Goal: Task Accomplishment & Management: Manage account settings

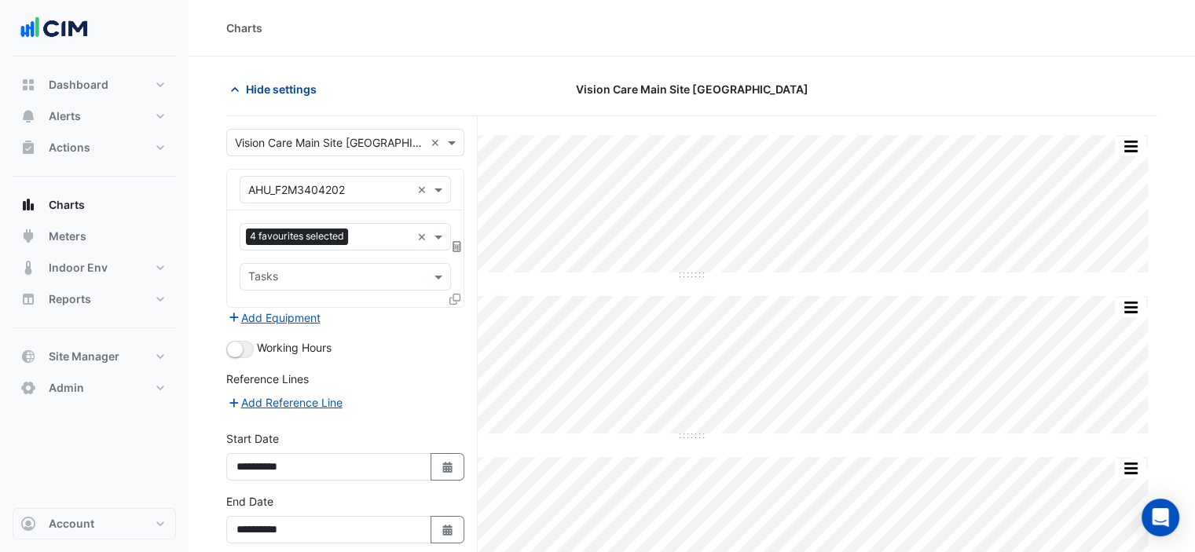
click at [246, 87] on span "Hide settings" at bounding box center [281, 89] width 71 height 16
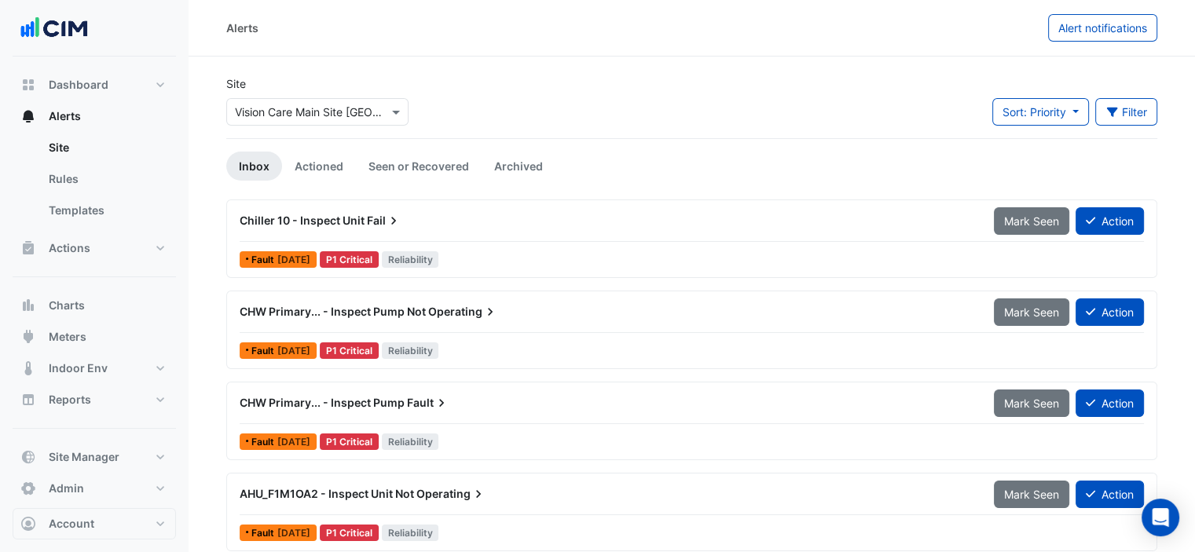
click at [159, 251] on button "Actions" at bounding box center [94, 248] width 163 height 31
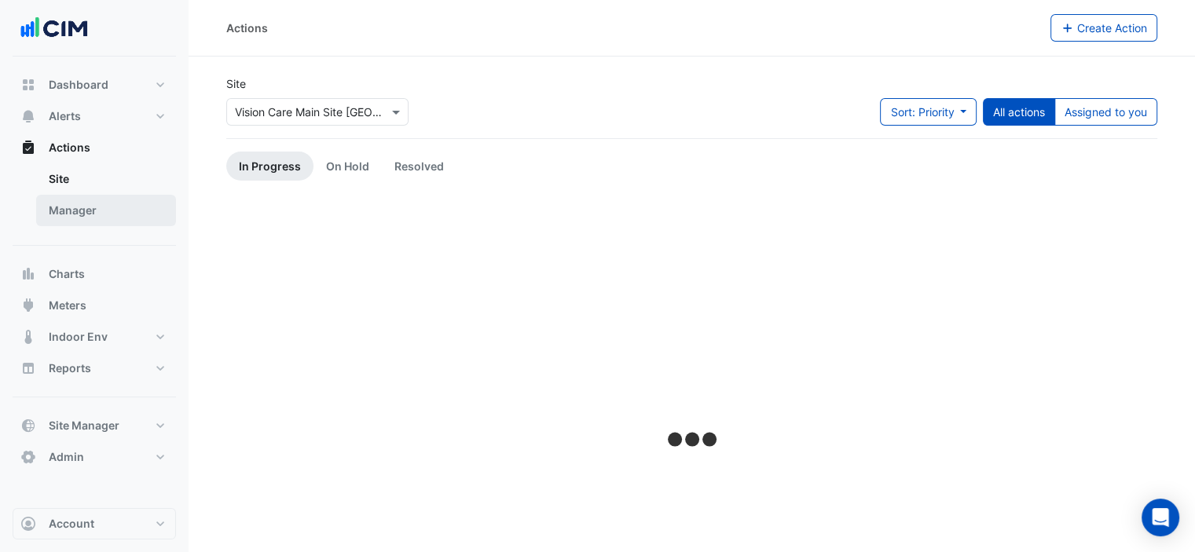
click at [80, 216] on link "Manager" at bounding box center [106, 210] width 140 height 31
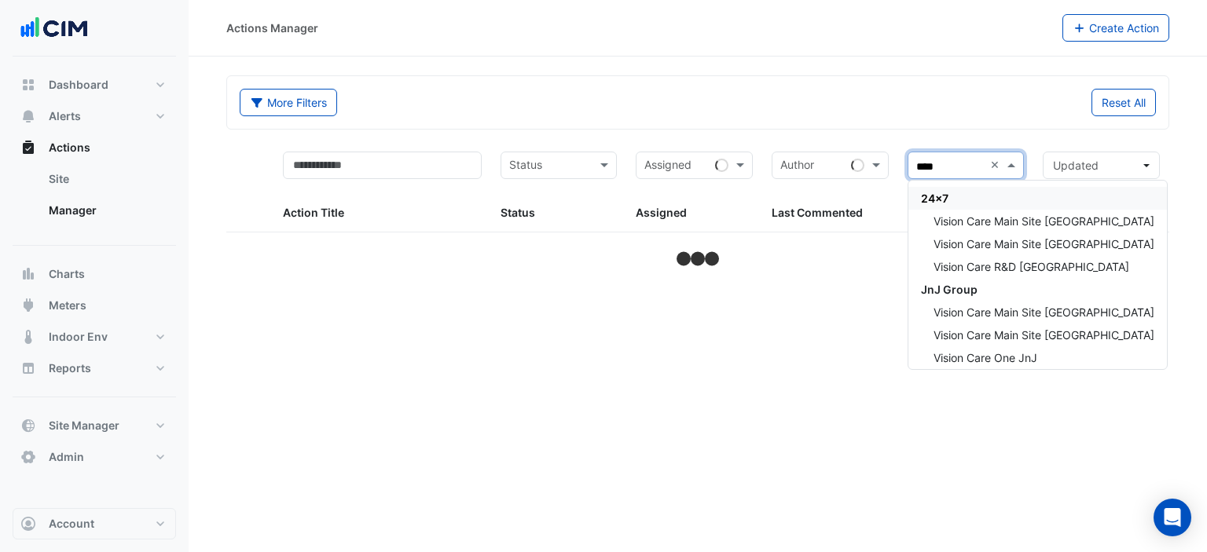
type input "*****"
click at [1031, 239] on span "Vision Care Main Site Limerick" at bounding box center [1043, 243] width 221 height 13
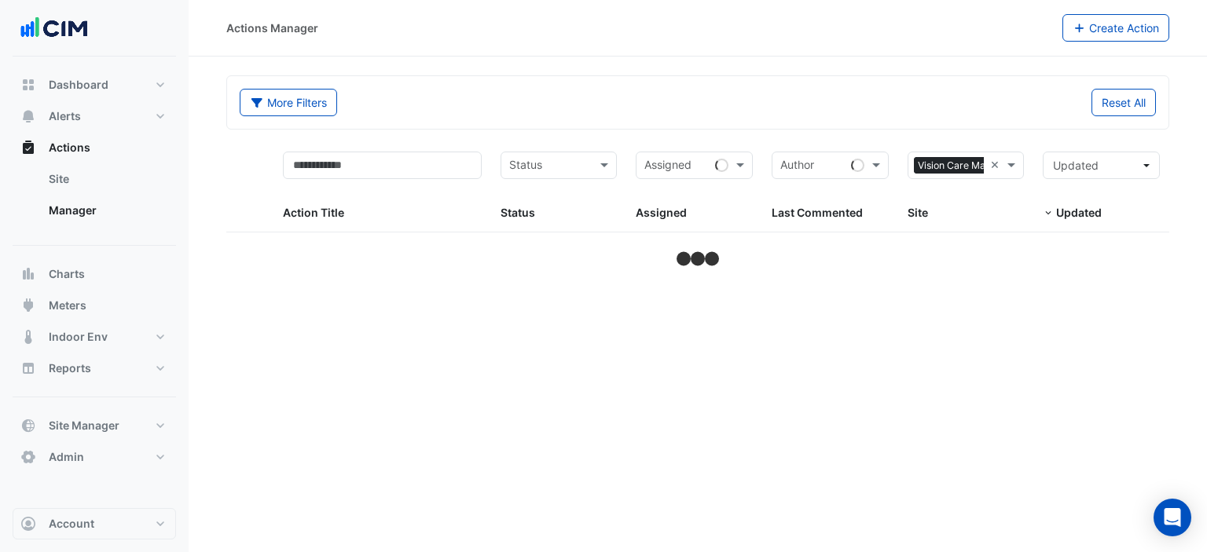
click at [962, 77] on div "More Filters Reset All" at bounding box center [697, 102] width 941 height 53
select select "***"
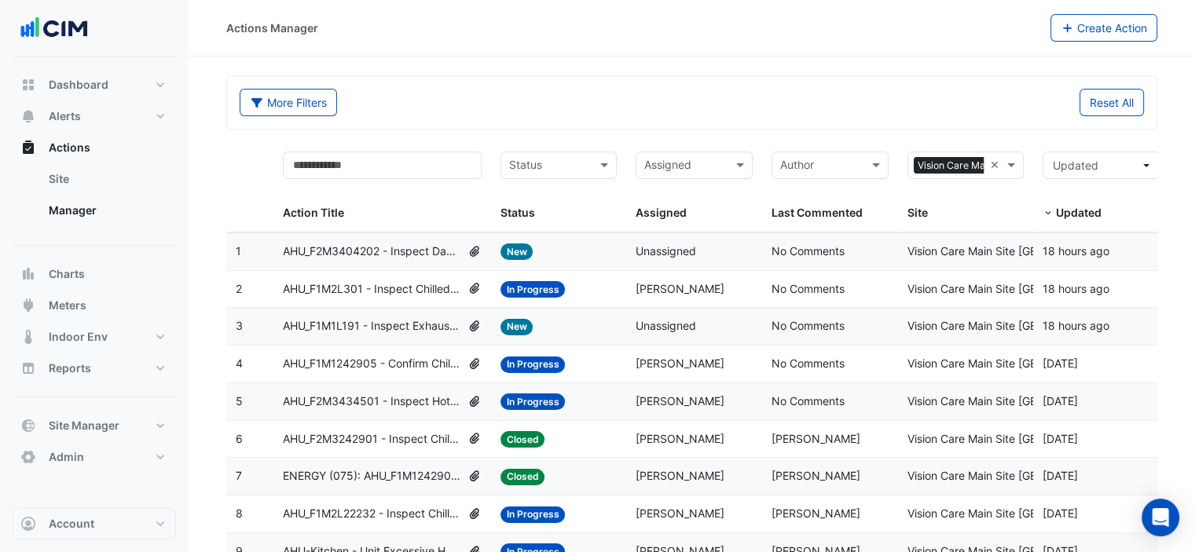
click at [500, 77] on div "More Filters Reset All" at bounding box center [691, 102] width 929 height 53
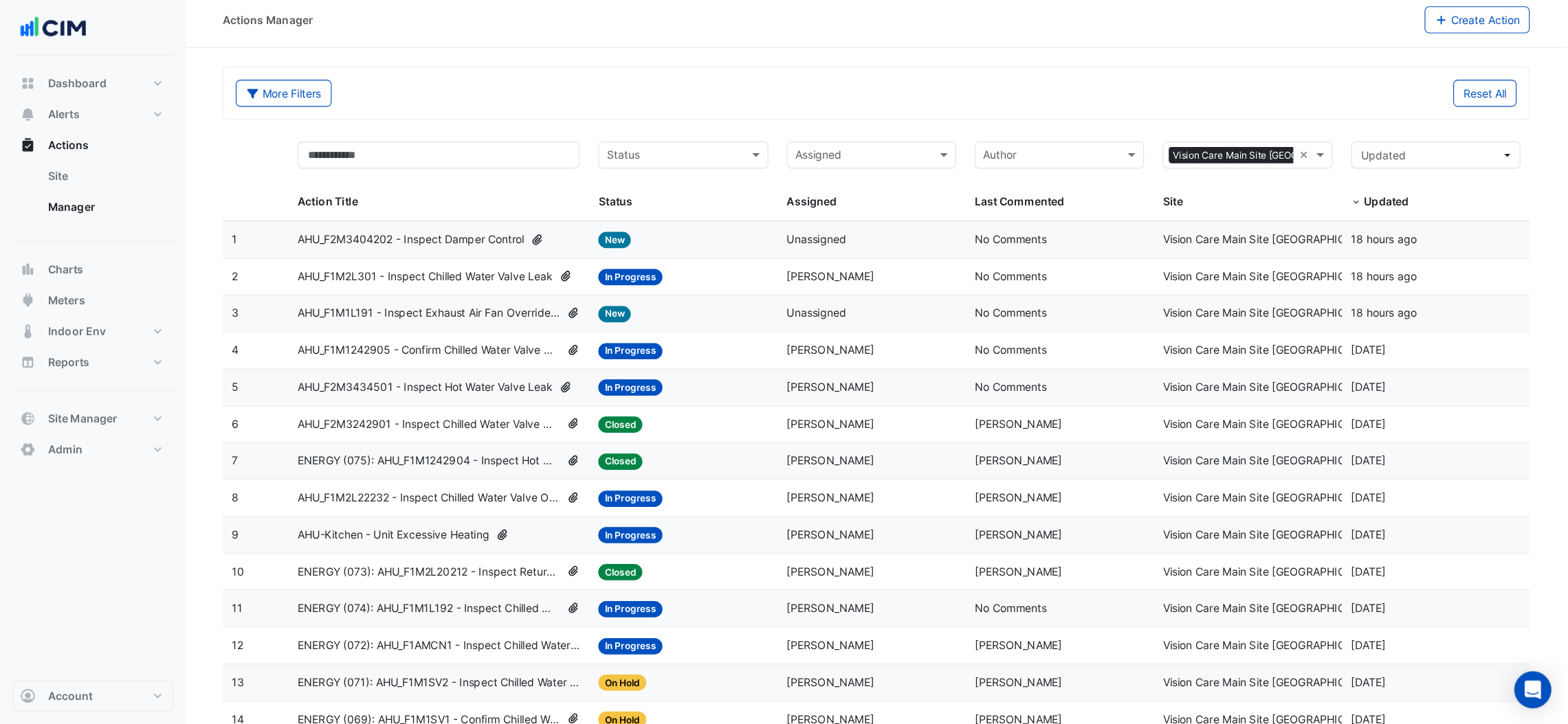
scroll to position [7, 0]
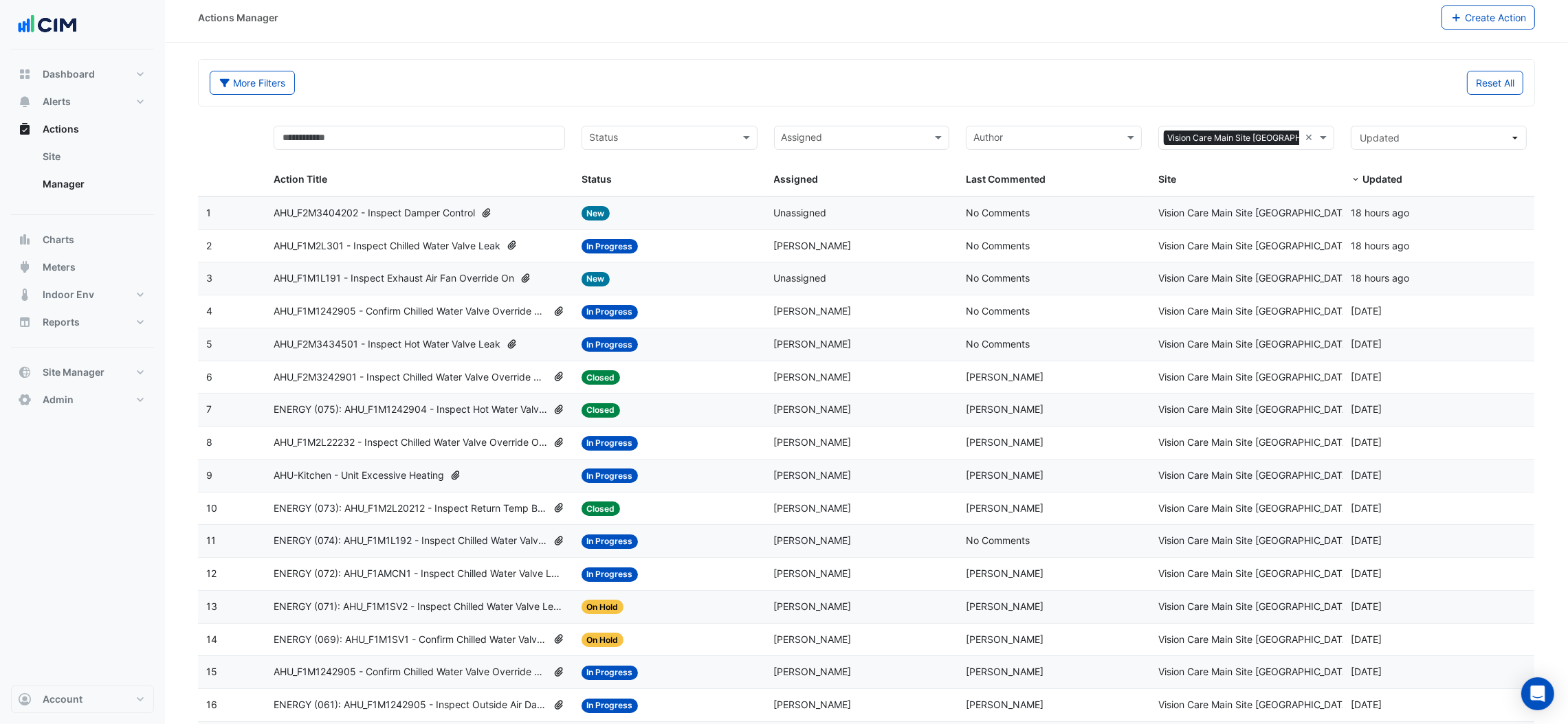
drag, startPoint x: 1055, startPoint y: 8, endPoint x: 743, endPoint y: 93, distance: 323.4
click at [743, 93] on div "More Filters" at bounding box center [534, 82] width 666 height 24
click at [402, 344] on span "AHU_F2M3434501 - Inspect Hot Water Valve Leak" at bounding box center [387, 345] width 227 height 16
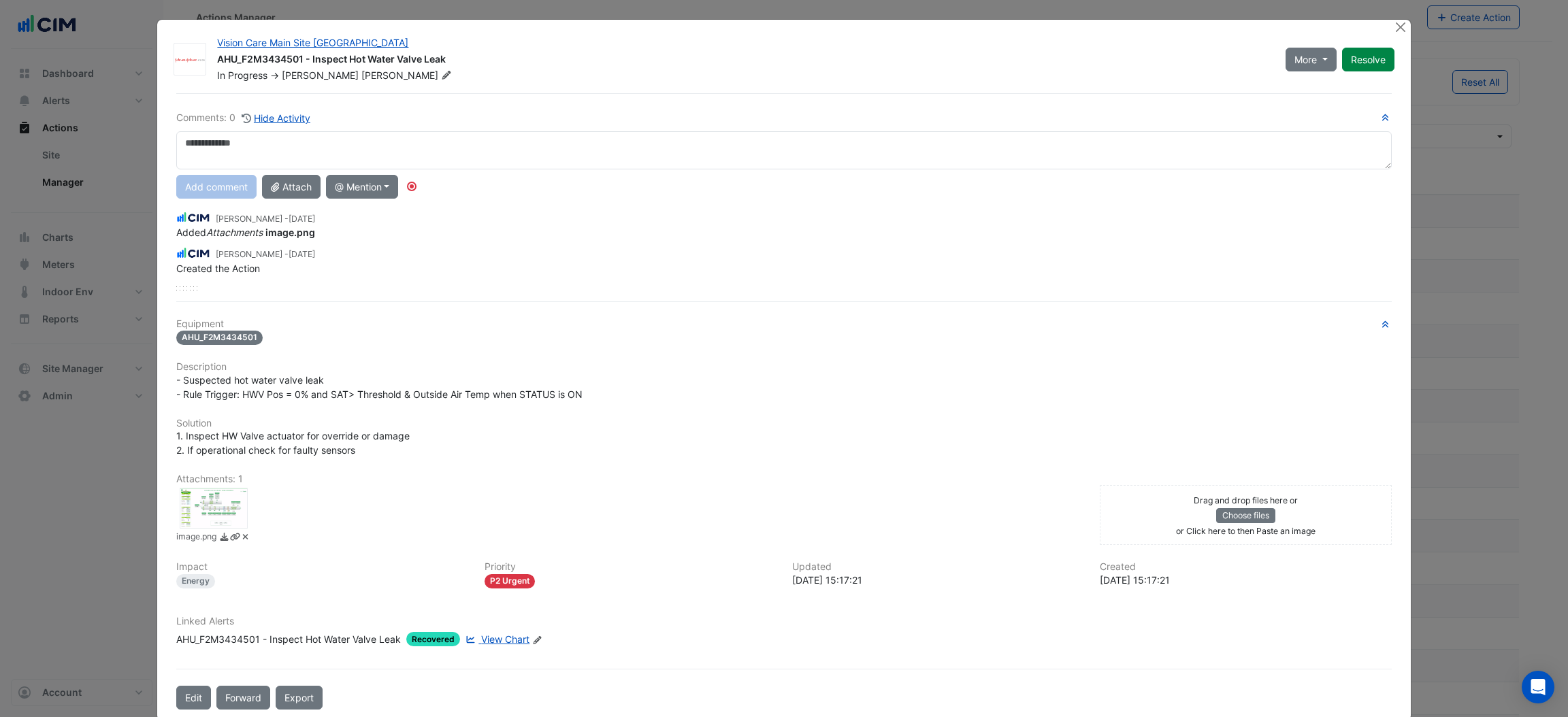
click at [207, 478] on div at bounding box center [213, 507] width 68 height 41
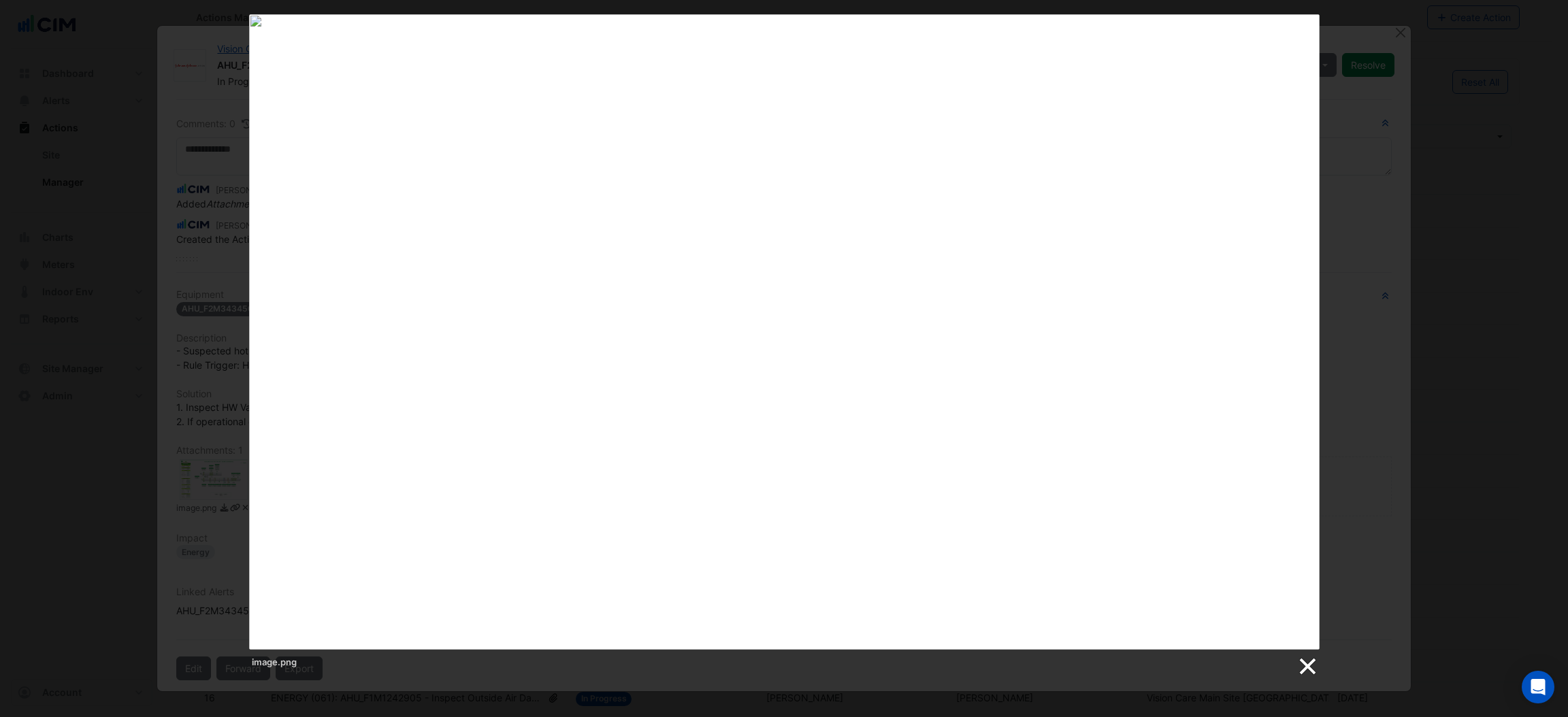
click at [1045, 478] on link at bounding box center [1307, 667] width 21 height 21
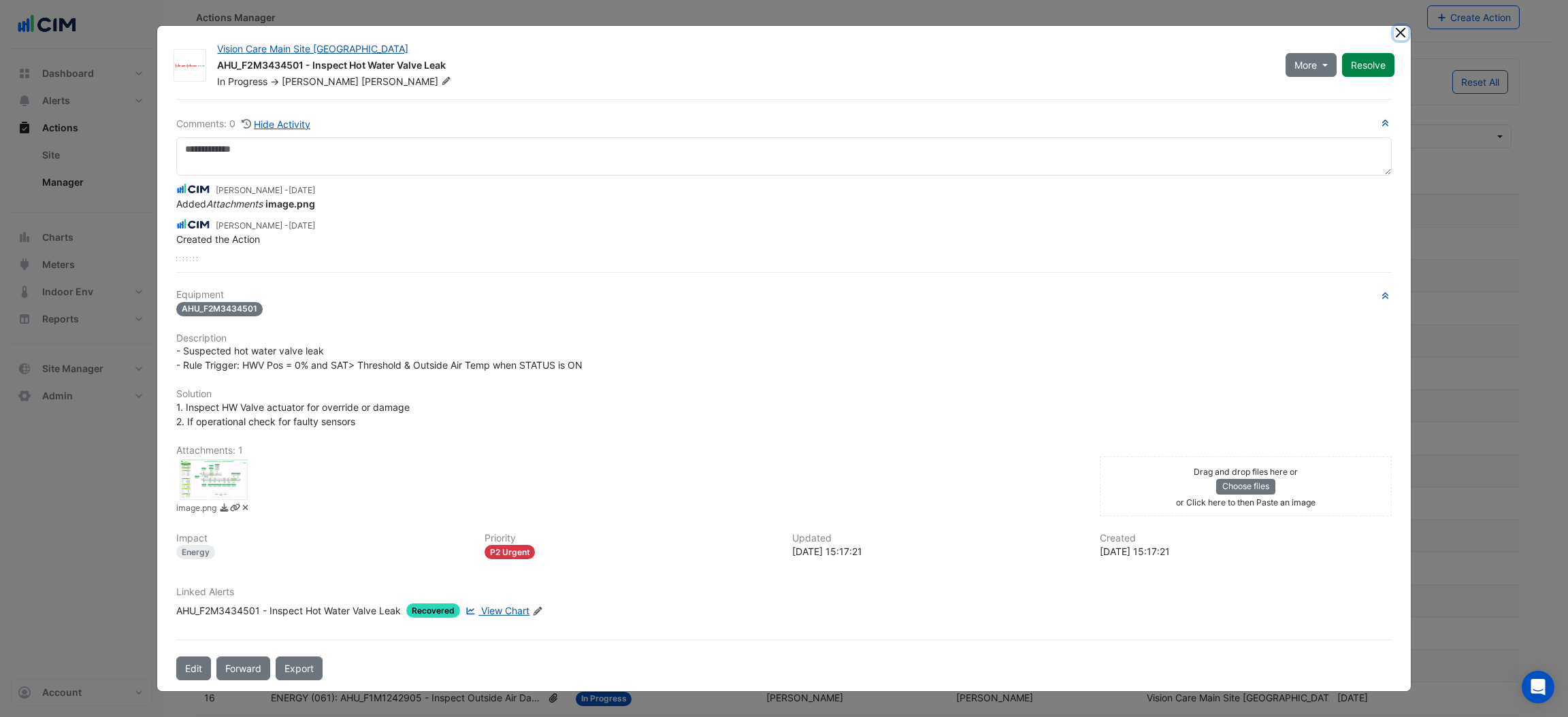
click at [1045, 33] on button "Close" at bounding box center [1401, 33] width 14 height 14
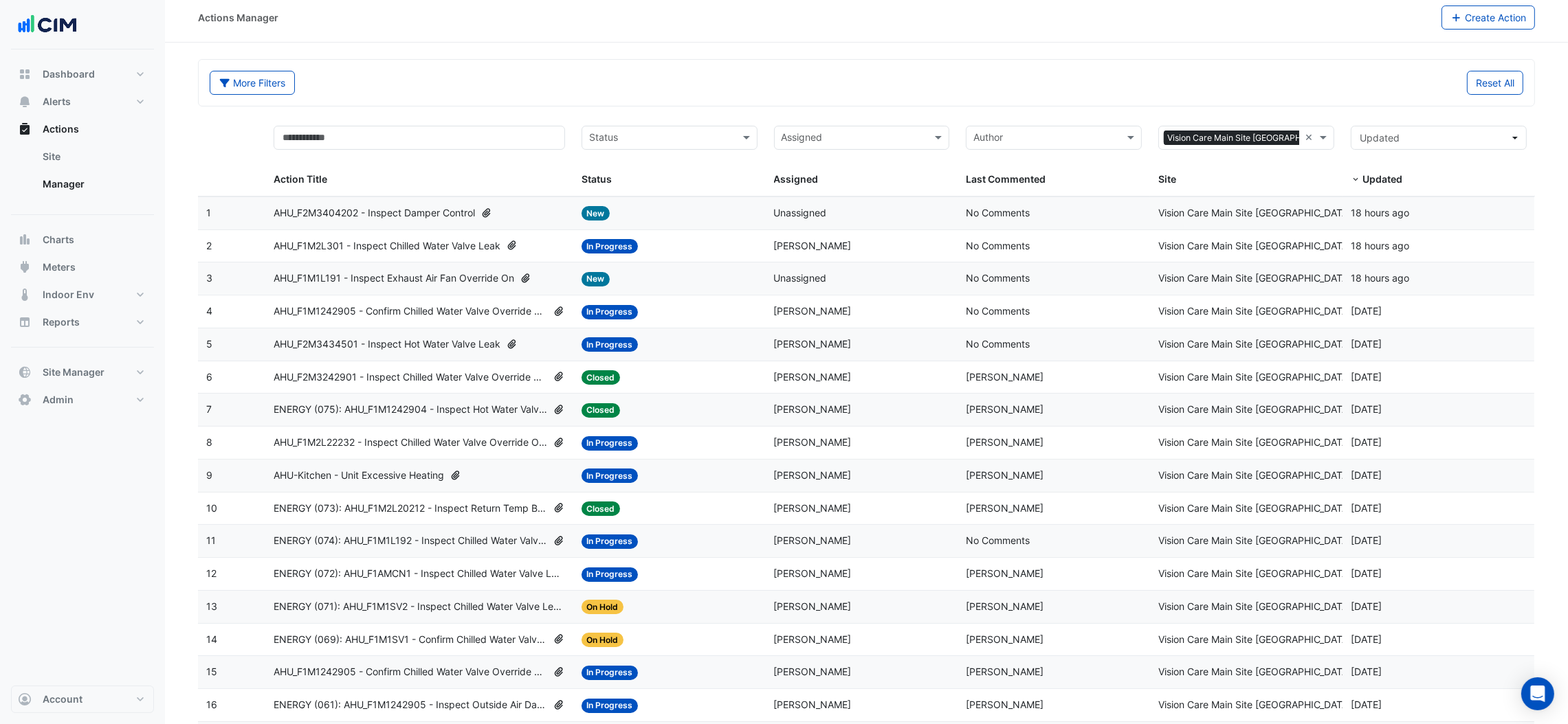
click at [438, 310] on span "AHU_F1M1242905 - Confirm Chilled Water Valve Override Open (Energy Waste)" at bounding box center [410, 311] width 274 height 16
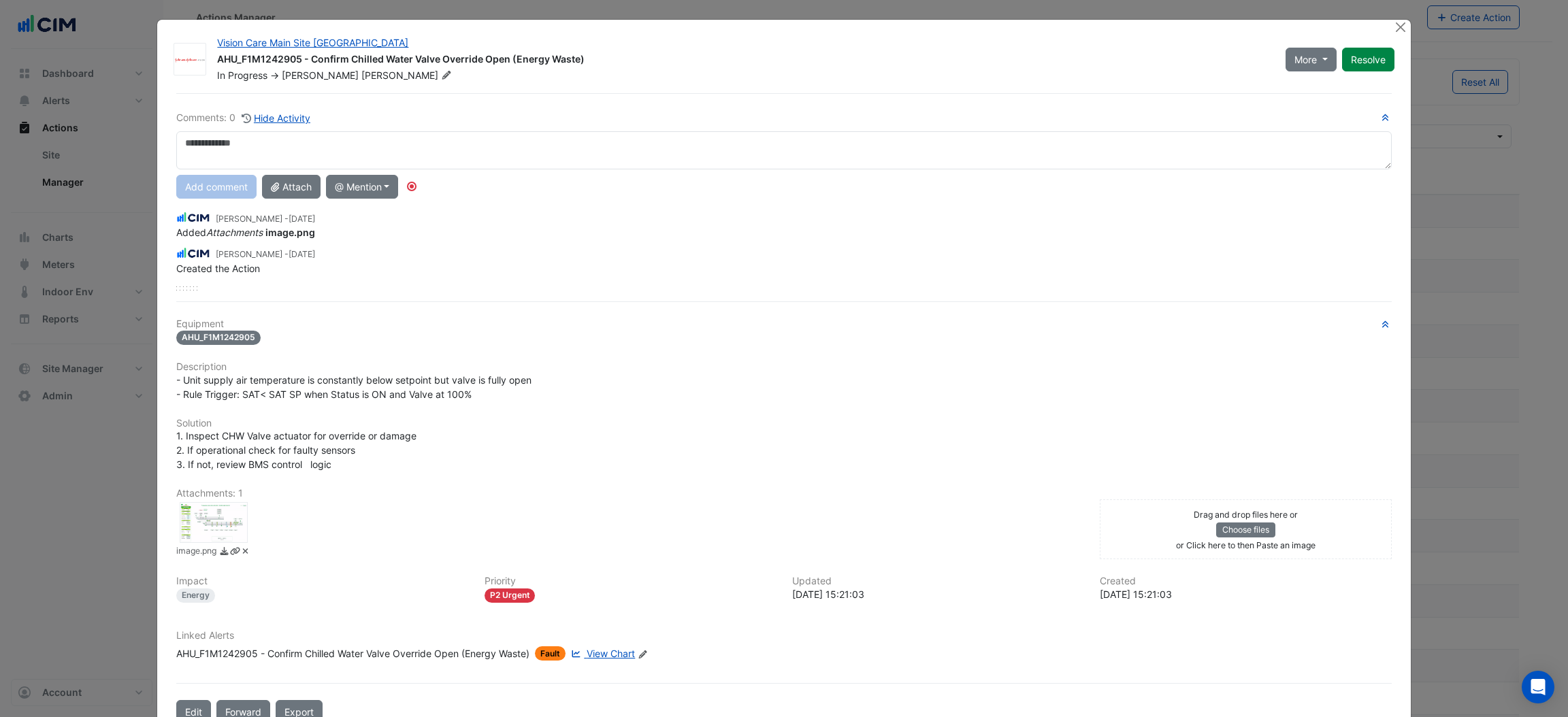
click at [205, 478] on div "image.png" at bounding box center [213, 531] width 90 height 57
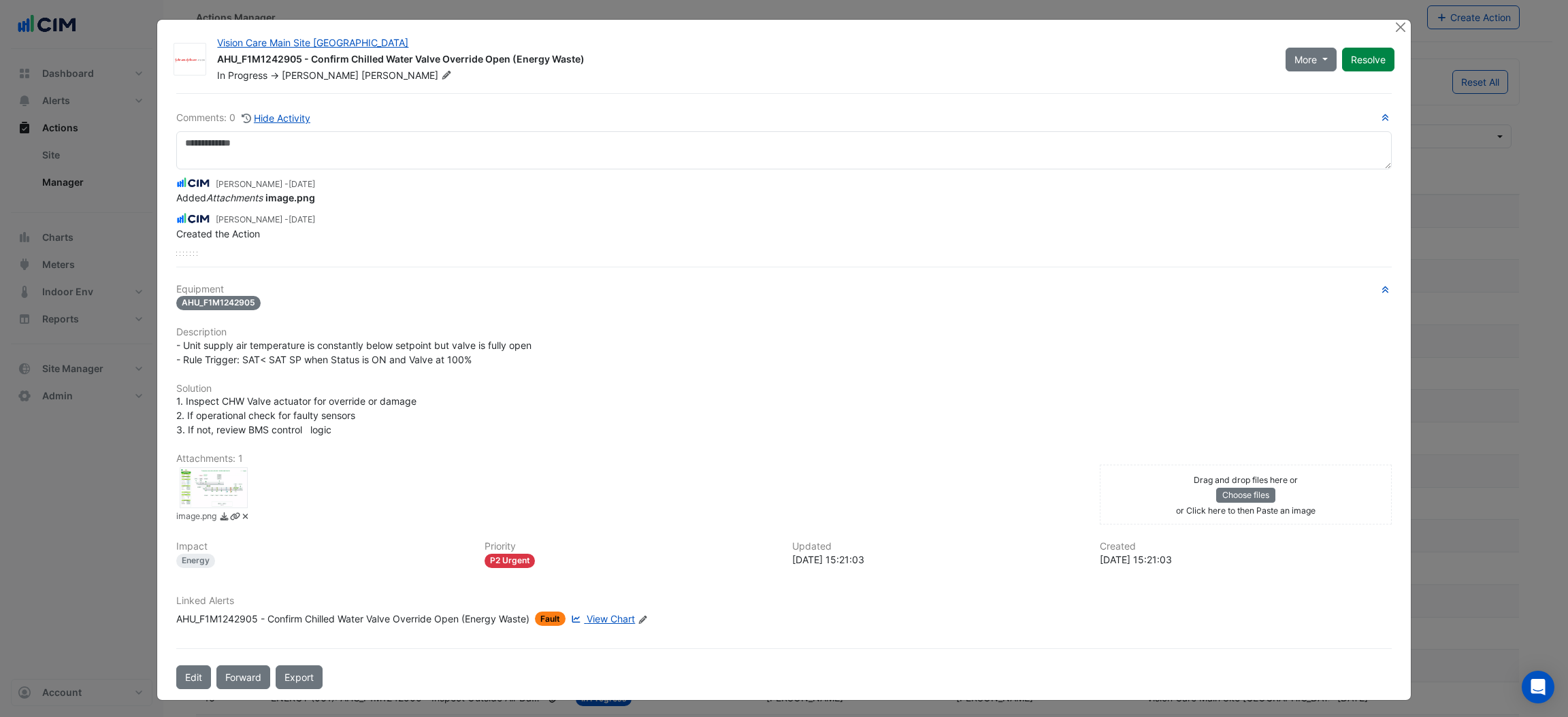
click at [204, 478] on div at bounding box center [213, 488] width 68 height 41
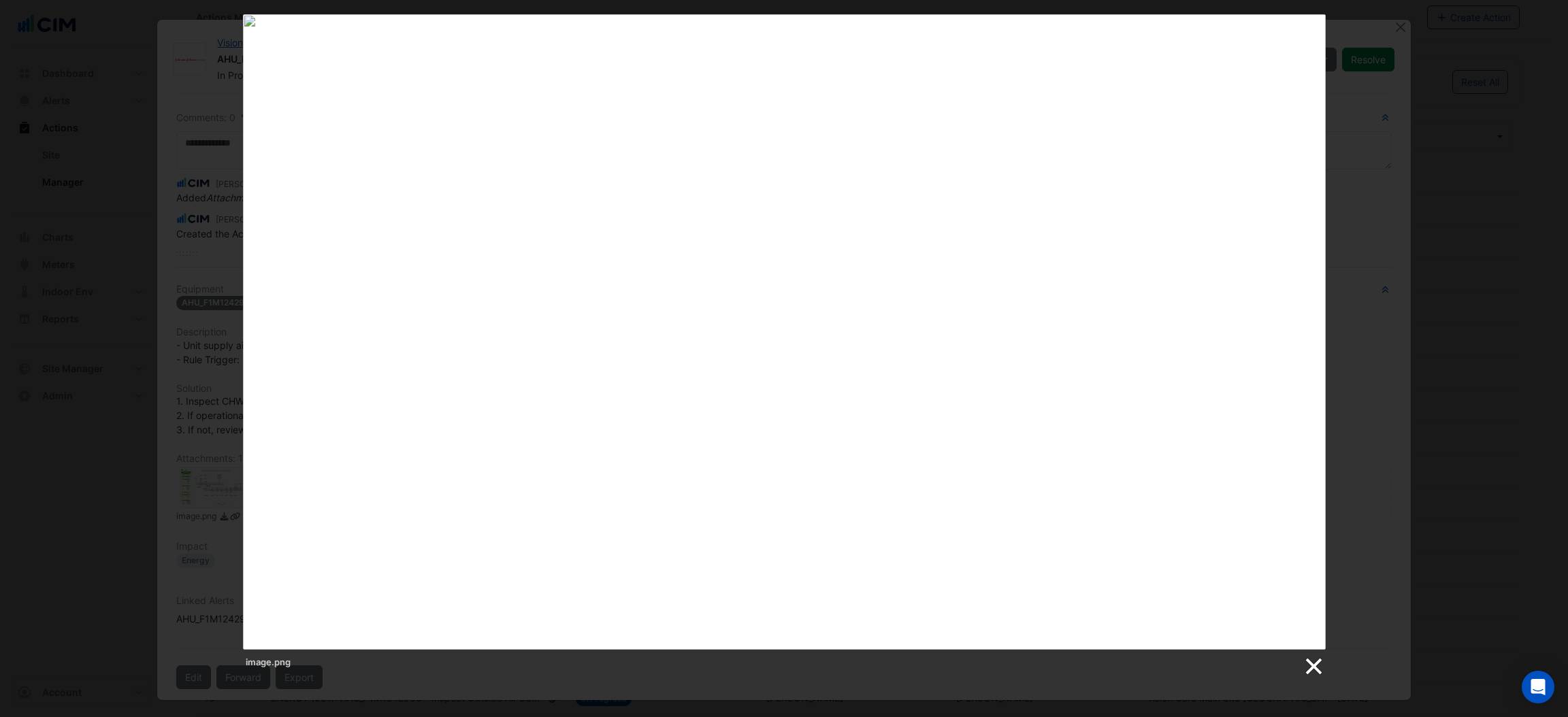
click at [1045, 478] on link at bounding box center [1313, 667] width 21 height 21
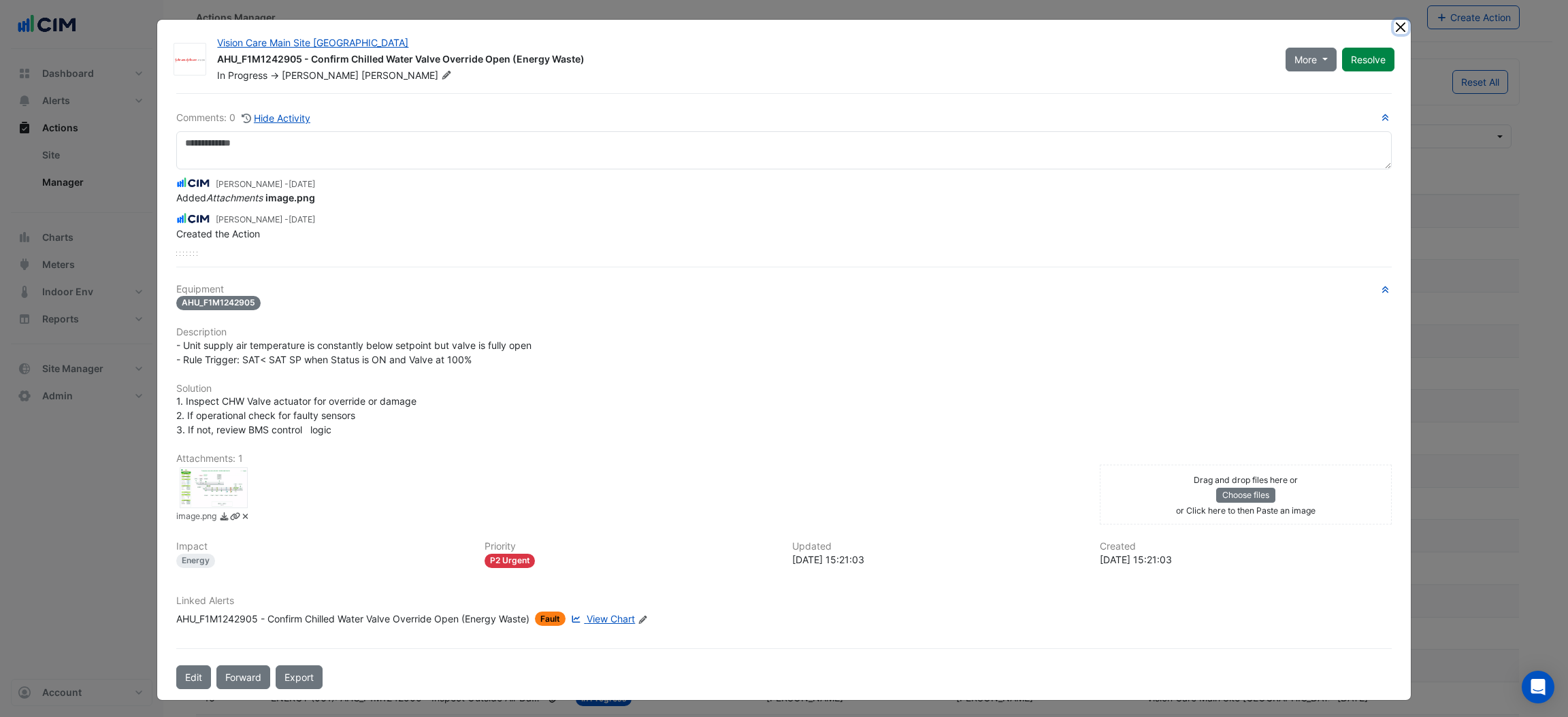
click at [1045, 23] on button "Close" at bounding box center [1401, 27] width 14 height 14
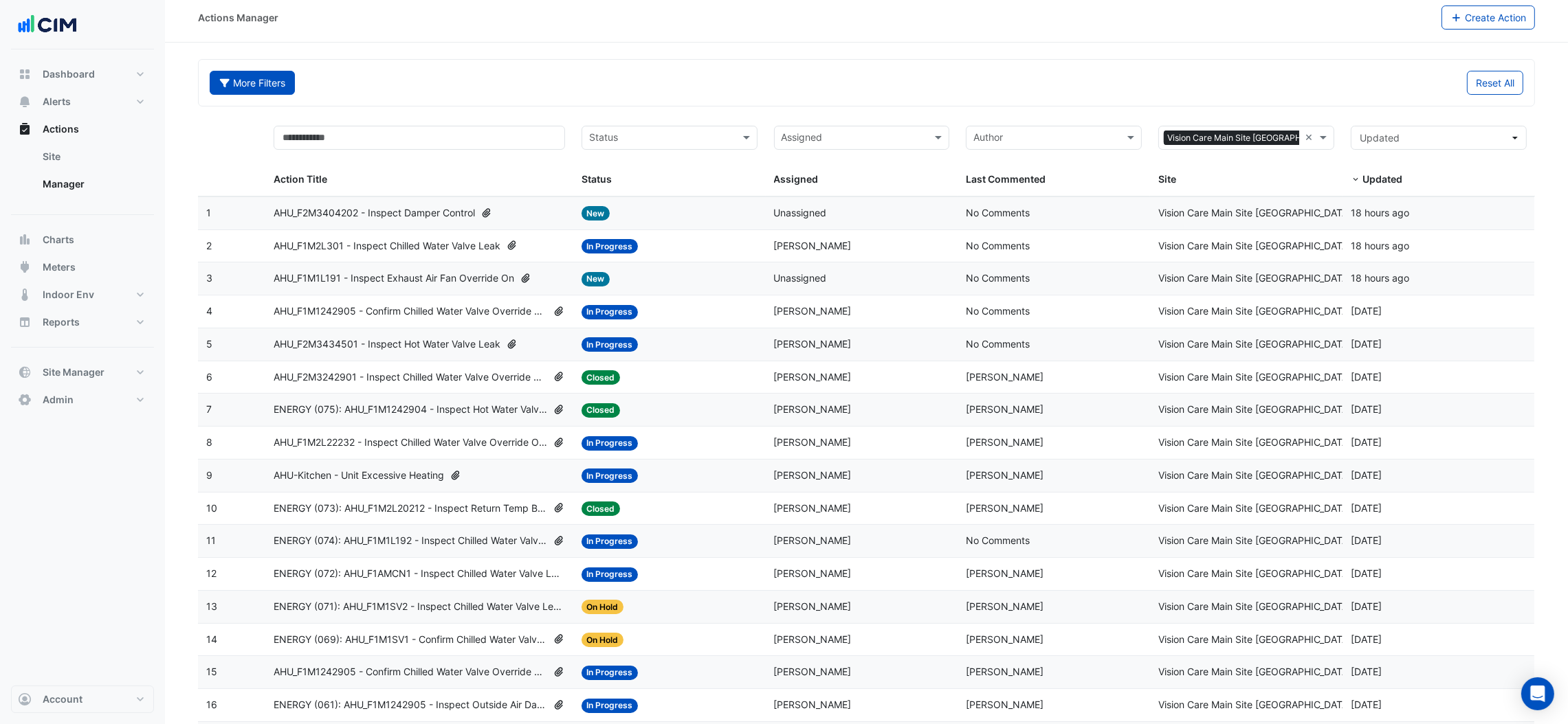
click at [253, 89] on button "More Filters" at bounding box center [252, 82] width 85 height 24
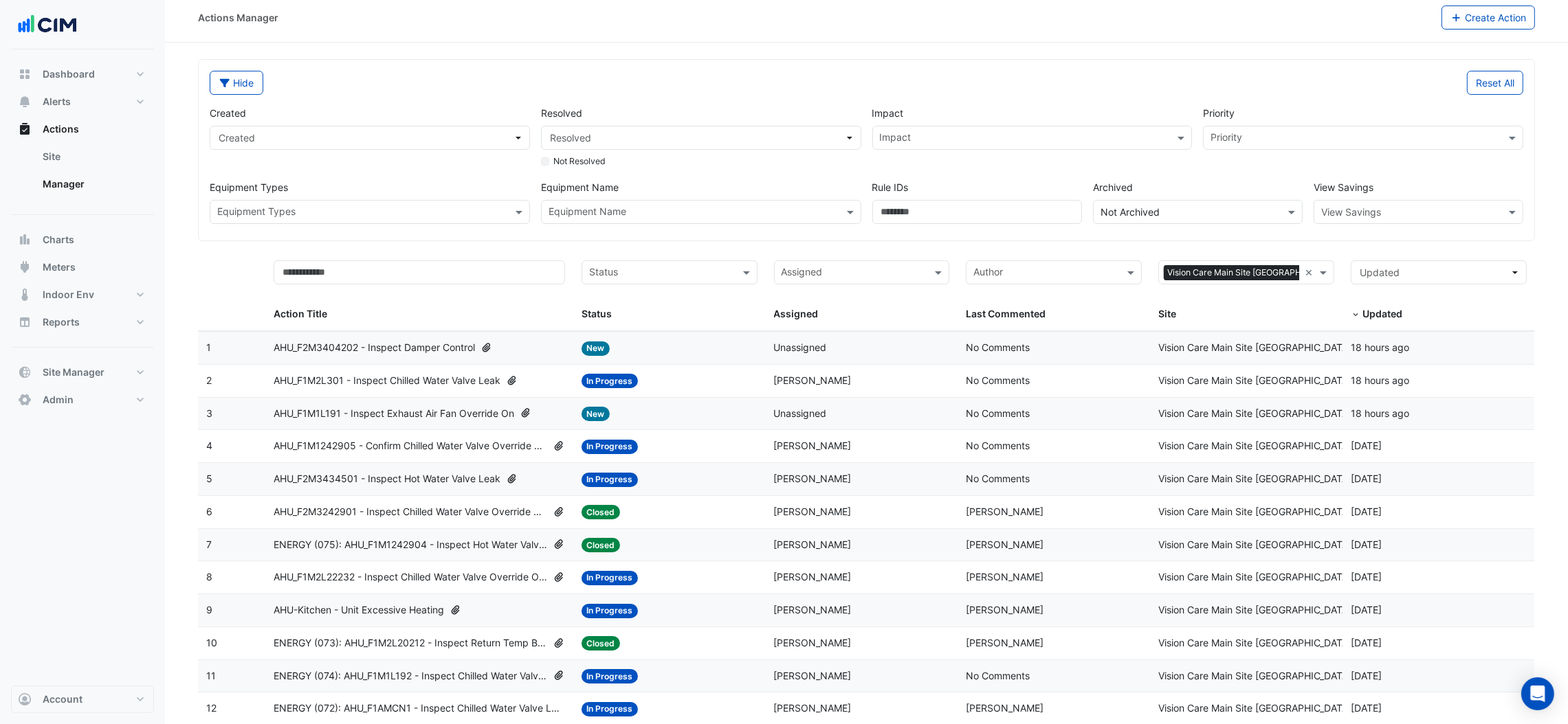
click at [719, 206] on input "text" at bounding box center [693, 213] width 290 height 14
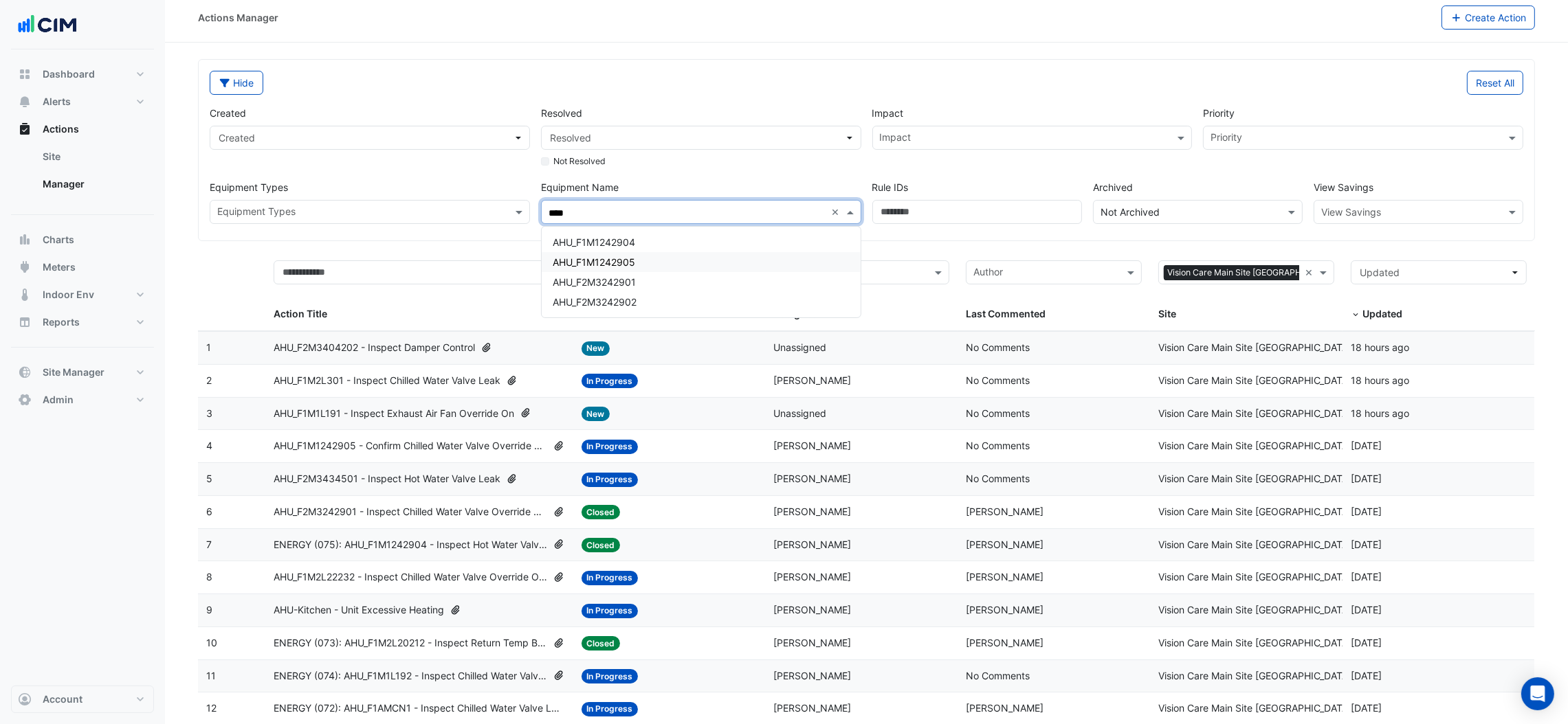
click at [643, 261] on div "AHU_F1M1242905" at bounding box center [701, 261] width 319 height 20
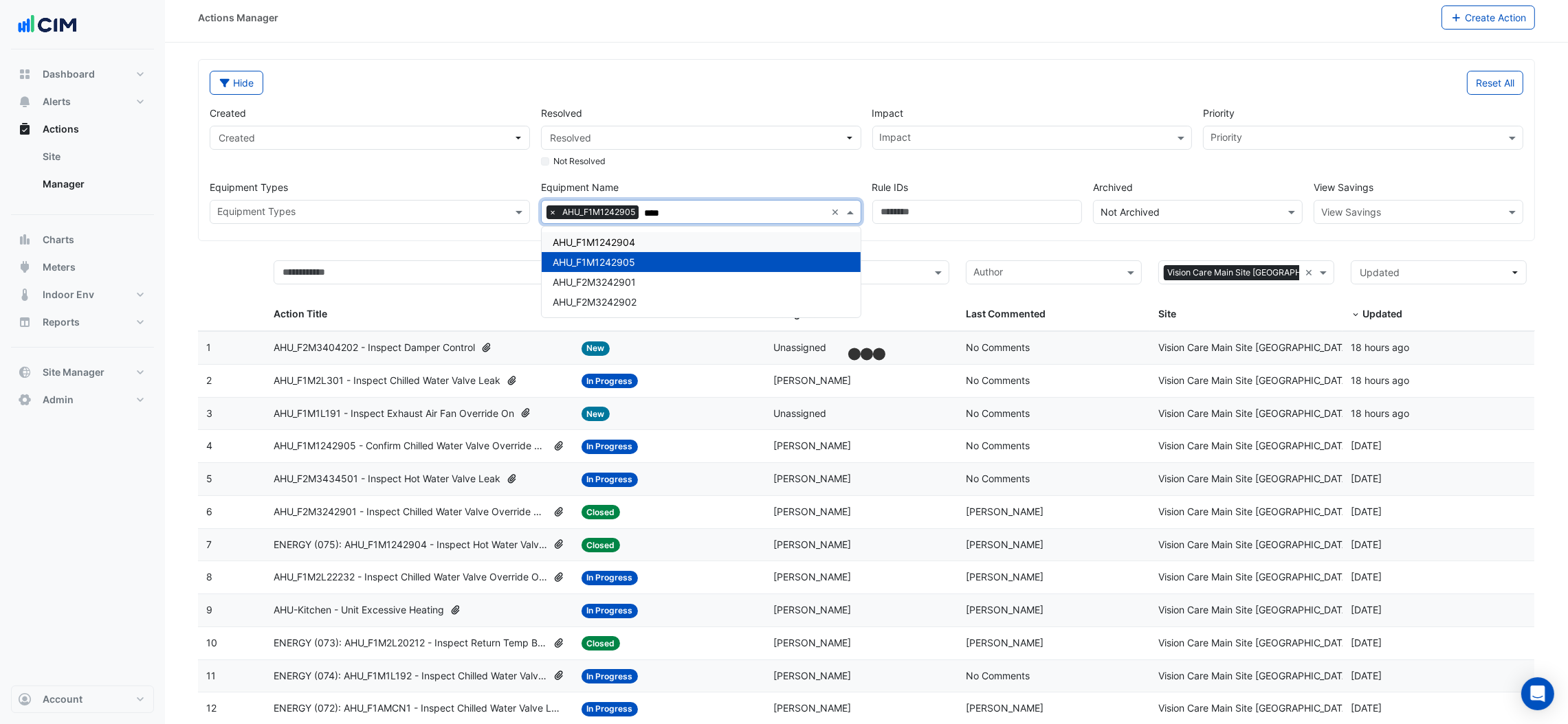
type input "****"
click at [768, 160] on div "Not Resolved" at bounding box center [701, 158] width 320 height 17
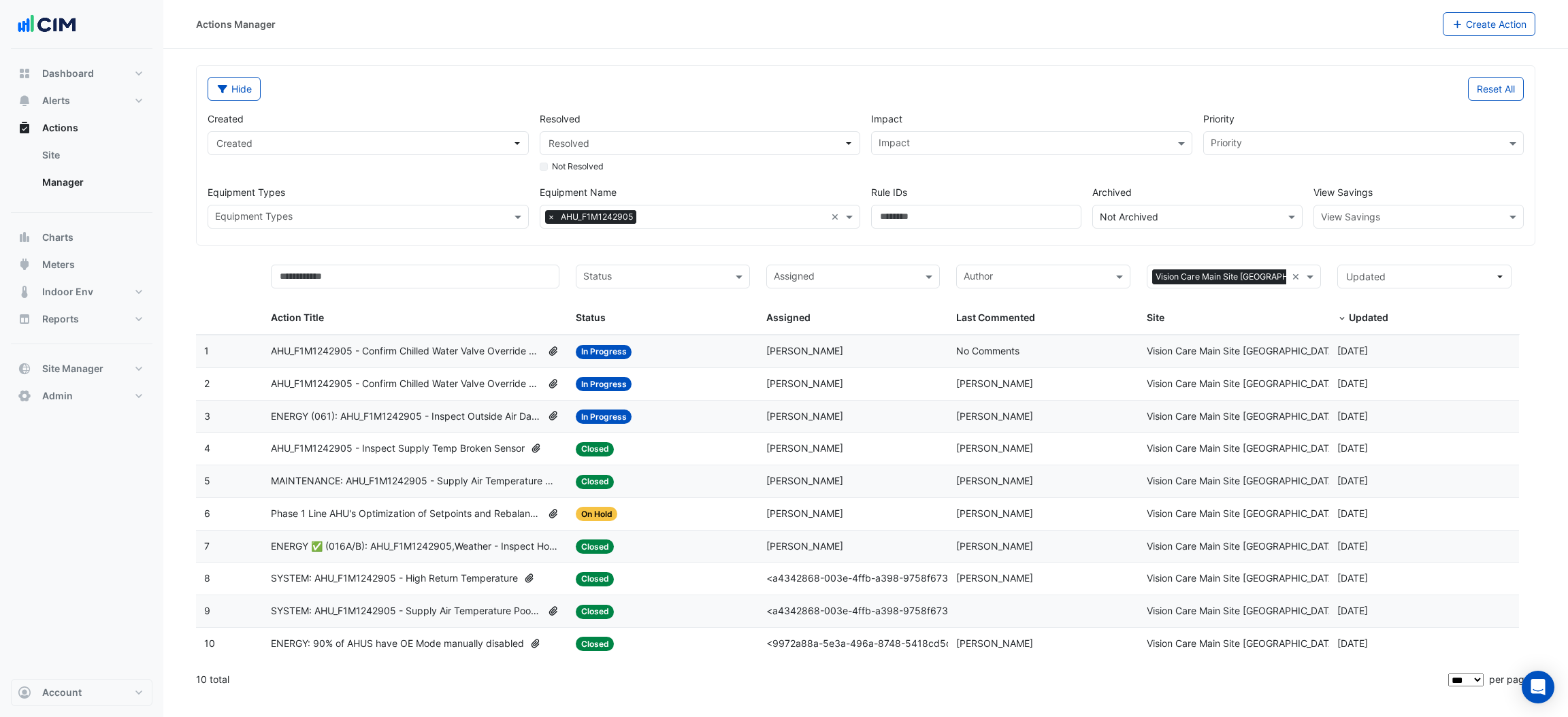
click at [434, 383] on span "AHU_F1M1242905 - Confirm Chilled Water Valve Override Closed" at bounding box center [406, 384] width 271 height 16
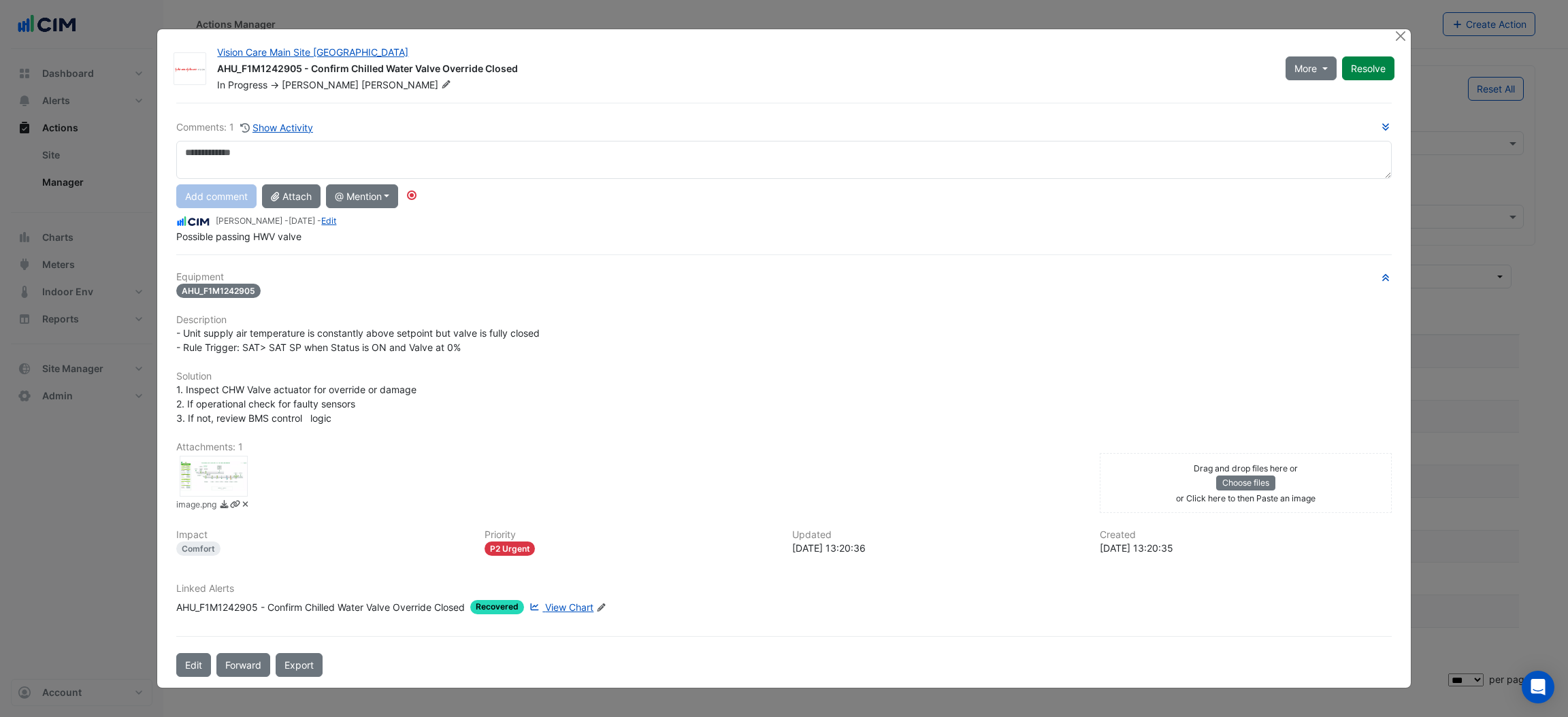
click at [255, 236] on div "Comments: 1 Show Activity Add comment Attach @ Mention CIM CIM Support JnJ Irel…" at bounding box center [783, 390] width 1231 height 574
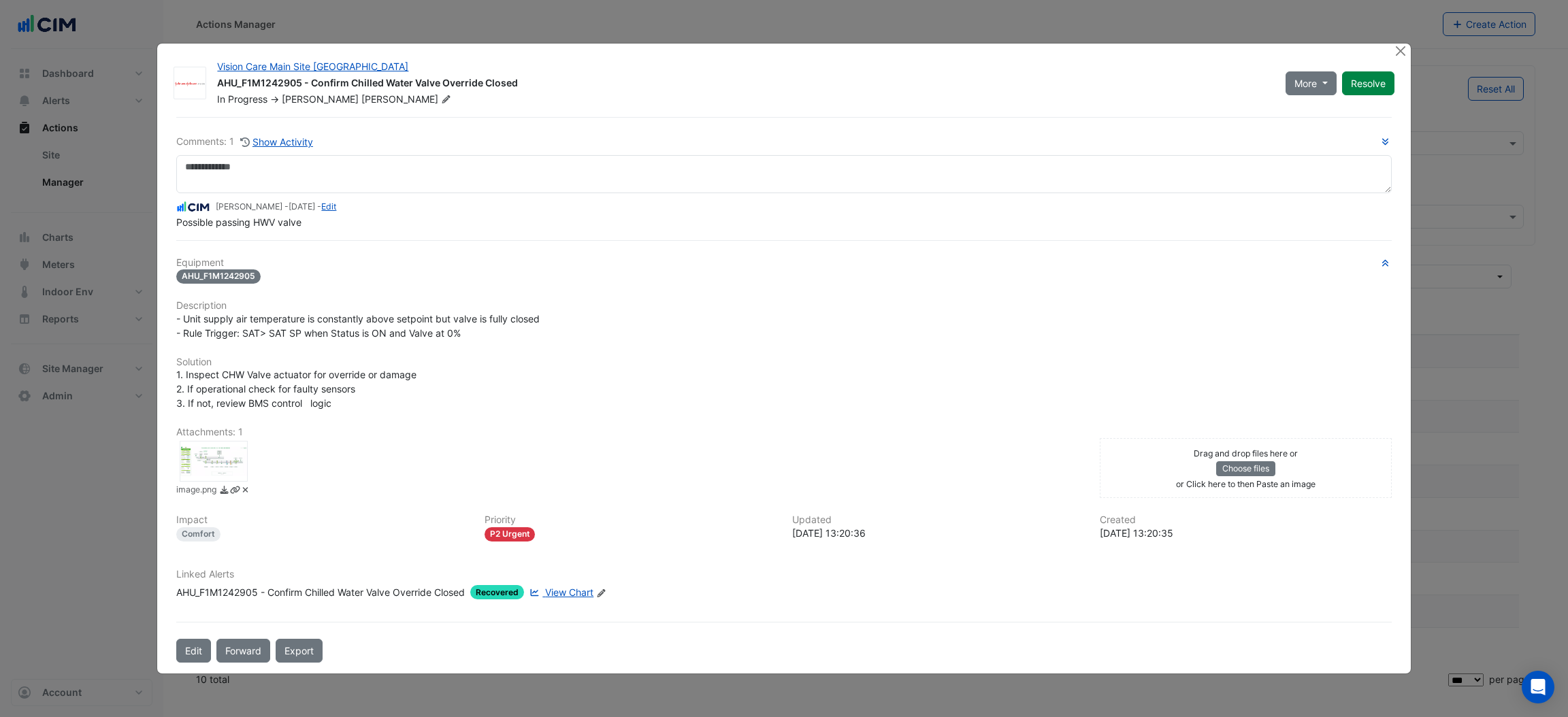
click at [255, 236] on div "Comments: 1 Show Activity Shane Madigan - 2 months and 3 days ago - Edit Possib…" at bounding box center [783, 389] width 1231 height 545
click at [197, 478] on button "Edit" at bounding box center [193, 650] width 35 height 23
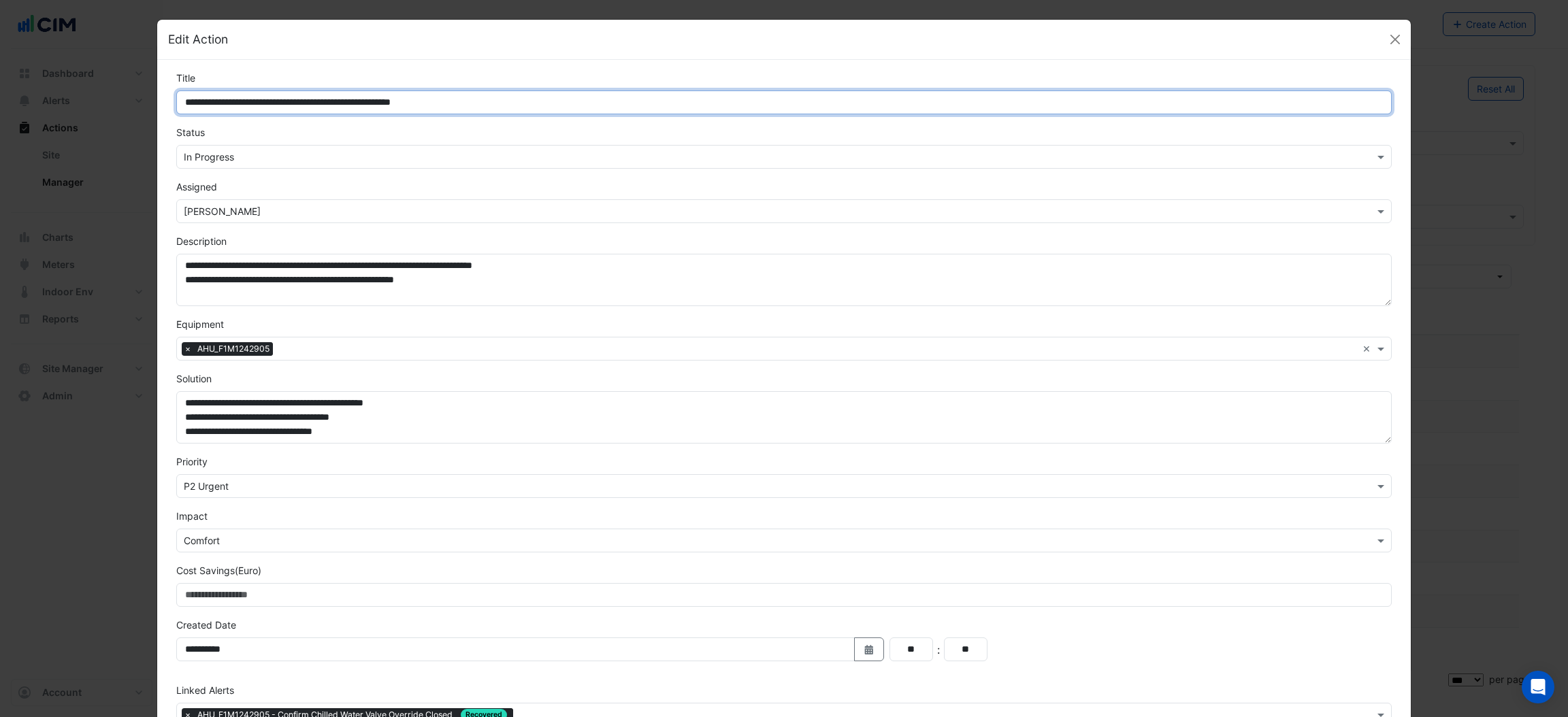
drag, startPoint x: 480, startPoint y: 100, endPoint x: 271, endPoint y: 94, distance: 209.1
click at [271, 94] on input "**********" at bounding box center [783, 101] width 1215 height 23
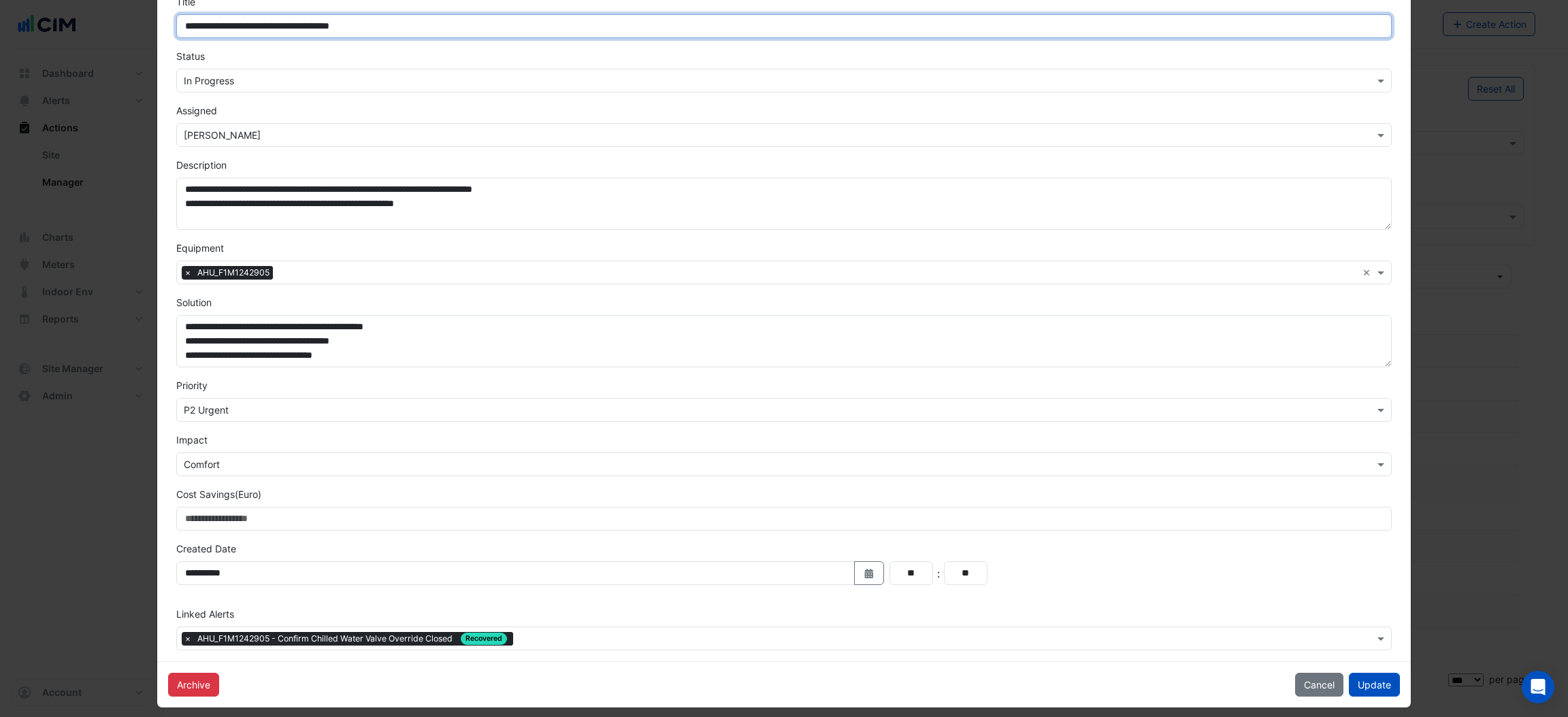
scroll to position [87, 0]
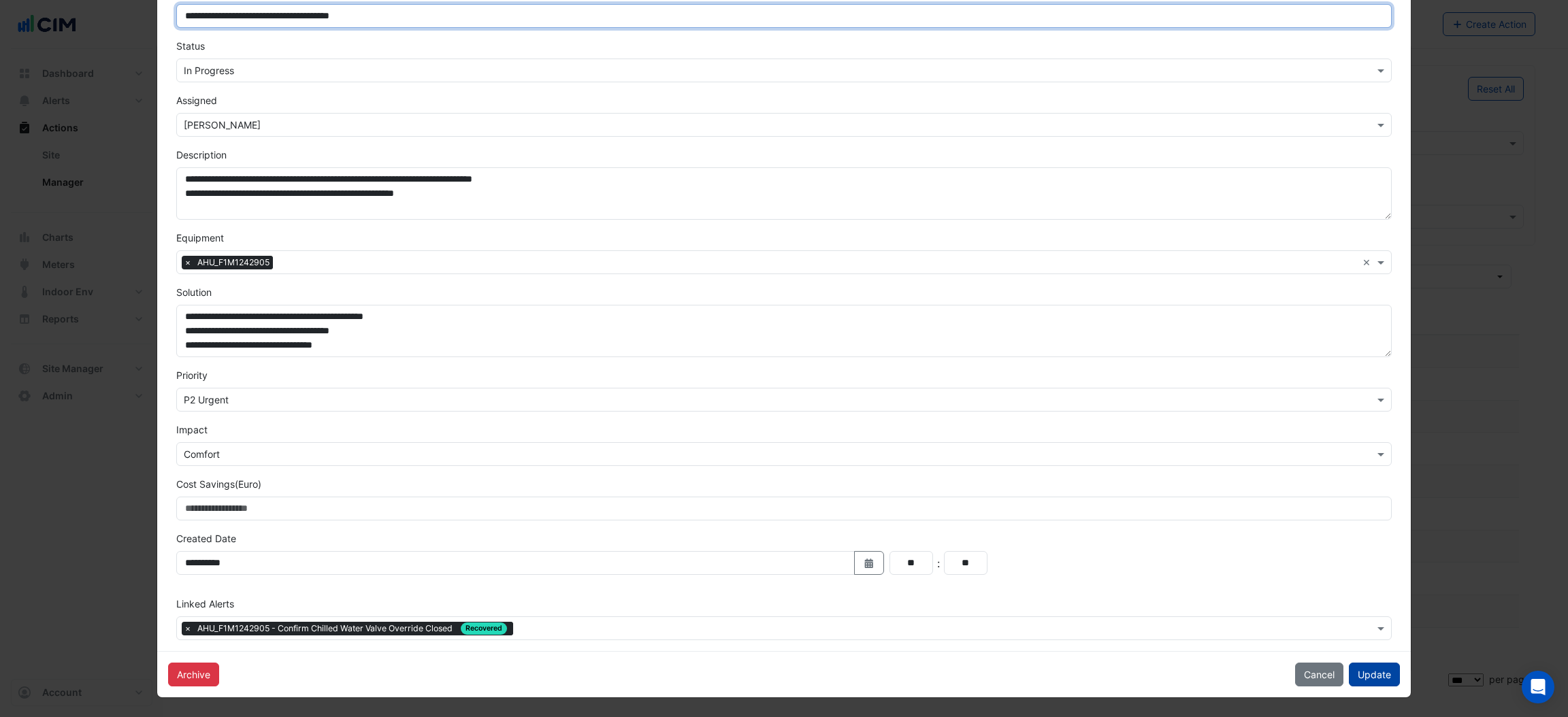
type input "**********"
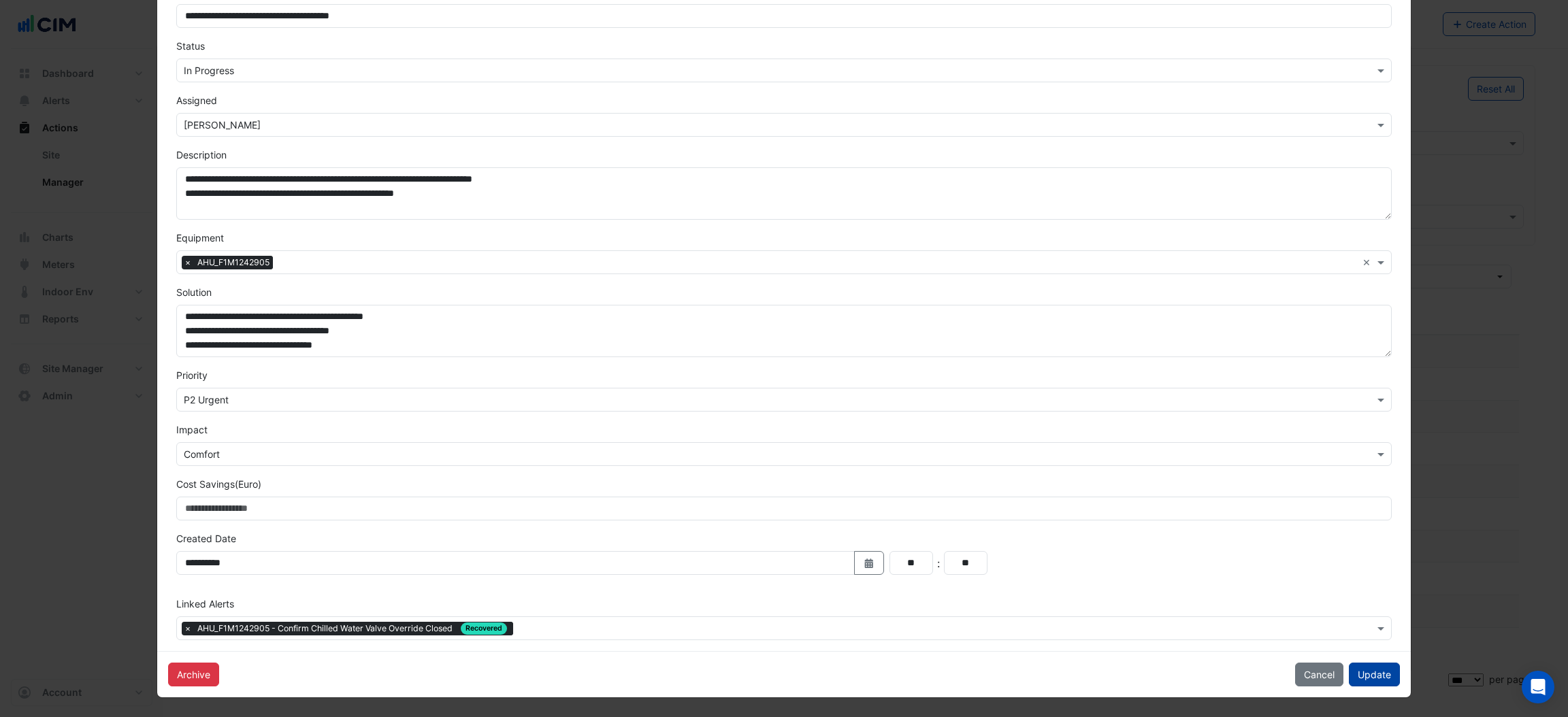
click at [1045, 478] on button "Update" at bounding box center [1374, 674] width 51 height 23
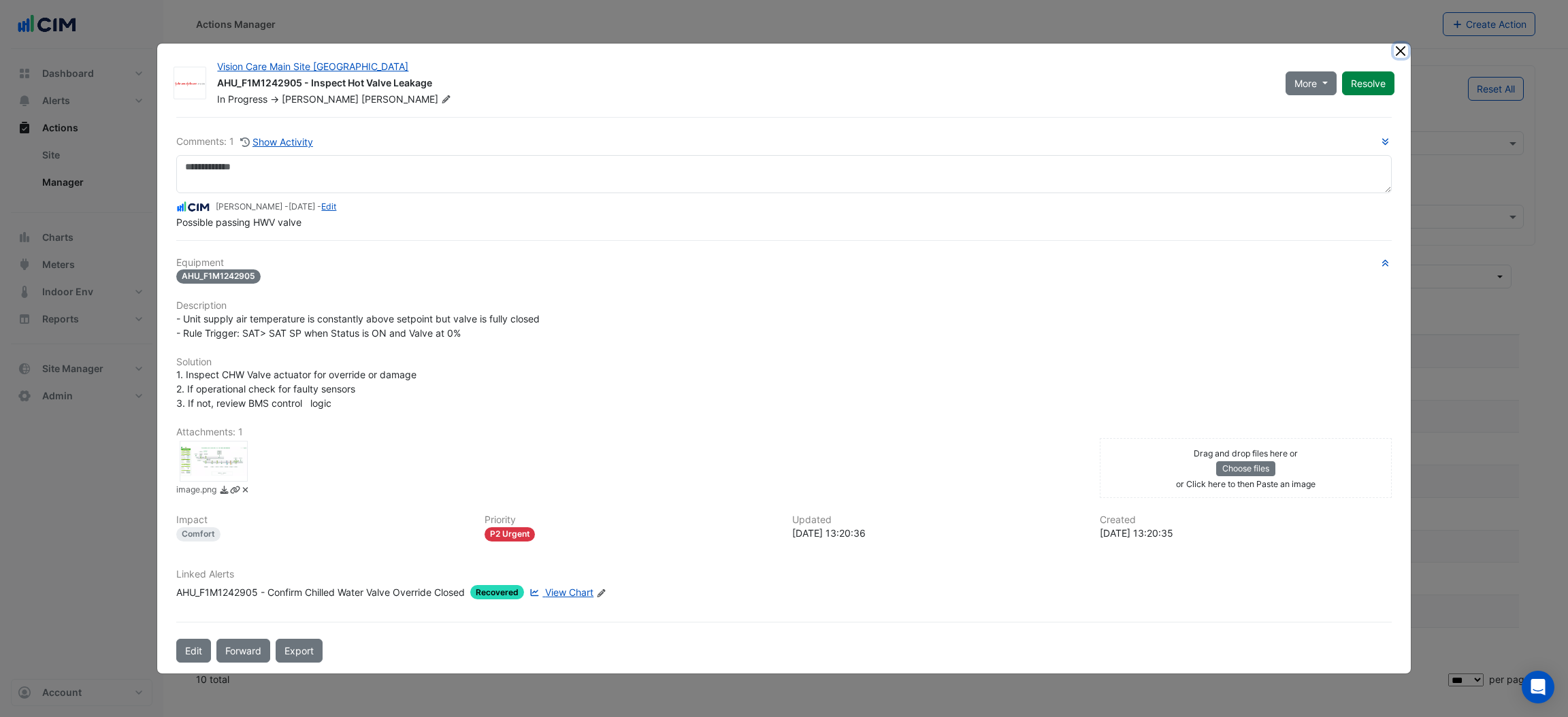
click at [1045, 55] on button "Close" at bounding box center [1401, 50] width 14 height 14
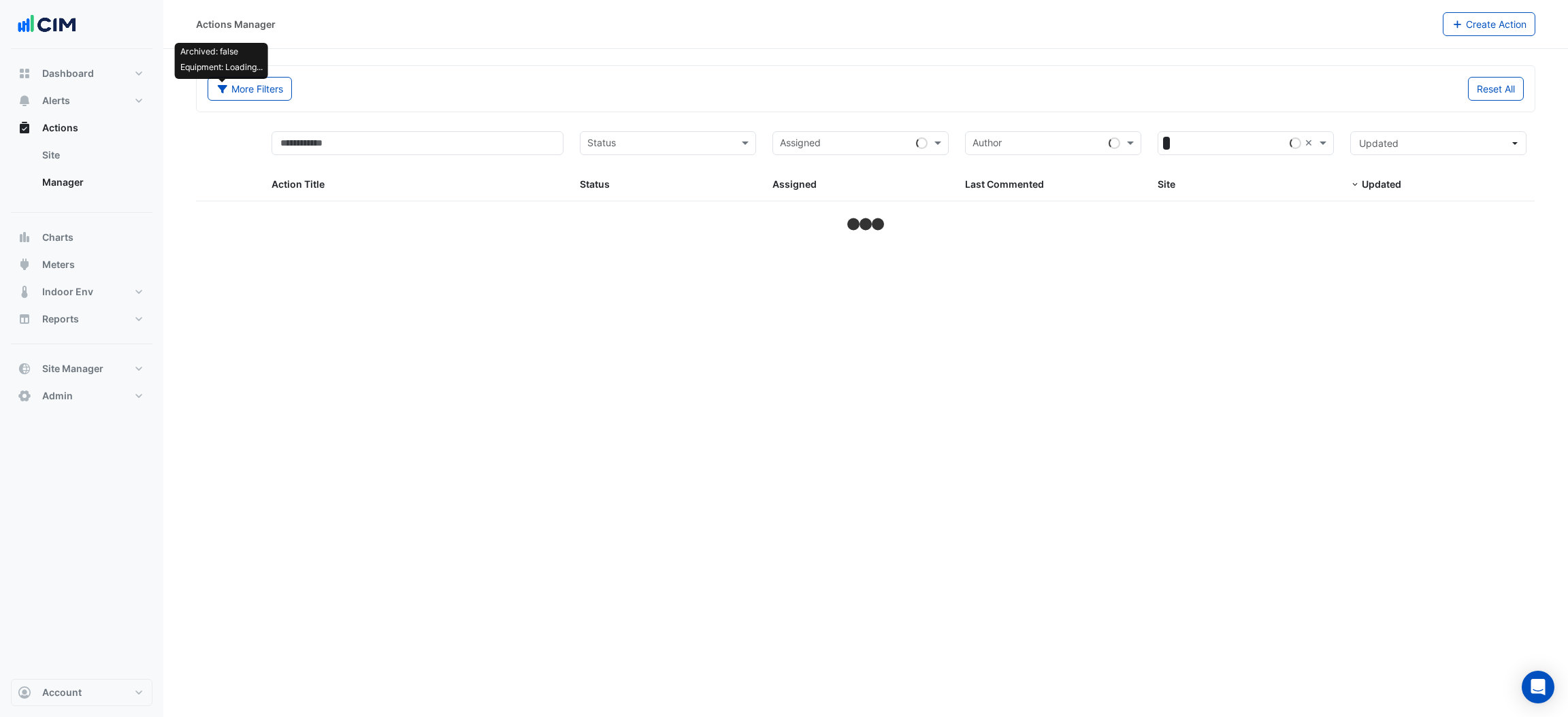
select select "***"
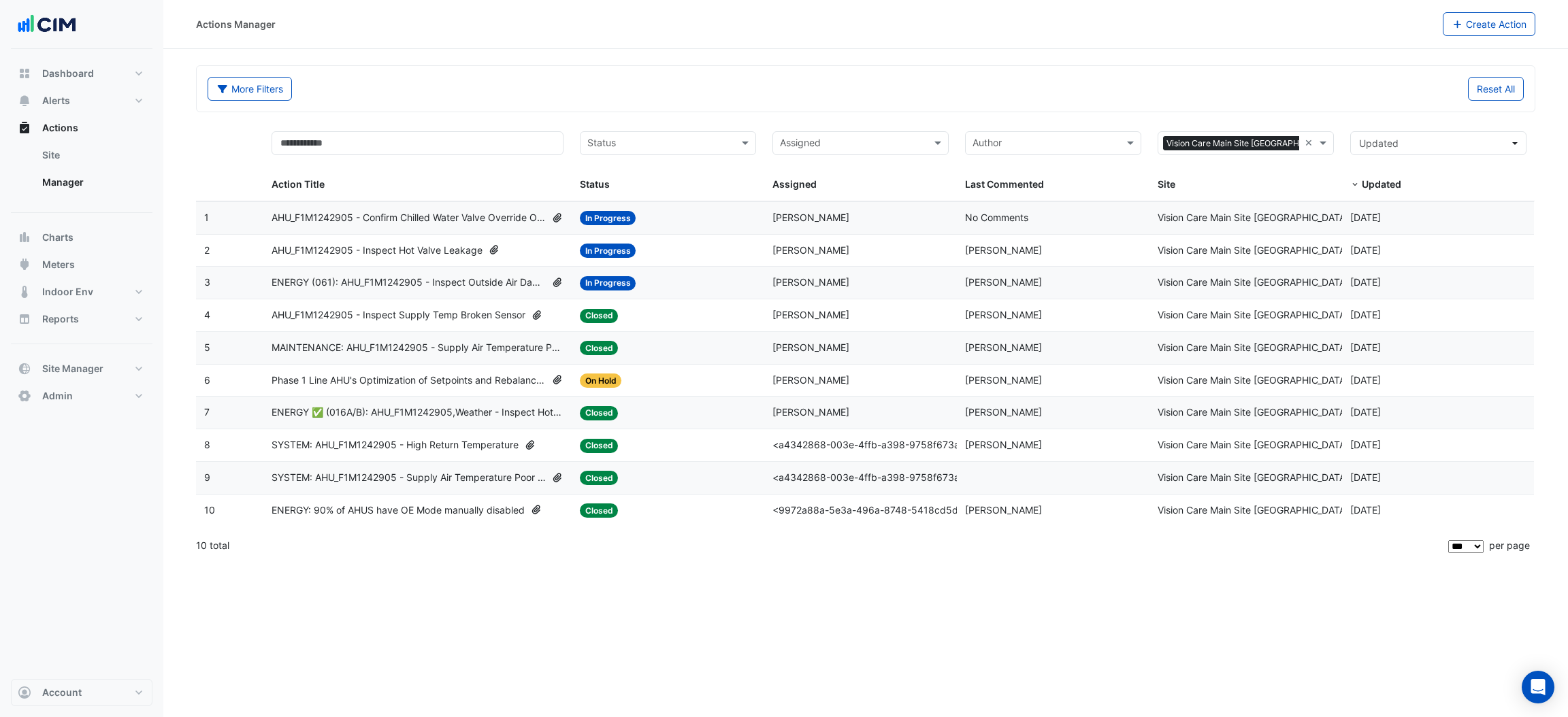
click at [457, 248] on span "AHU_F1M1242905 - Inspect Hot Valve Leakage" at bounding box center [377, 250] width 211 height 16
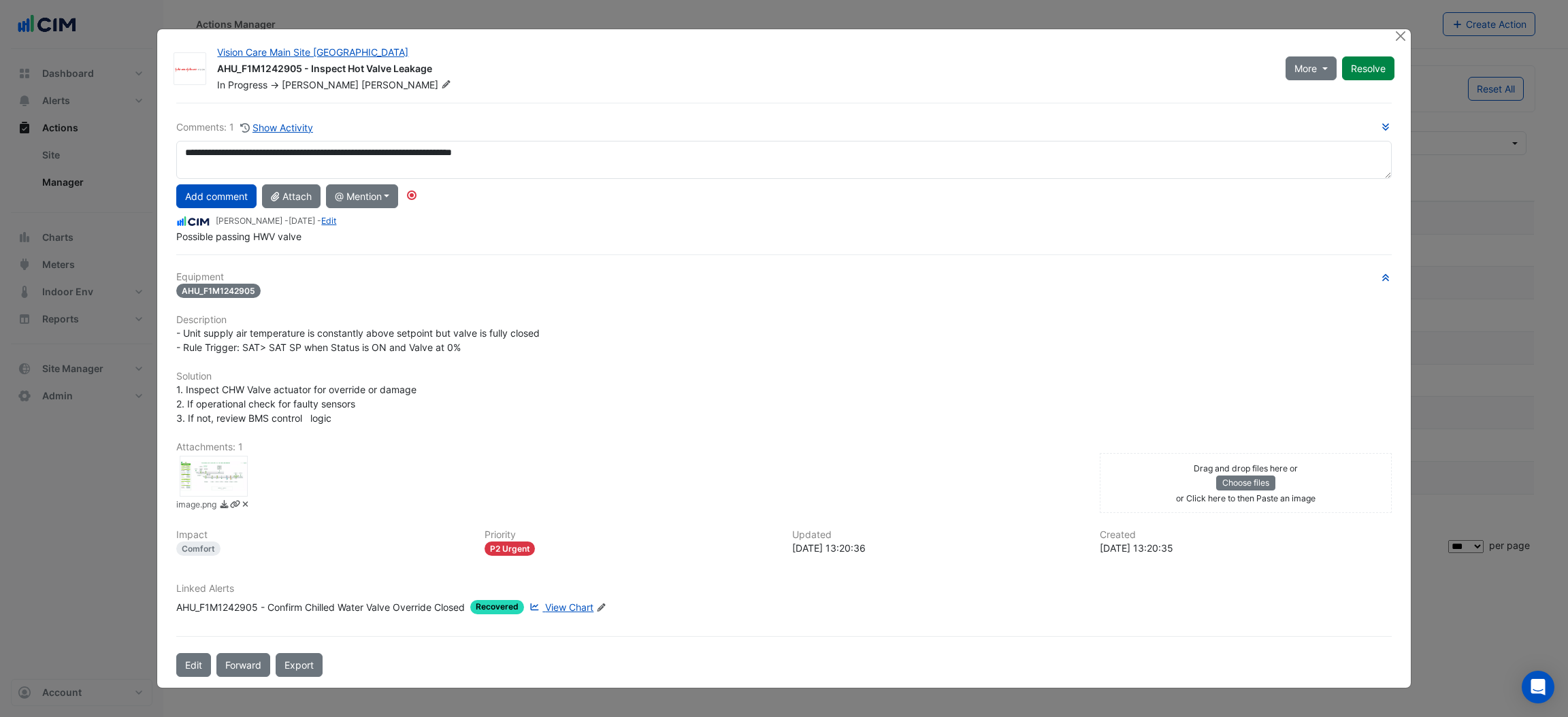
click at [320, 154] on textarea "**********" at bounding box center [783, 160] width 1215 height 38
click at [552, 151] on textarea "**********" at bounding box center [783, 160] width 1215 height 38
type textarea "**********"
click at [211, 199] on button "Add comment" at bounding box center [216, 196] width 81 height 23
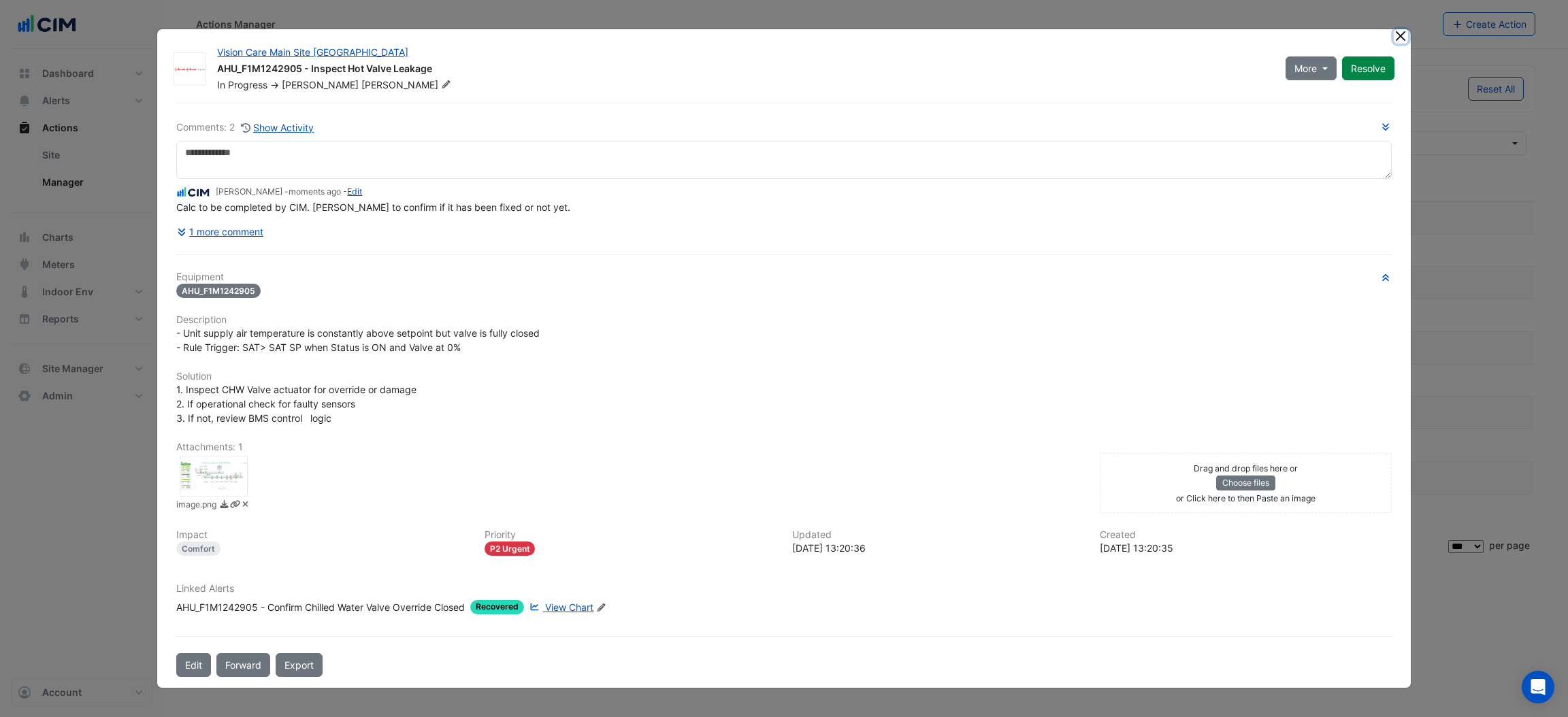
click at [1406, 40] on button "Close" at bounding box center [1401, 36] width 14 height 14
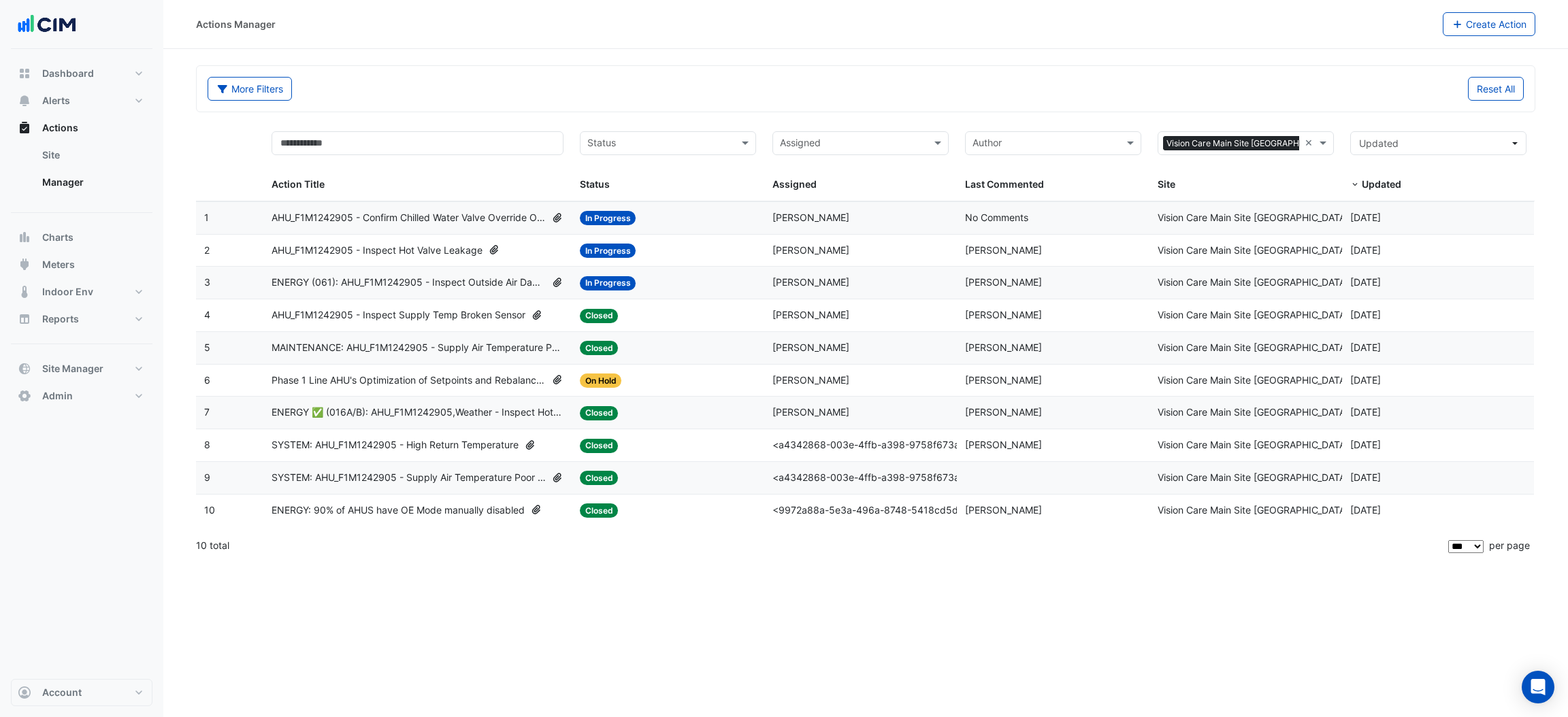
click at [416, 216] on span "AHU_F1M1242905 - Confirm Chilled Water Valve Override Open (Energy Waste)" at bounding box center [408, 218] width 275 height 16
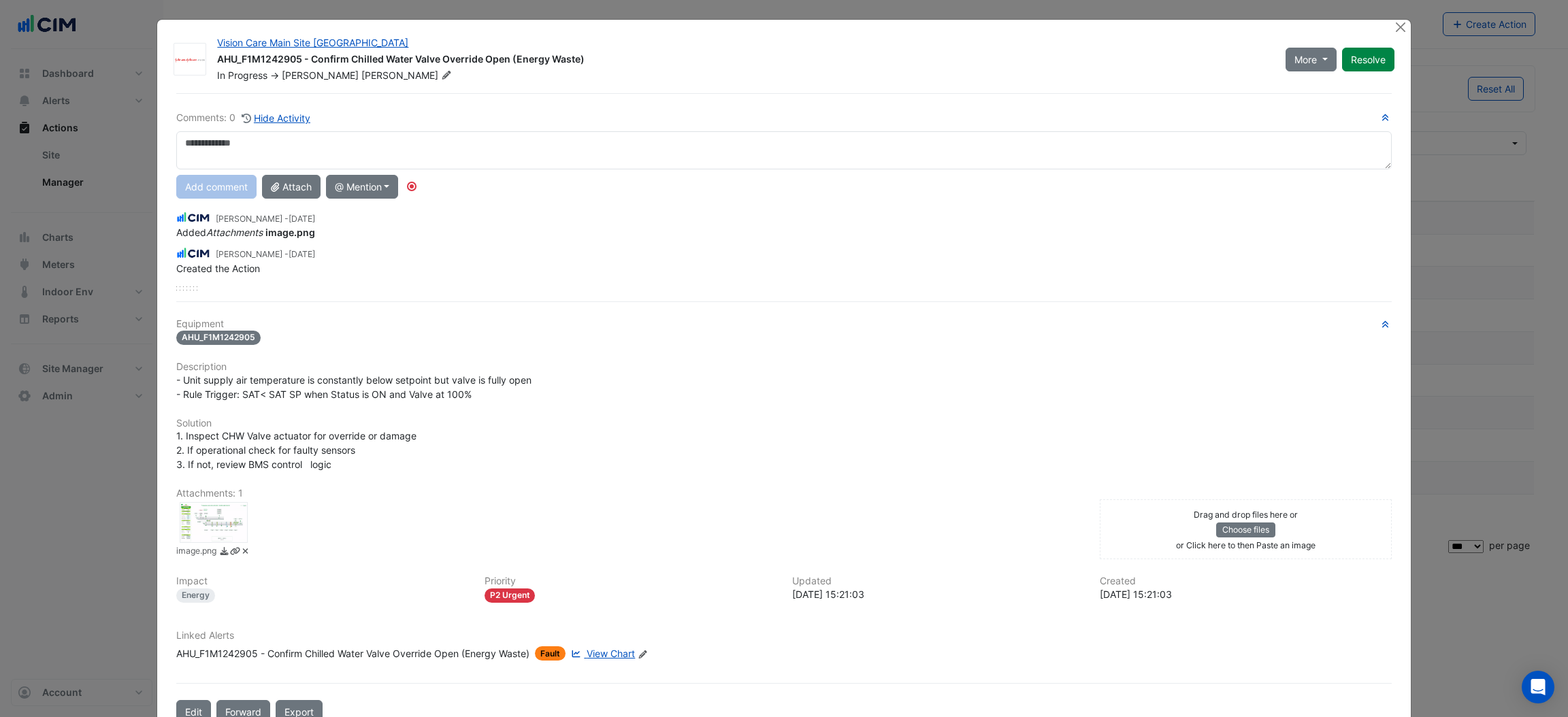
click at [204, 514] on div at bounding box center [213, 522] width 68 height 41
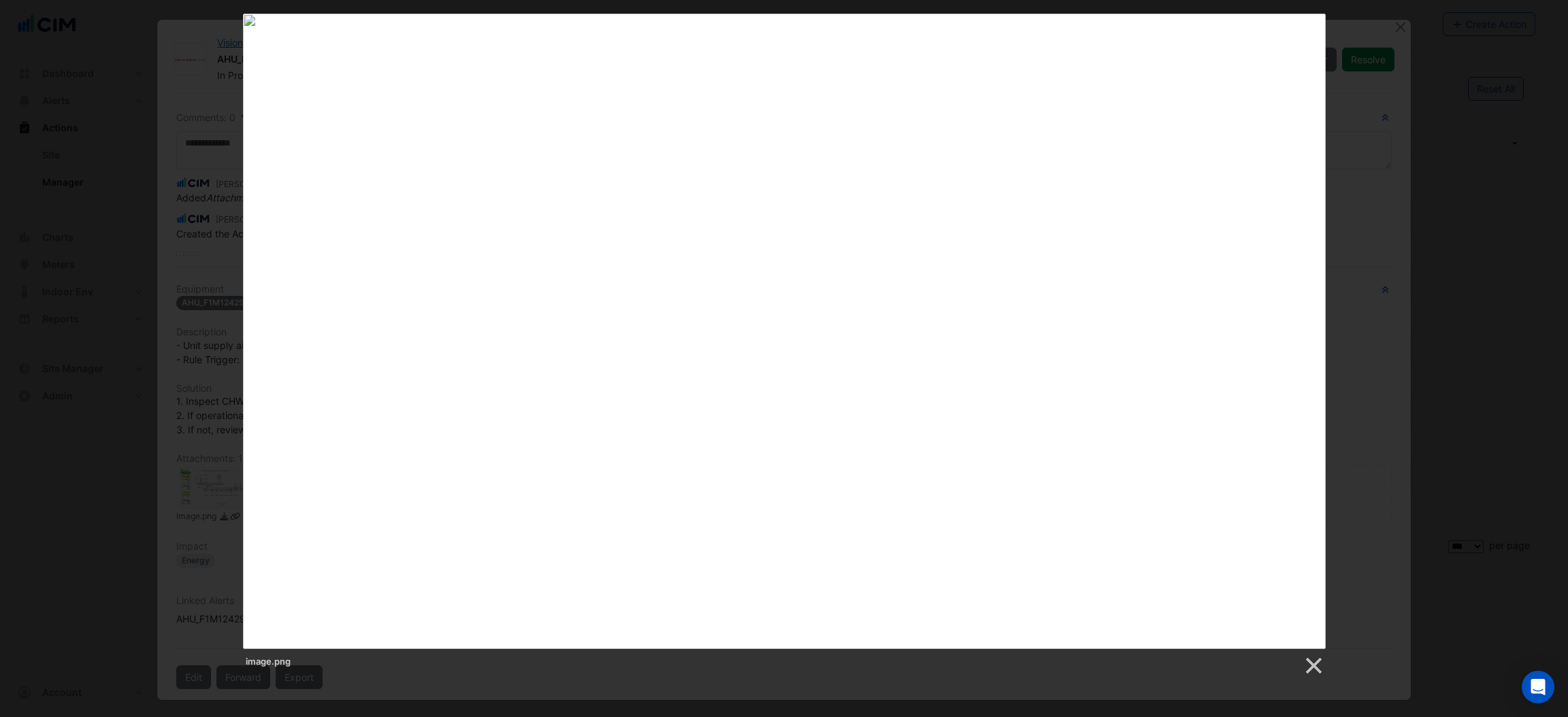
click at [146, 312] on div "image.png" at bounding box center [784, 345] width 1568 height 662
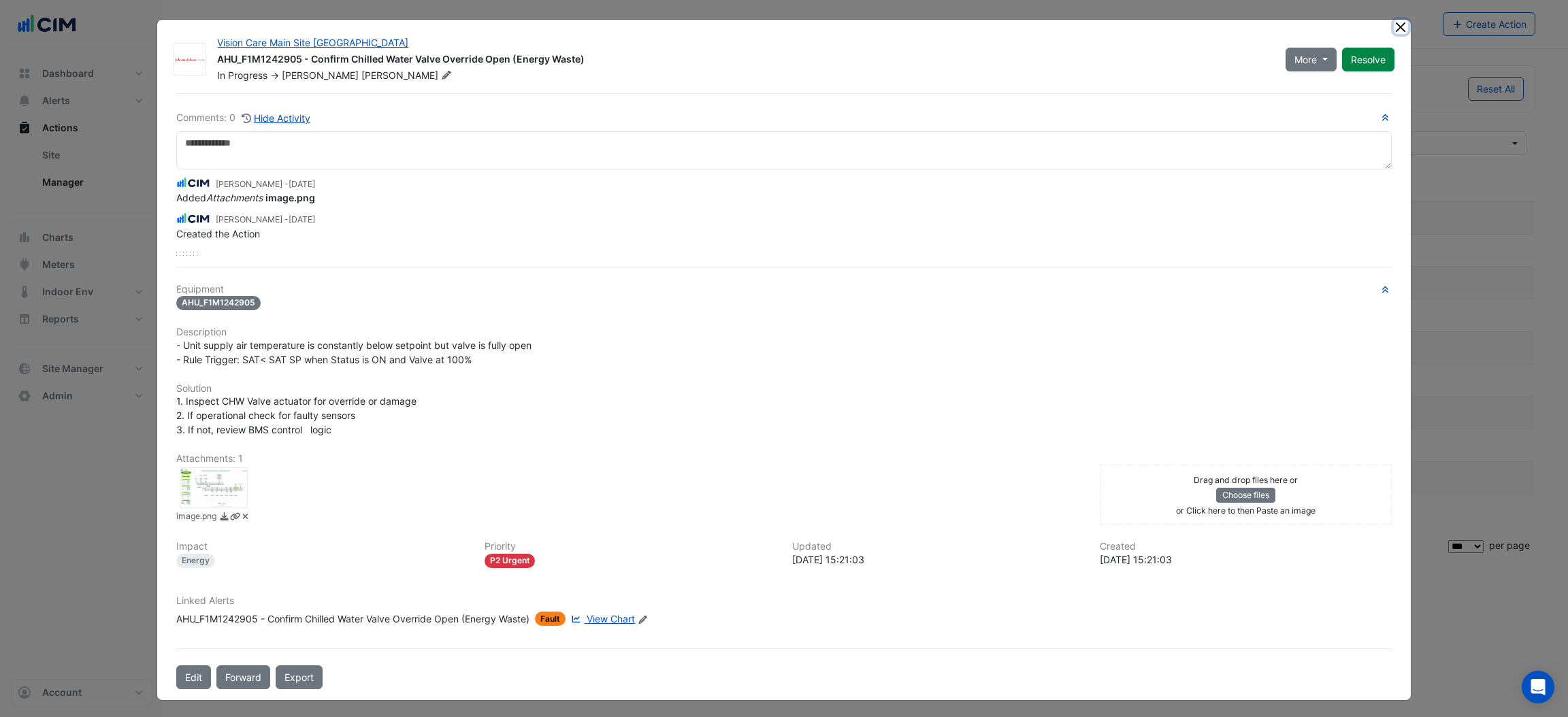
click at [1398, 27] on button "Close" at bounding box center [1401, 27] width 14 height 14
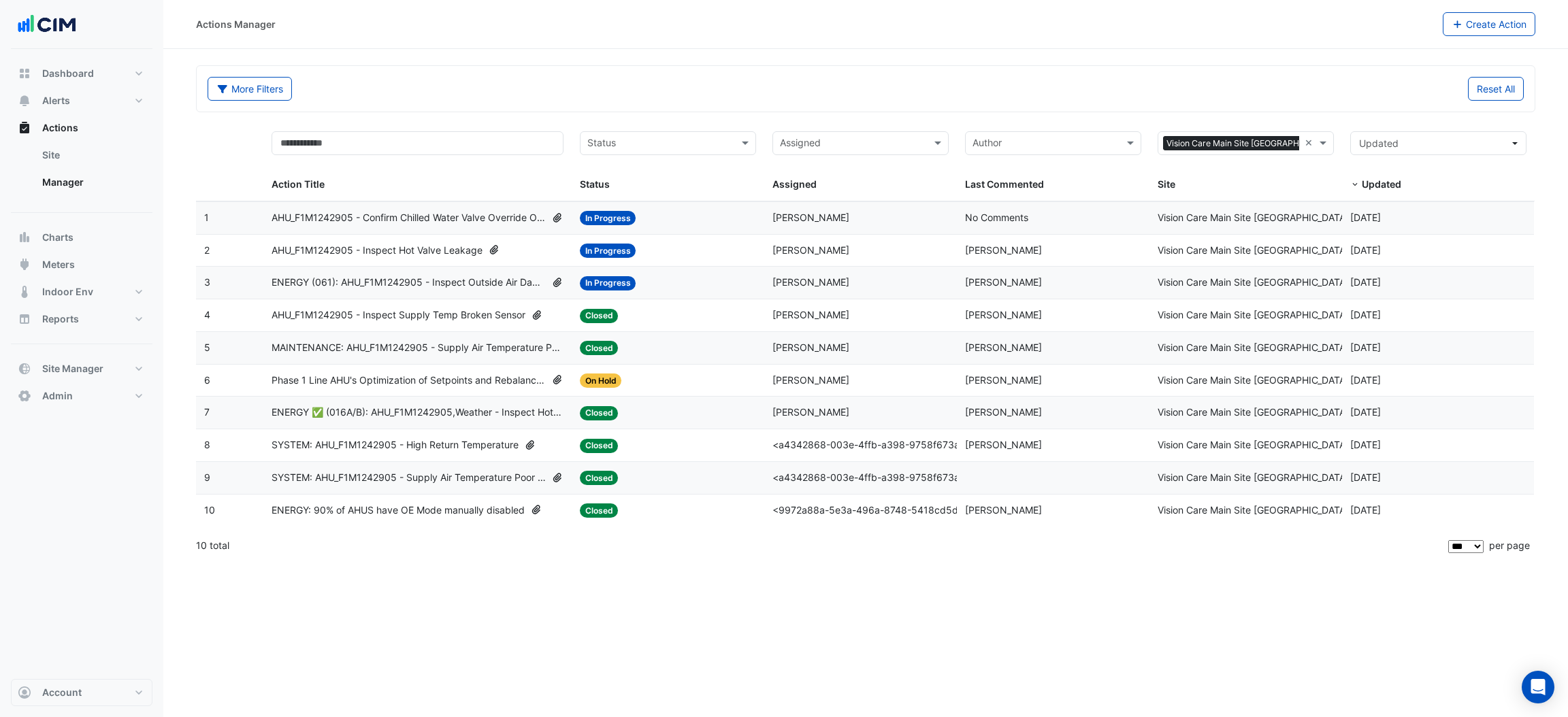
click at [426, 255] on span "AHU_F1M1242905 - Inspect Hot Valve Leakage" at bounding box center [377, 250] width 211 height 16
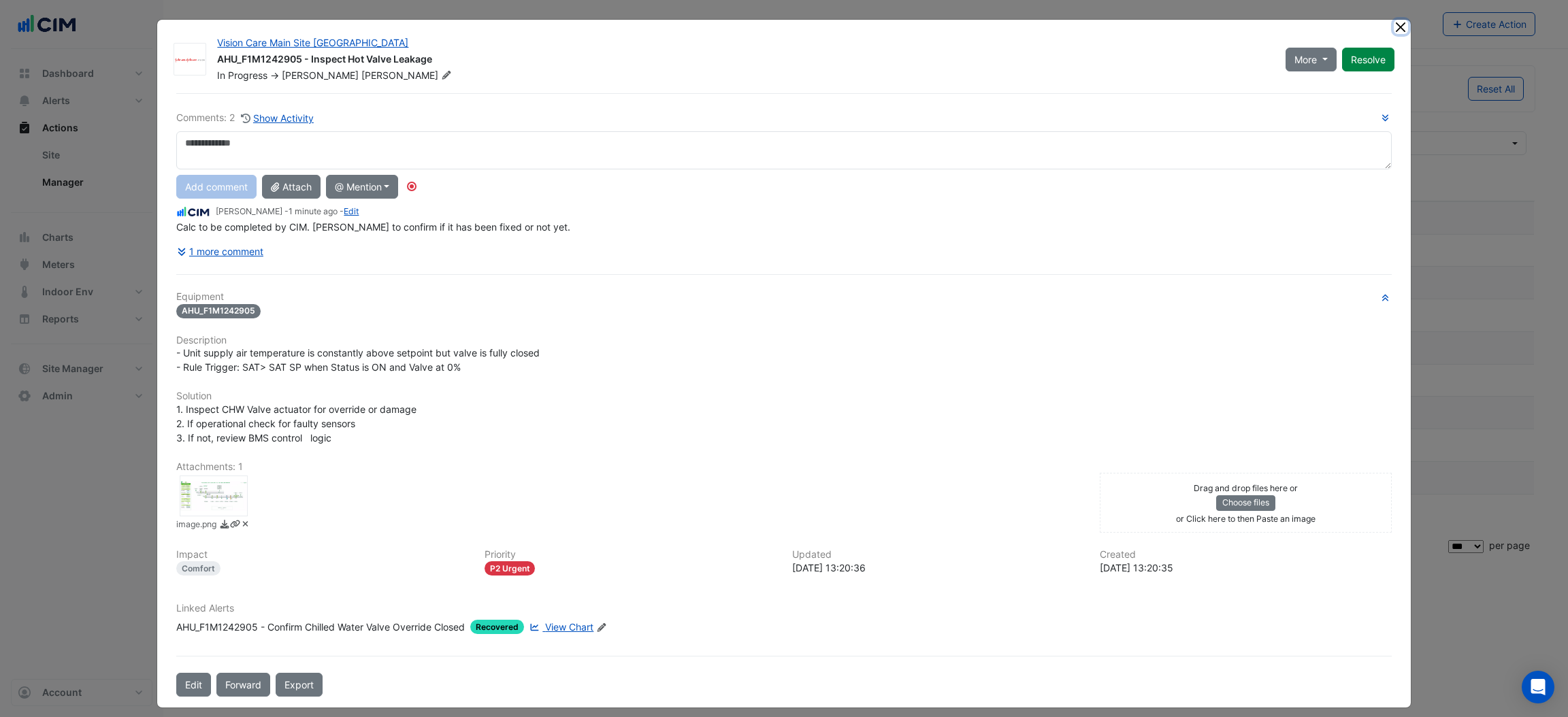
click at [1396, 23] on button "Close" at bounding box center [1401, 27] width 14 height 14
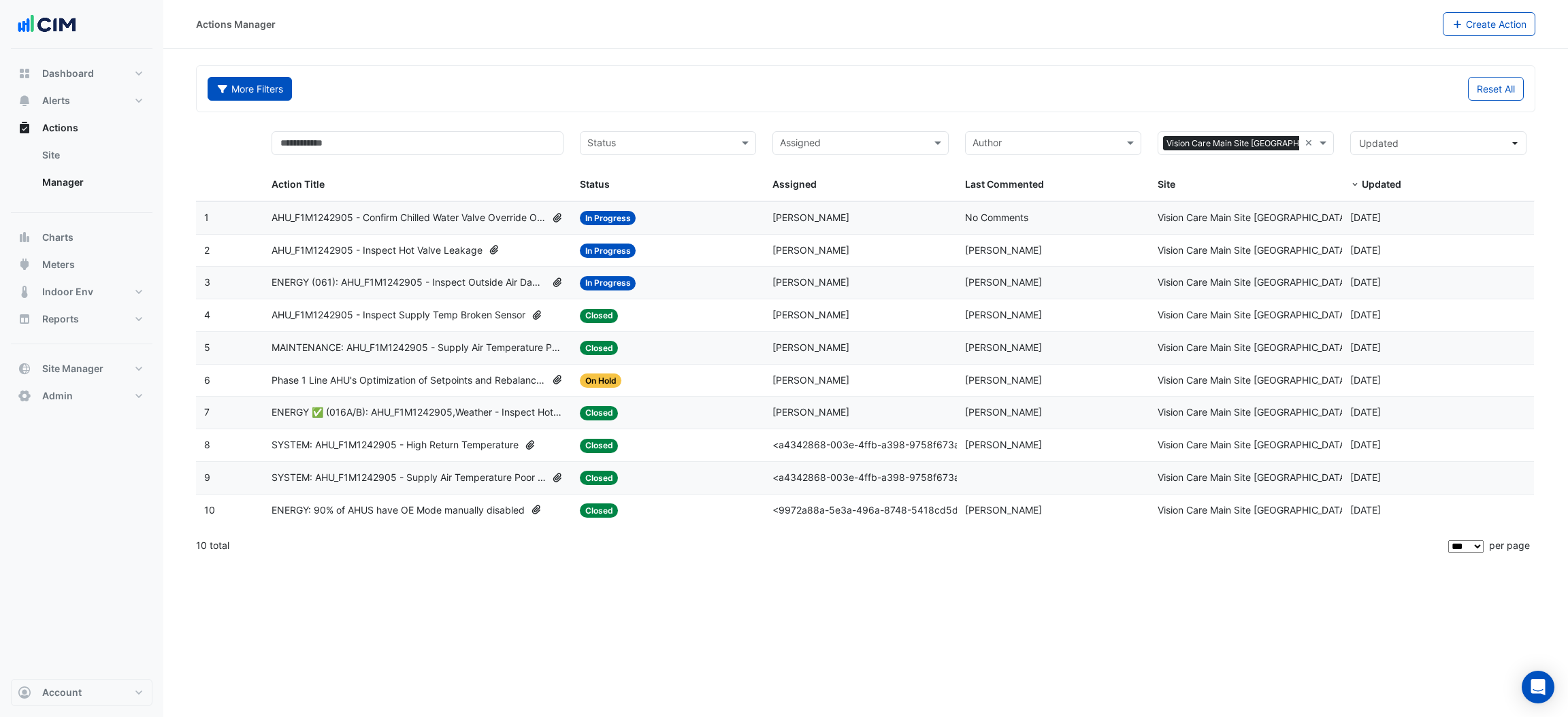
click at [267, 81] on button "More Filters" at bounding box center [249, 88] width 84 height 23
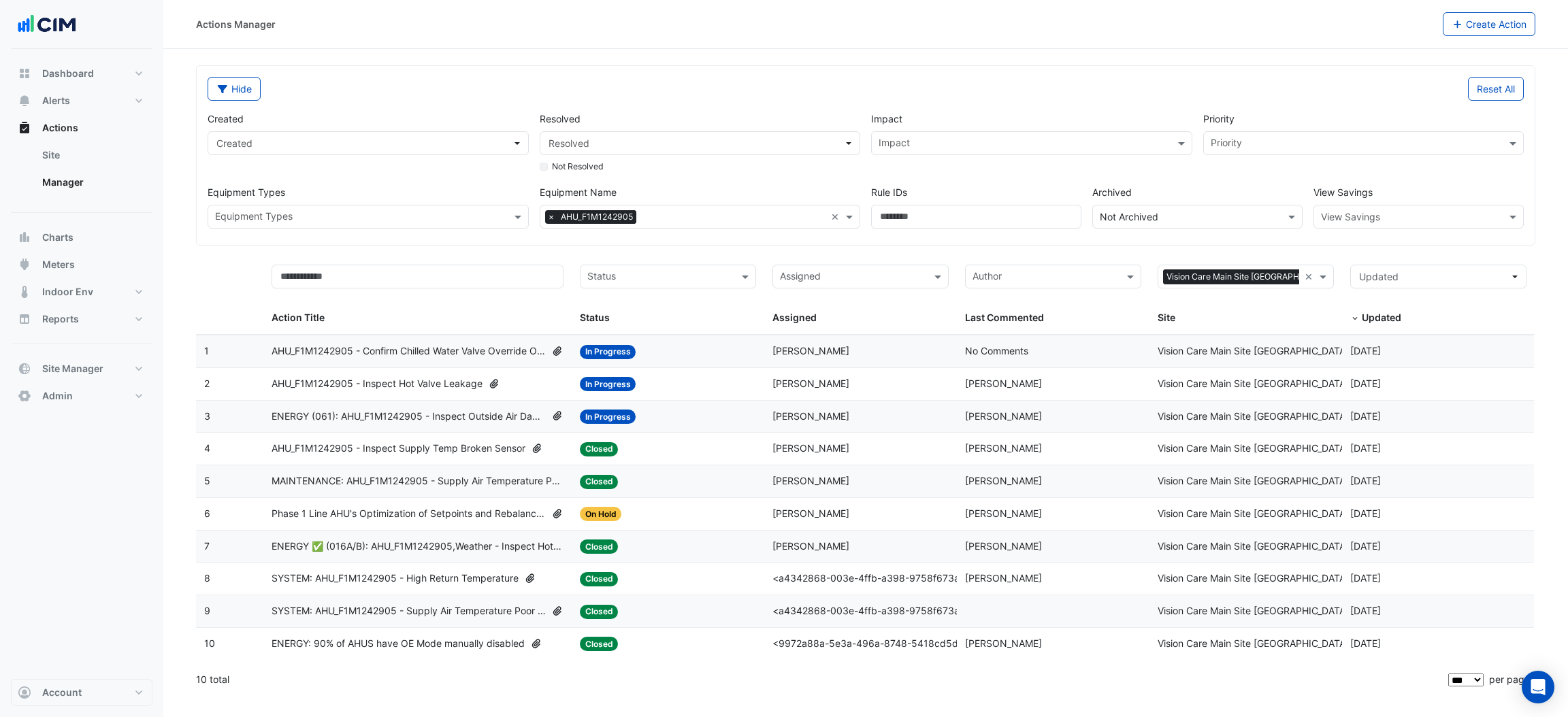
click at [427, 419] on span "ENERGY (061): AHU_F1M1242905 - Inspect Outside Air Damper Operation [BEEP]" at bounding box center [408, 417] width 275 height 16
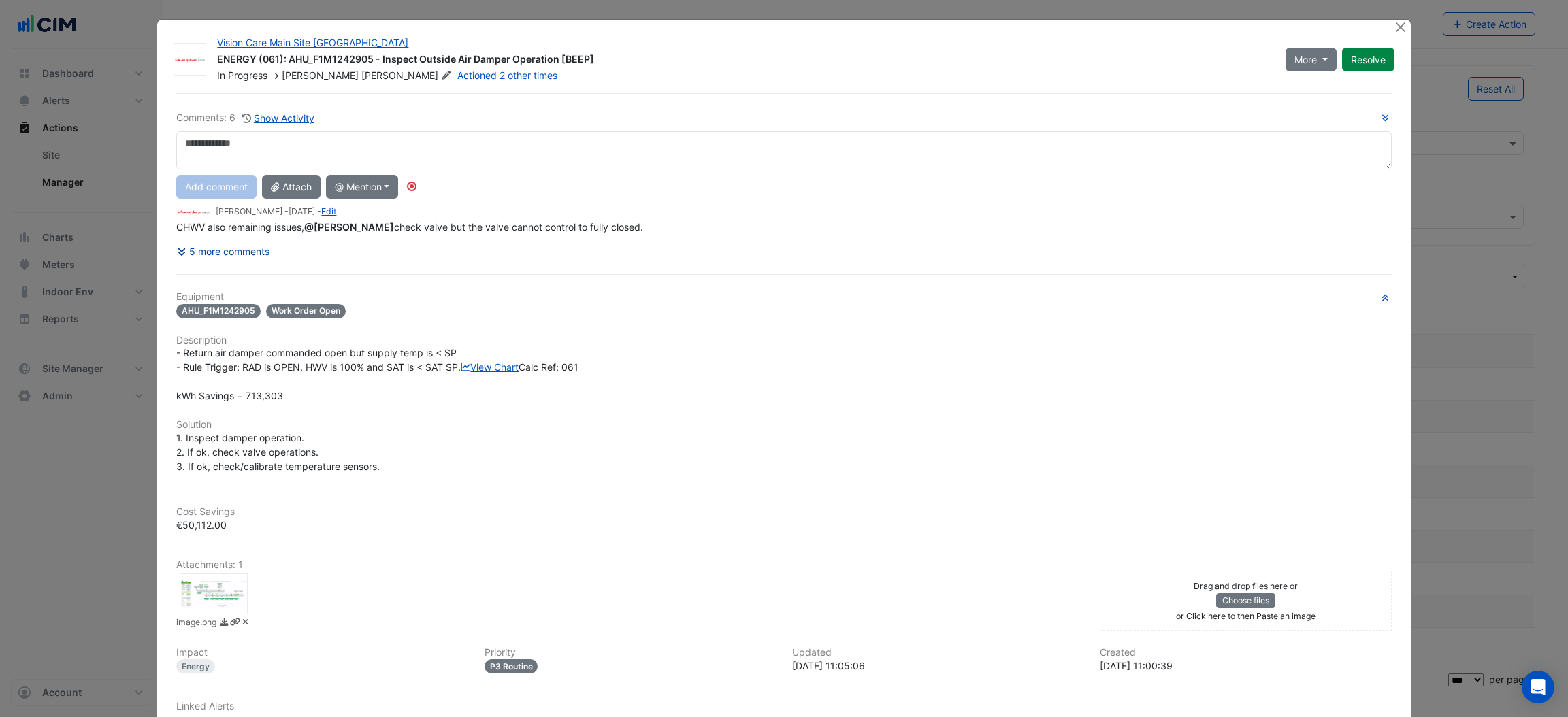
click at [235, 253] on button "5 more comments" at bounding box center [223, 251] width 94 height 23
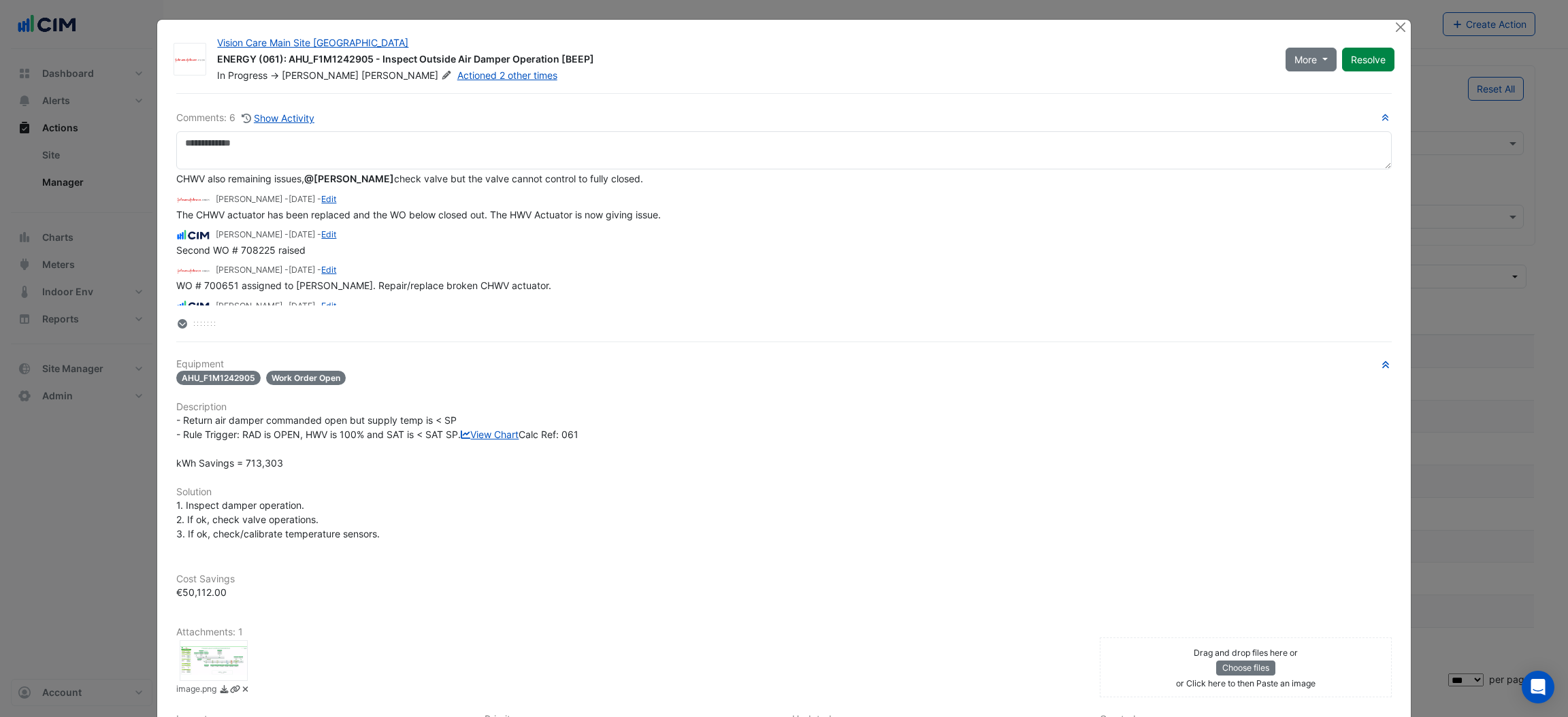
scroll to position [19, 0]
click at [478, 271] on div "Frank McGuire - 5 months and 21 days ago - Edit" at bounding box center [783, 270] width 1215 height 16
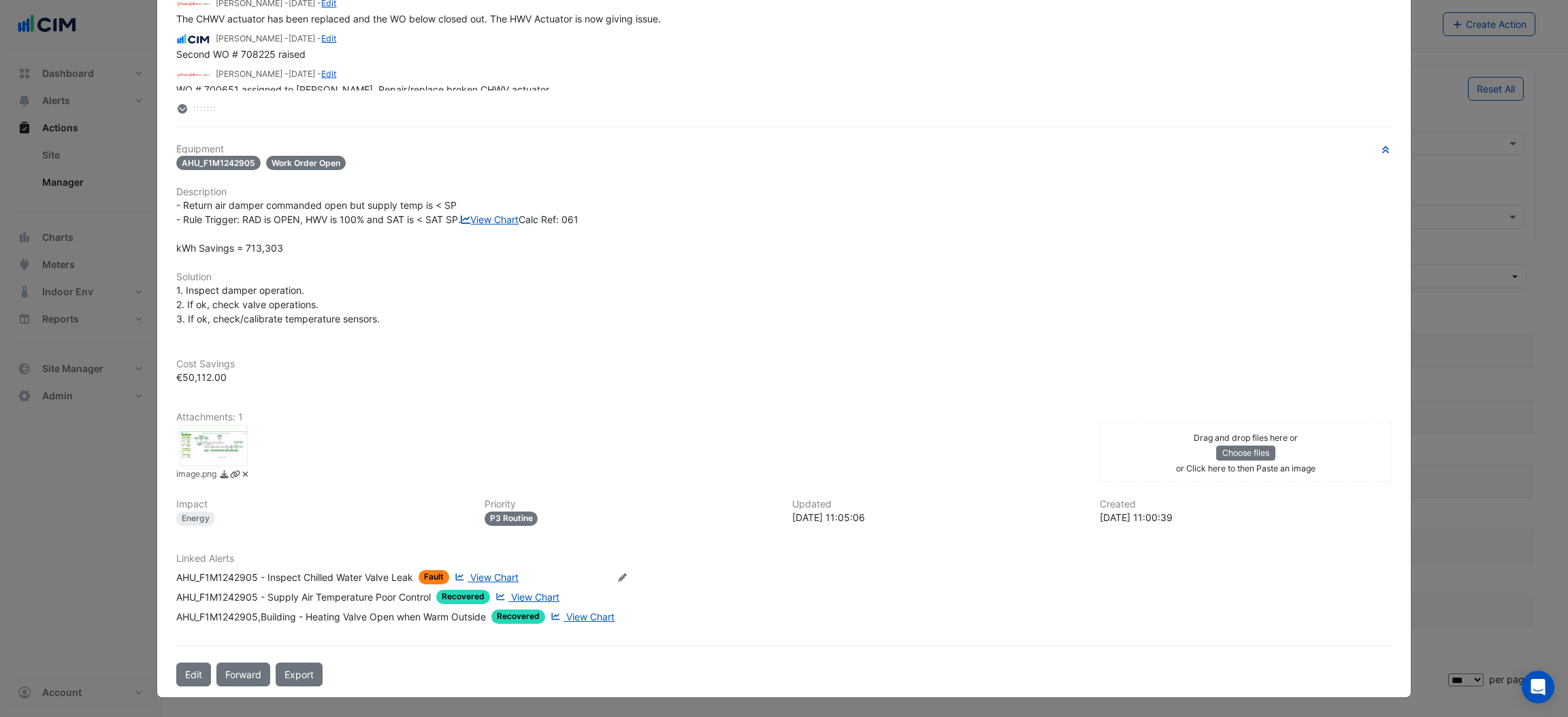
scroll to position [271, 0]
click at [182, 669] on button "Edit" at bounding box center [193, 674] width 35 height 23
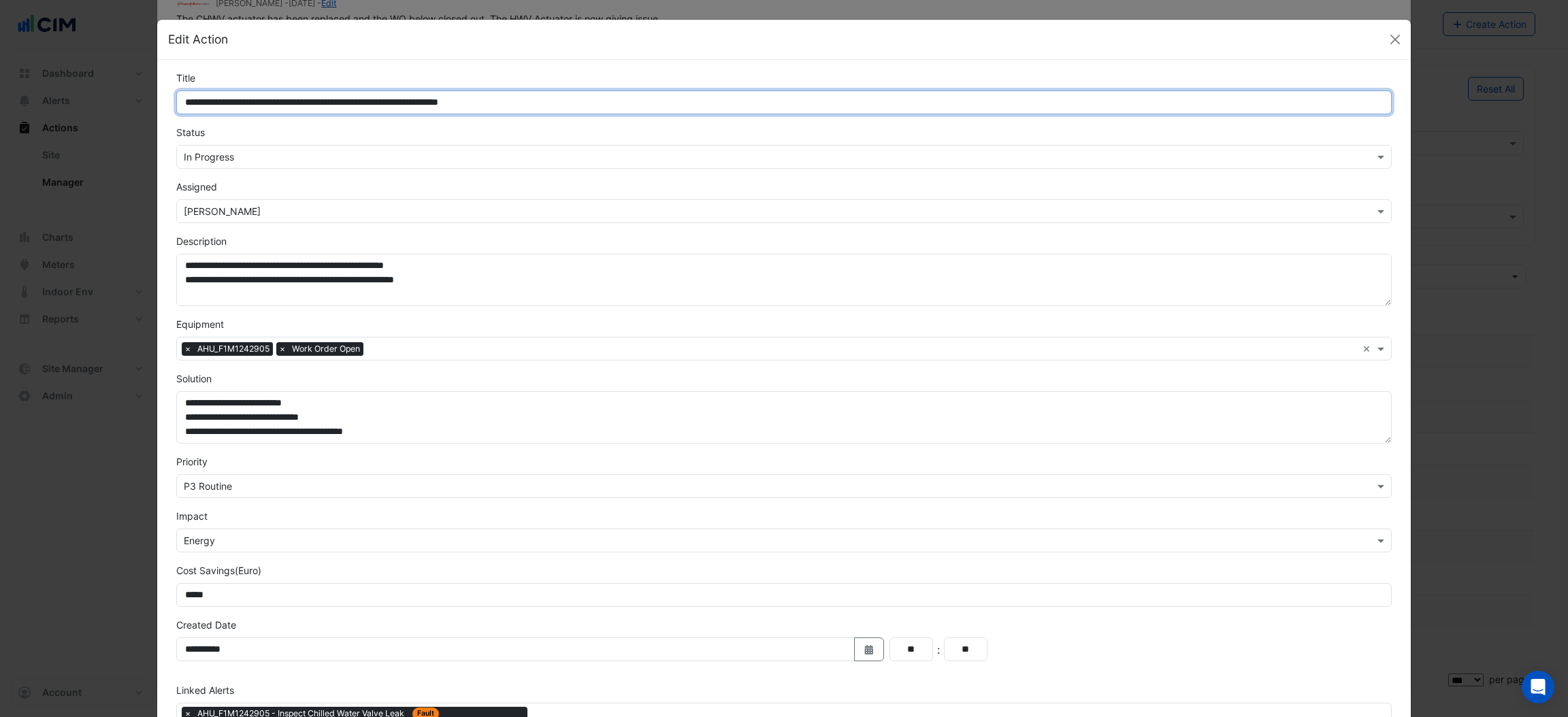
drag, startPoint x: 509, startPoint y: 107, endPoint x: 377, endPoint y: 107, distance: 132.0
click at [377, 107] on input "**********" at bounding box center [783, 101] width 1215 height 23
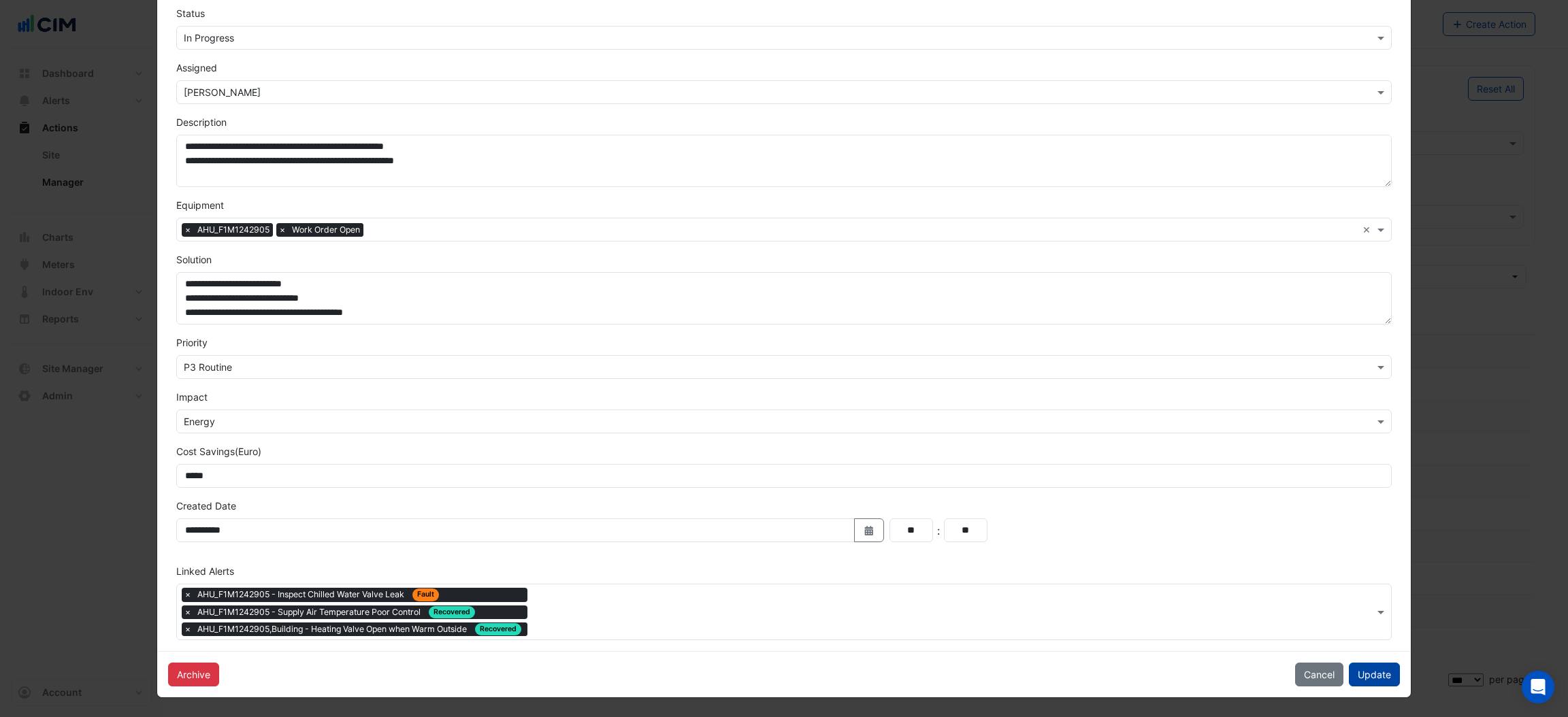
type input "**********"
click at [1366, 673] on button "Update" at bounding box center [1374, 674] width 51 height 23
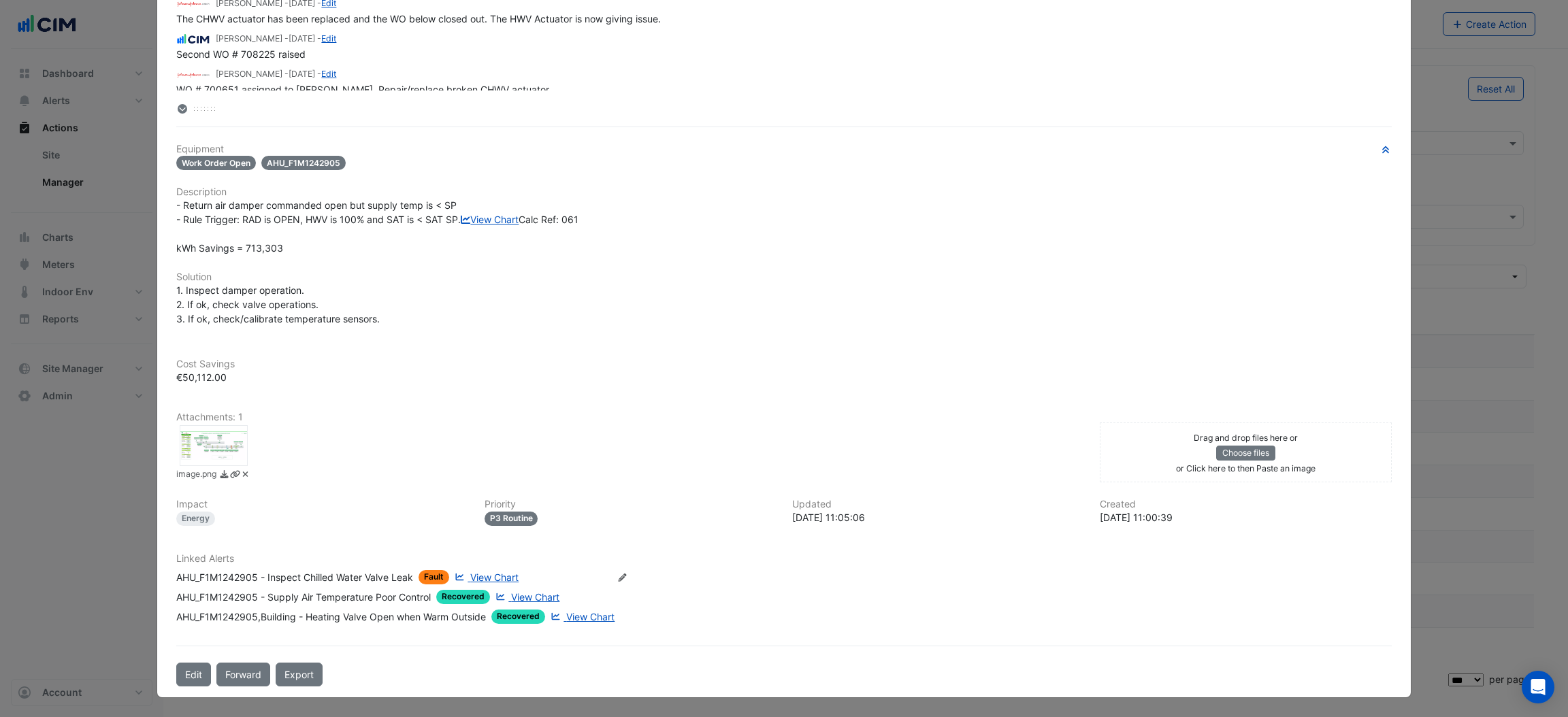
scroll to position [0, 0]
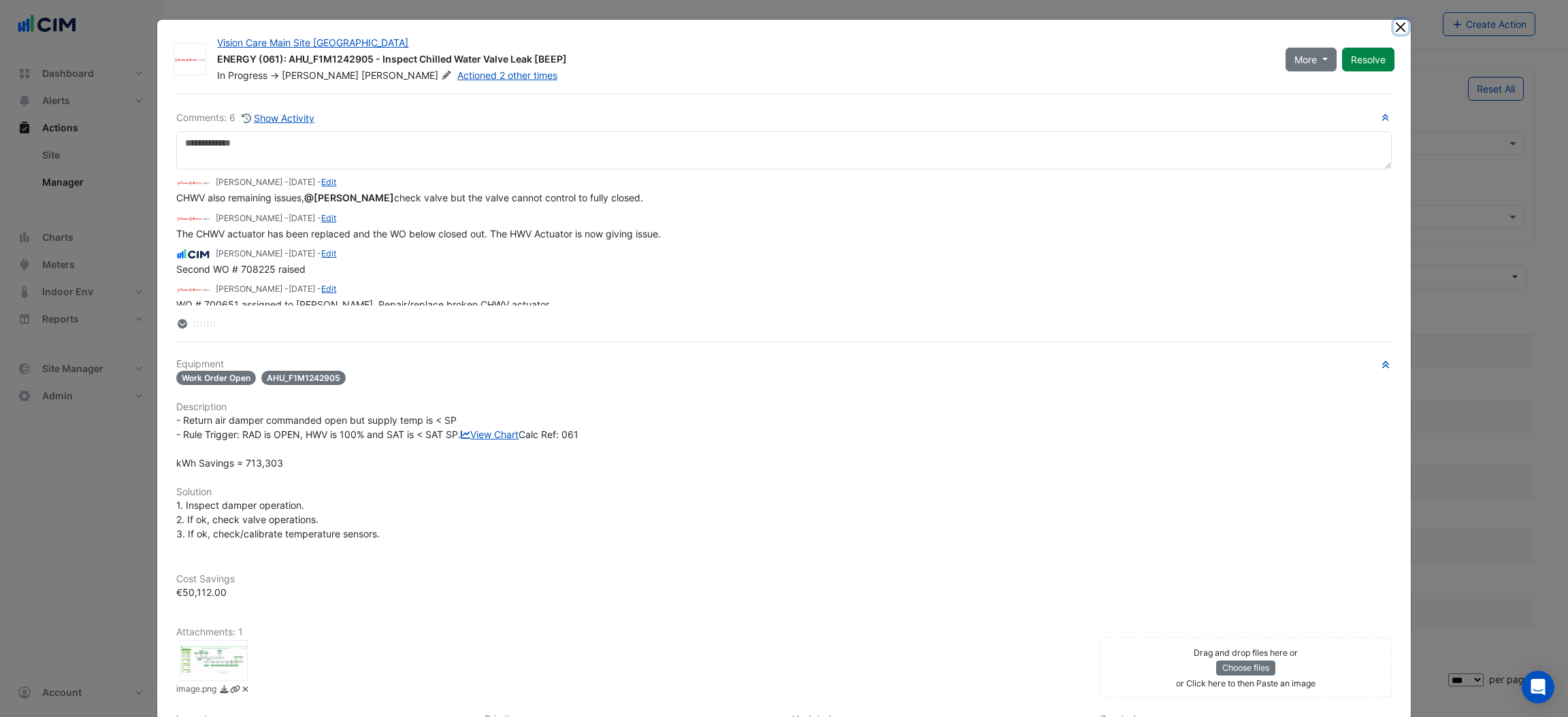
click at [1396, 23] on button "Close" at bounding box center [1401, 27] width 14 height 14
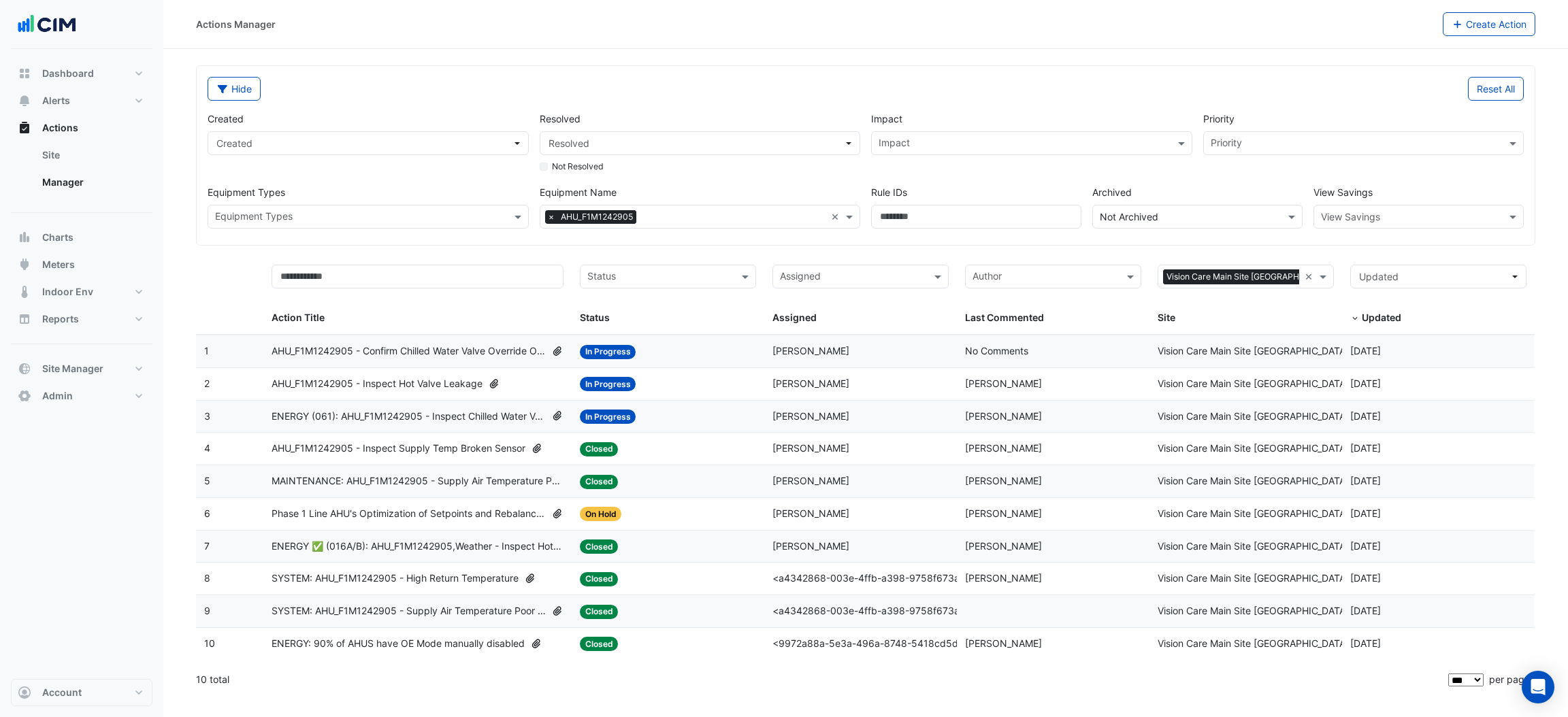
click at [398, 346] on span "AHU_F1M1242905 - Confirm Chilled Water Valve Override Open (Energy Waste)" at bounding box center [408, 352] width 275 height 16
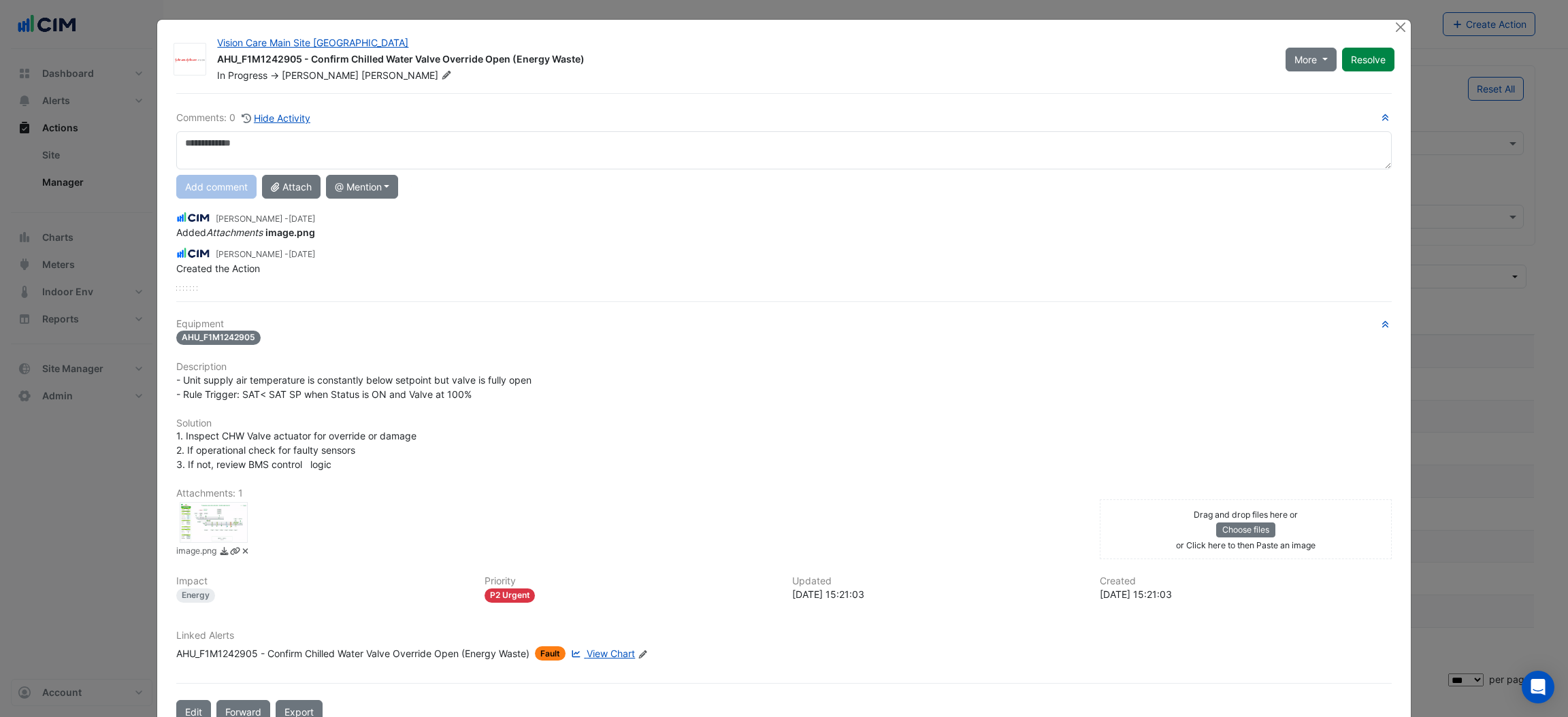
scroll to position [34, 0]
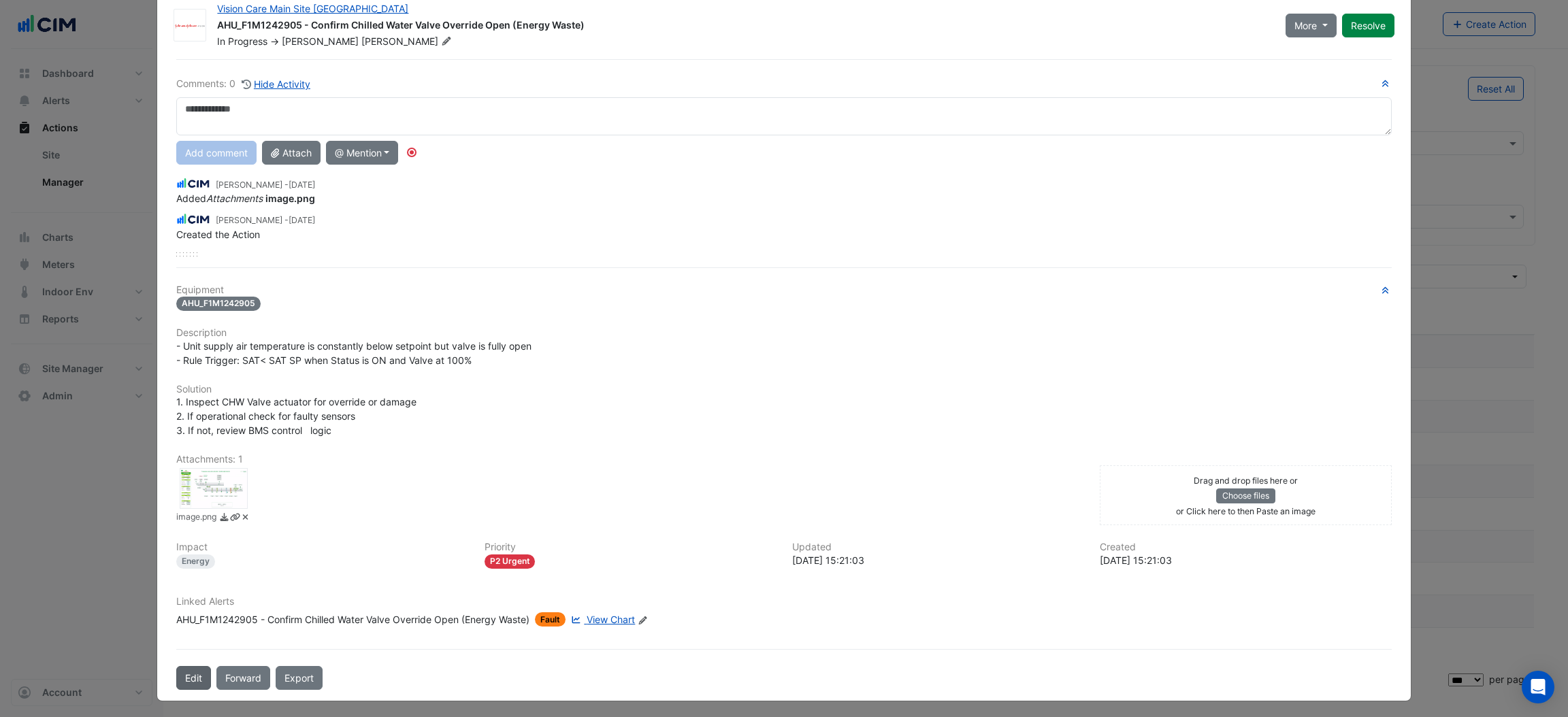
click at [179, 676] on button "Edit" at bounding box center [193, 677] width 35 height 23
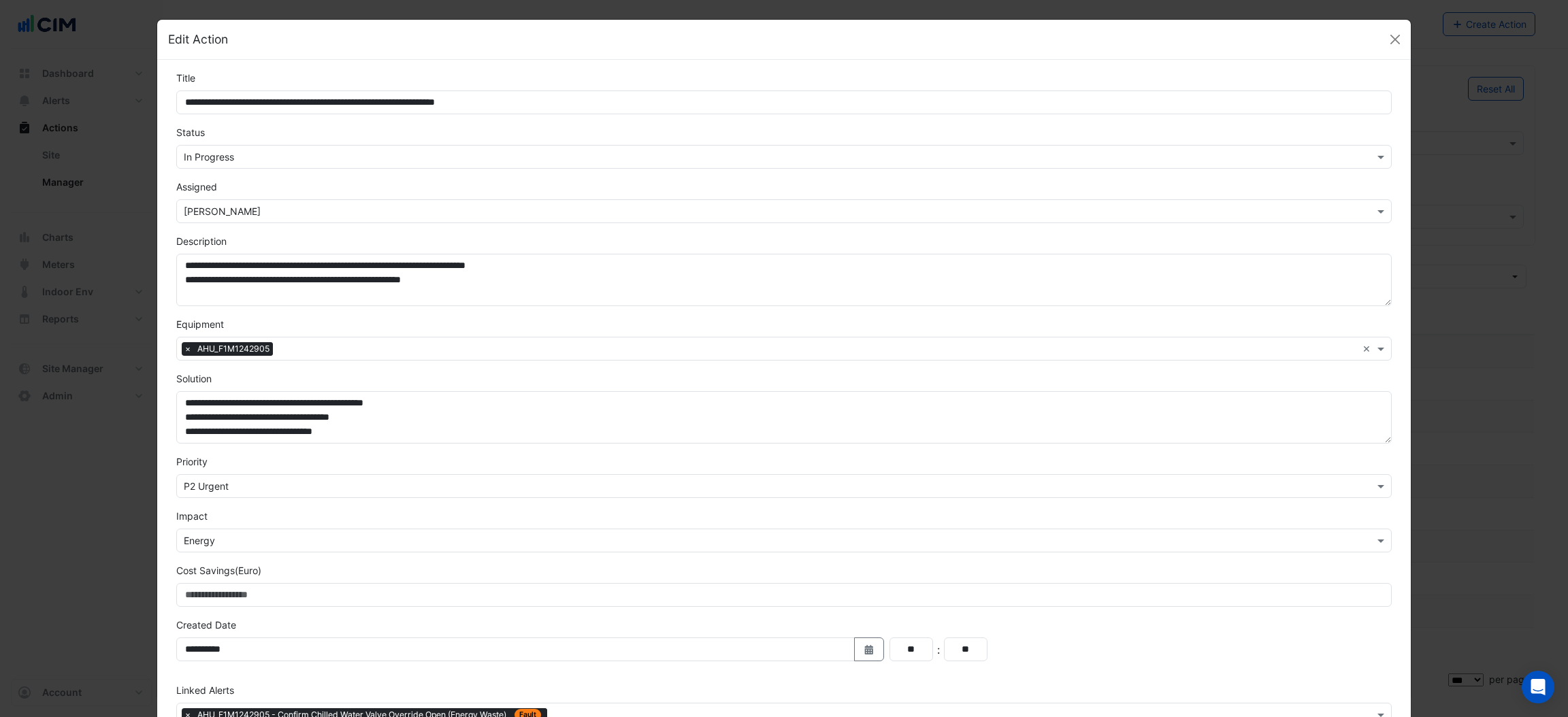
scroll to position [87, 0]
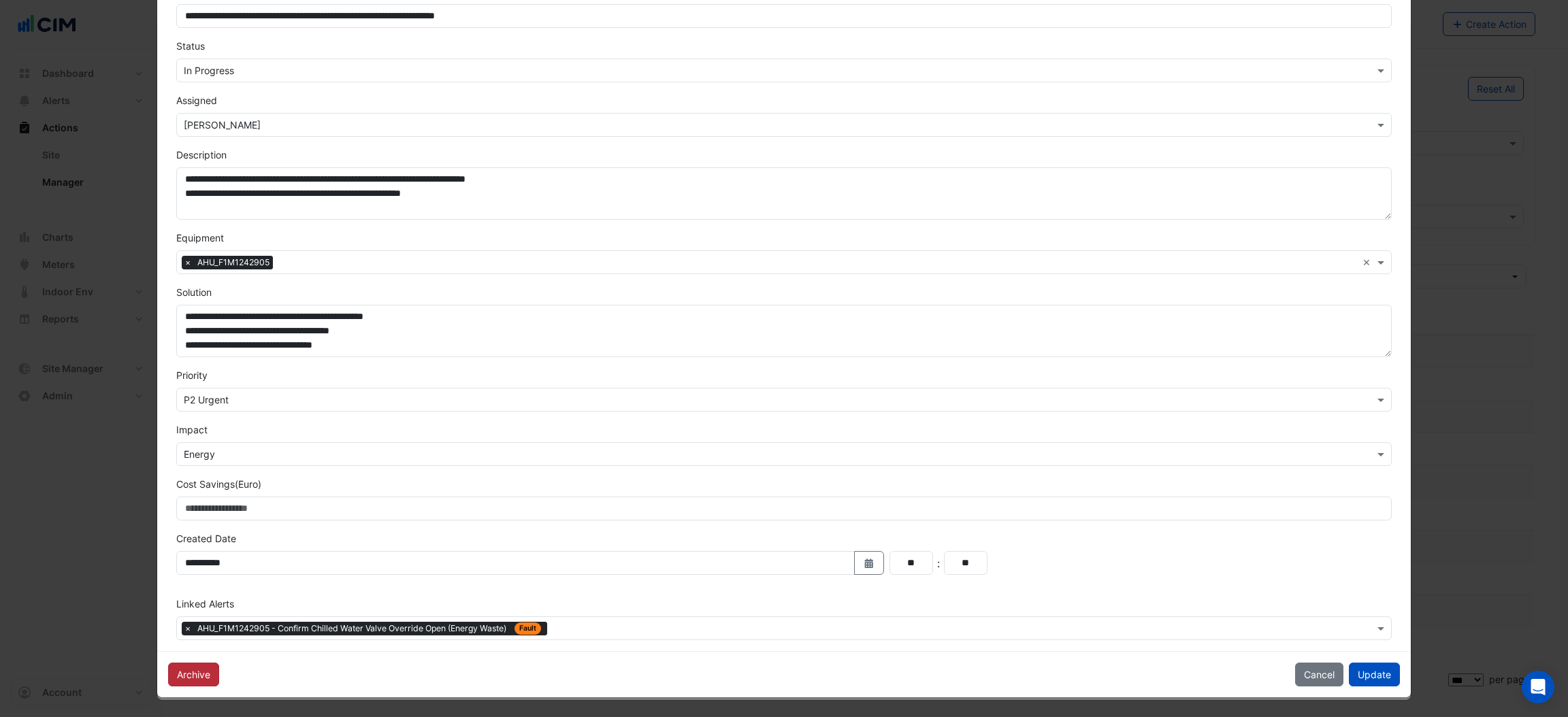
click at [201, 669] on button "Archive" at bounding box center [193, 674] width 51 height 23
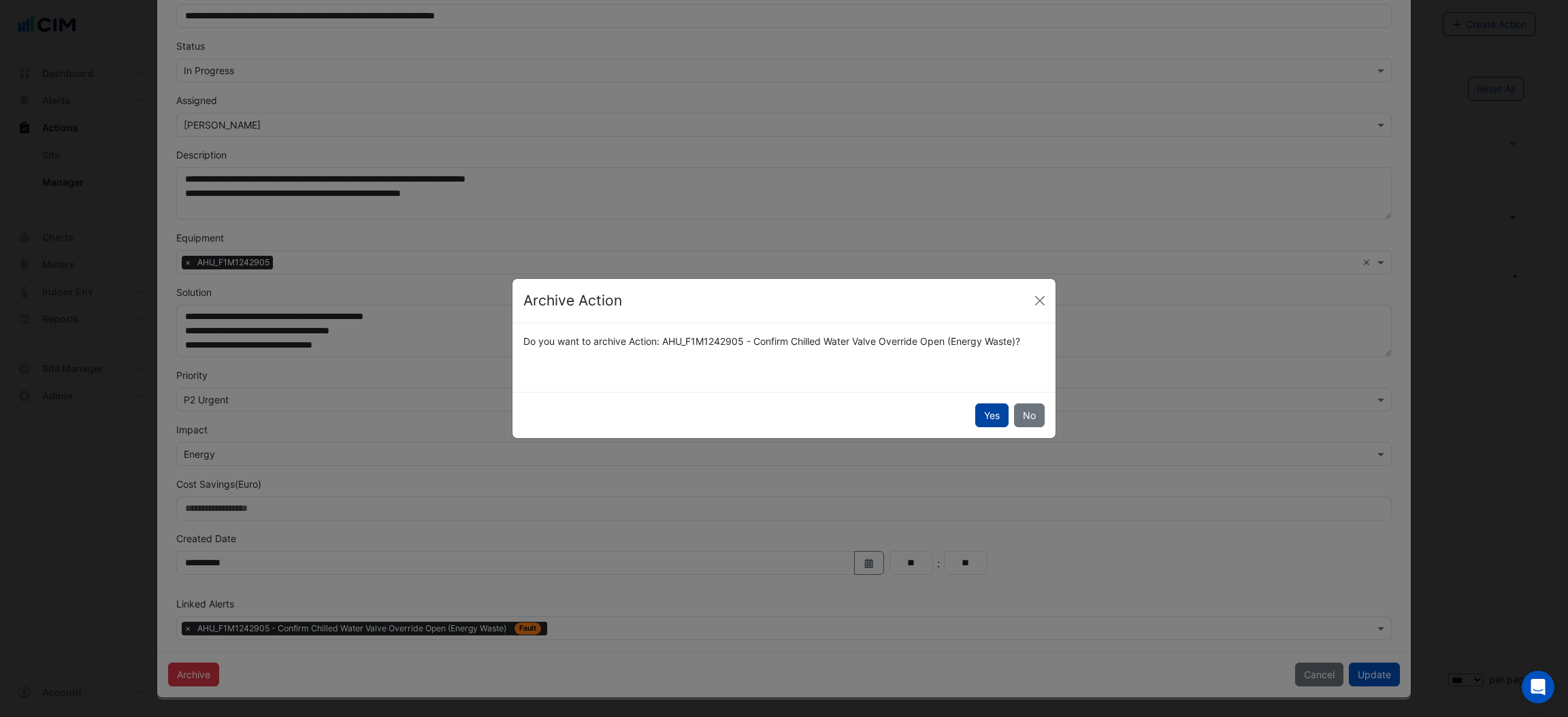
click at [986, 411] on button "Yes" at bounding box center [992, 415] width 33 height 23
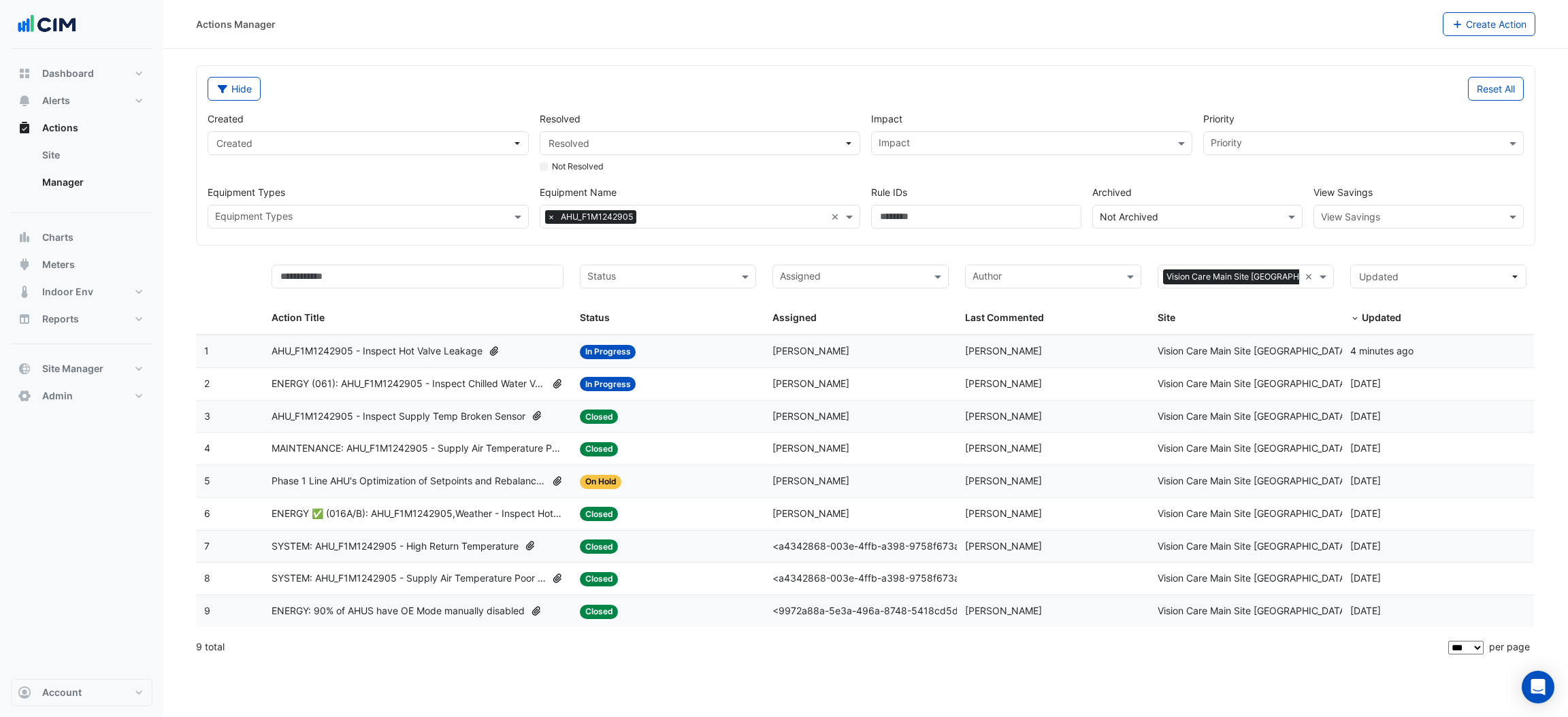
click at [548, 219] on span "×" at bounding box center [551, 217] width 12 height 14
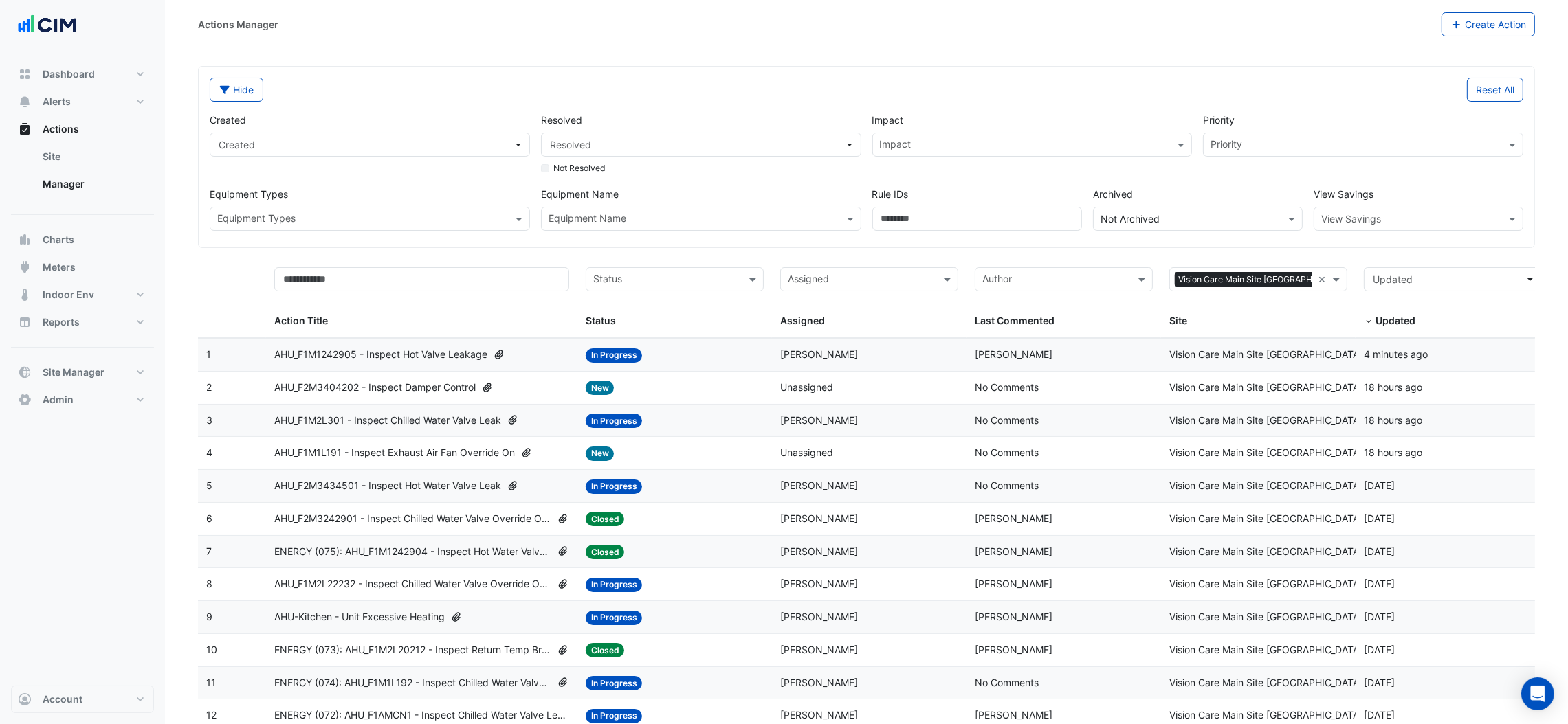
click at [389, 456] on span "AHU_F1M1L191 - Inspect Exhaust Air Fan Override On" at bounding box center [394, 453] width 241 height 16
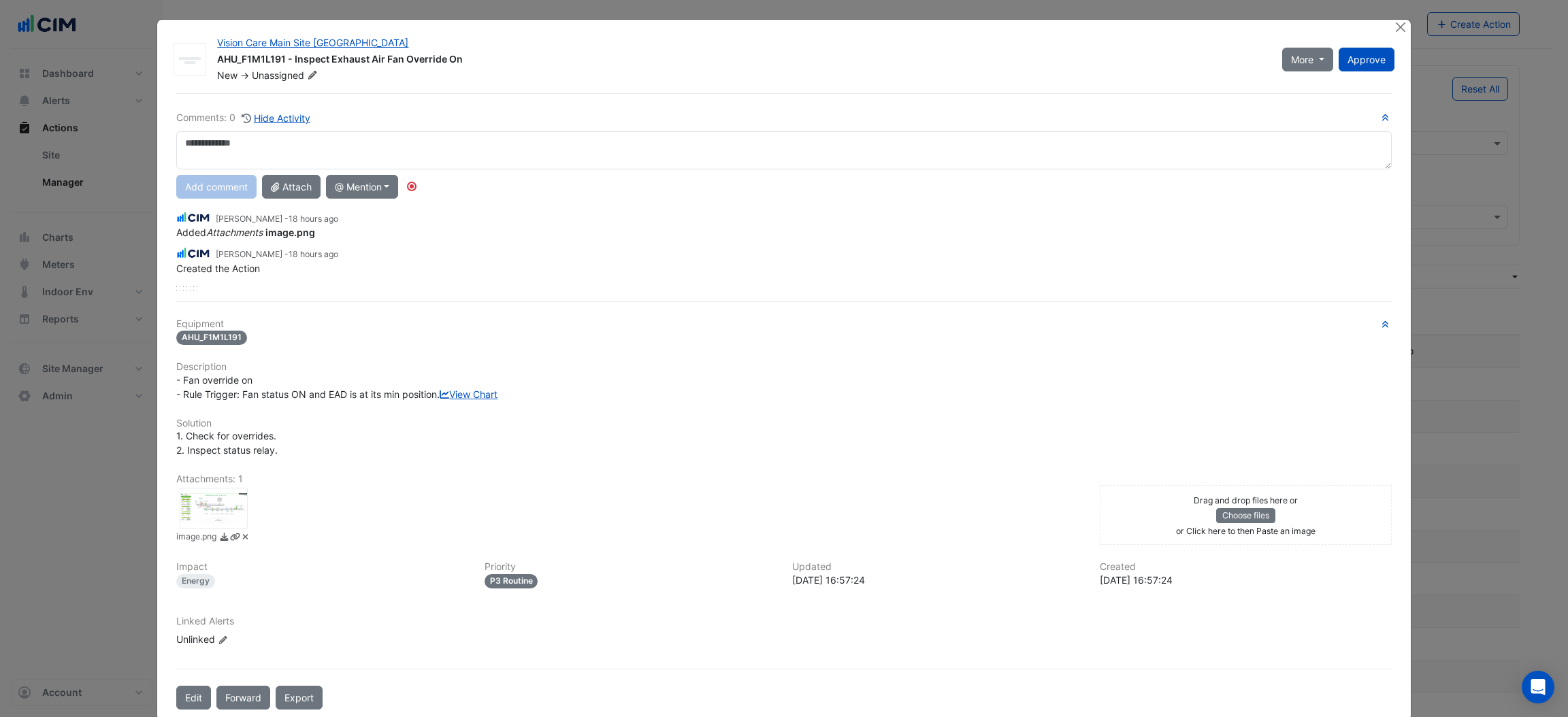
click at [195, 525] on div at bounding box center [213, 507] width 68 height 41
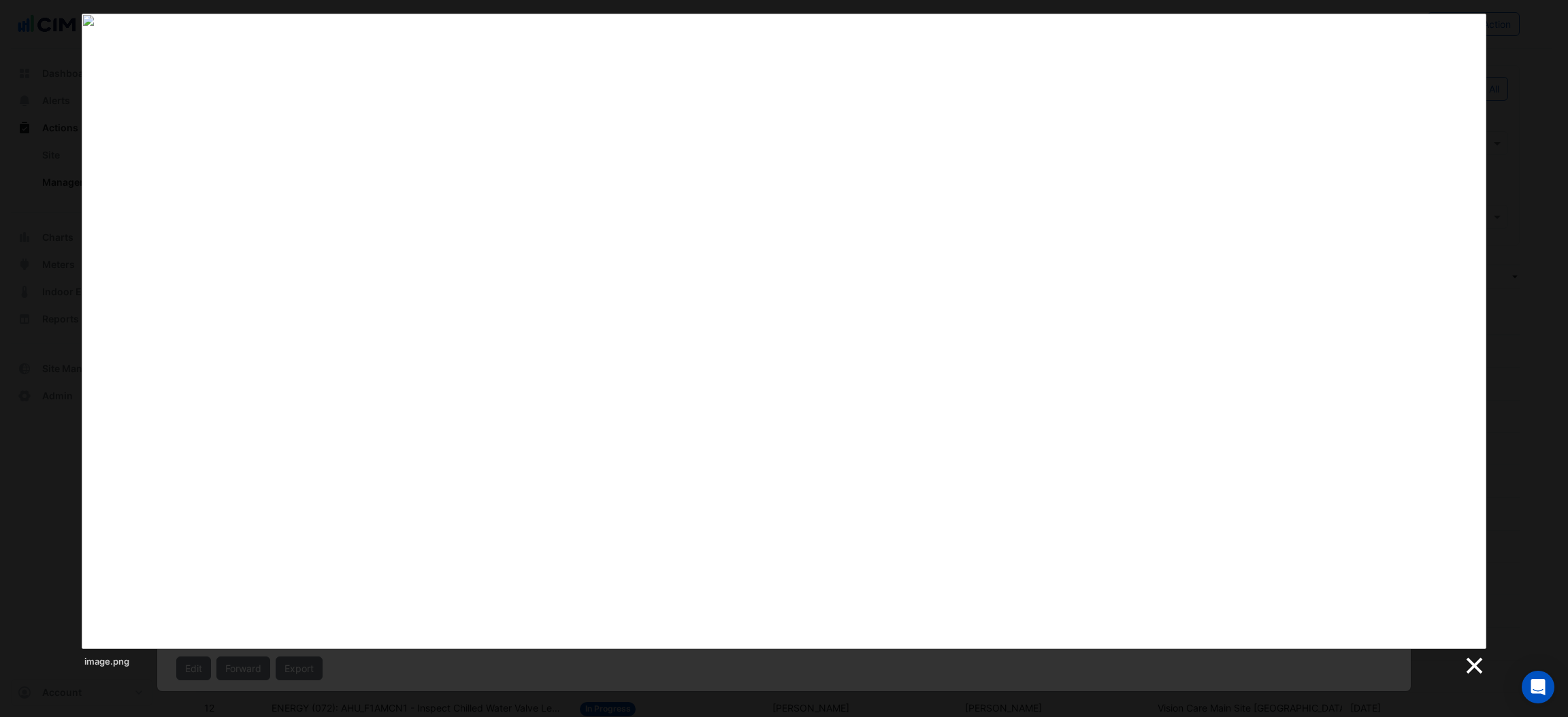
click at [1465, 669] on link at bounding box center [1474, 666] width 21 height 21
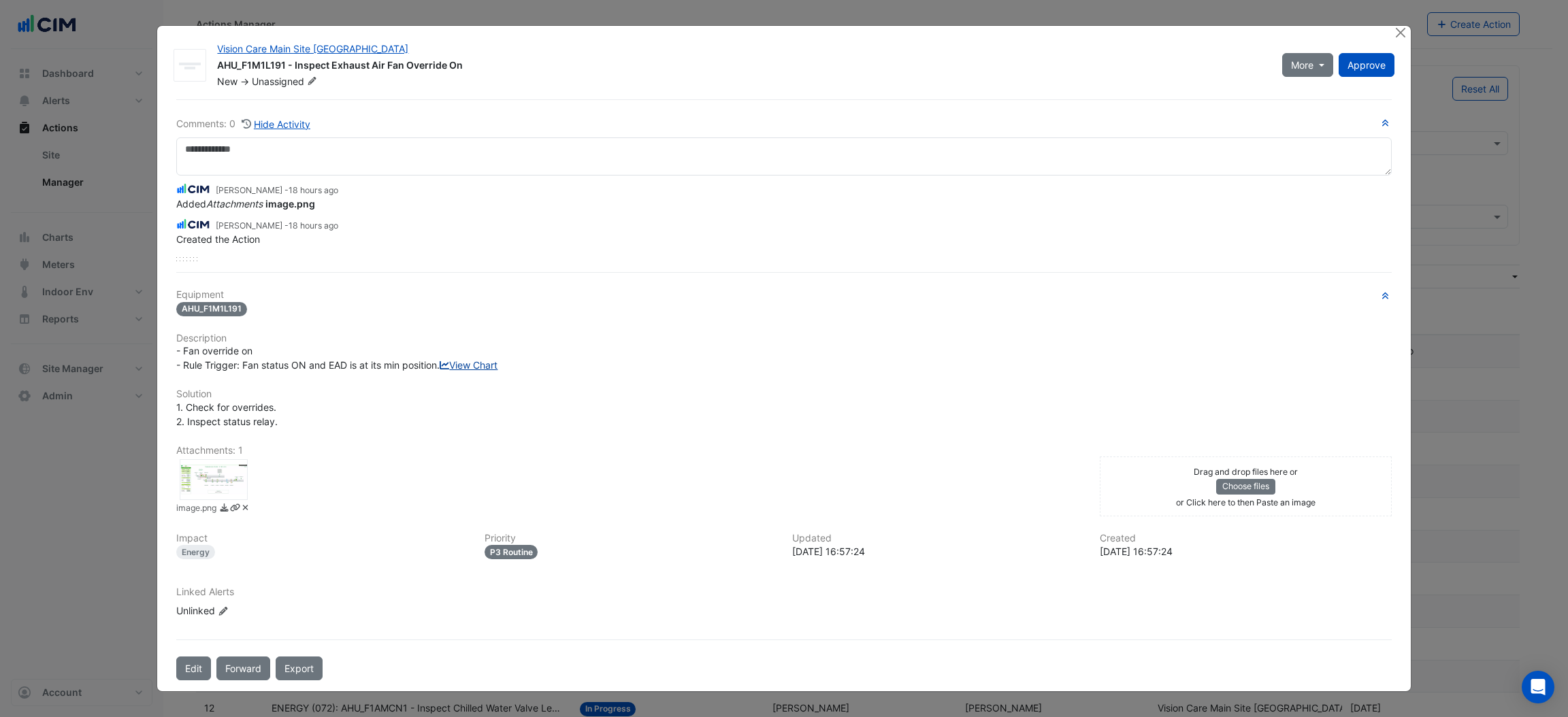
click at [440, 371] on link "View Chart" at bounding box center [469, 365] width 58 height 11
click at [1397, 30] on button "Close" at bounding box center [1401, 33] width 14 height 14
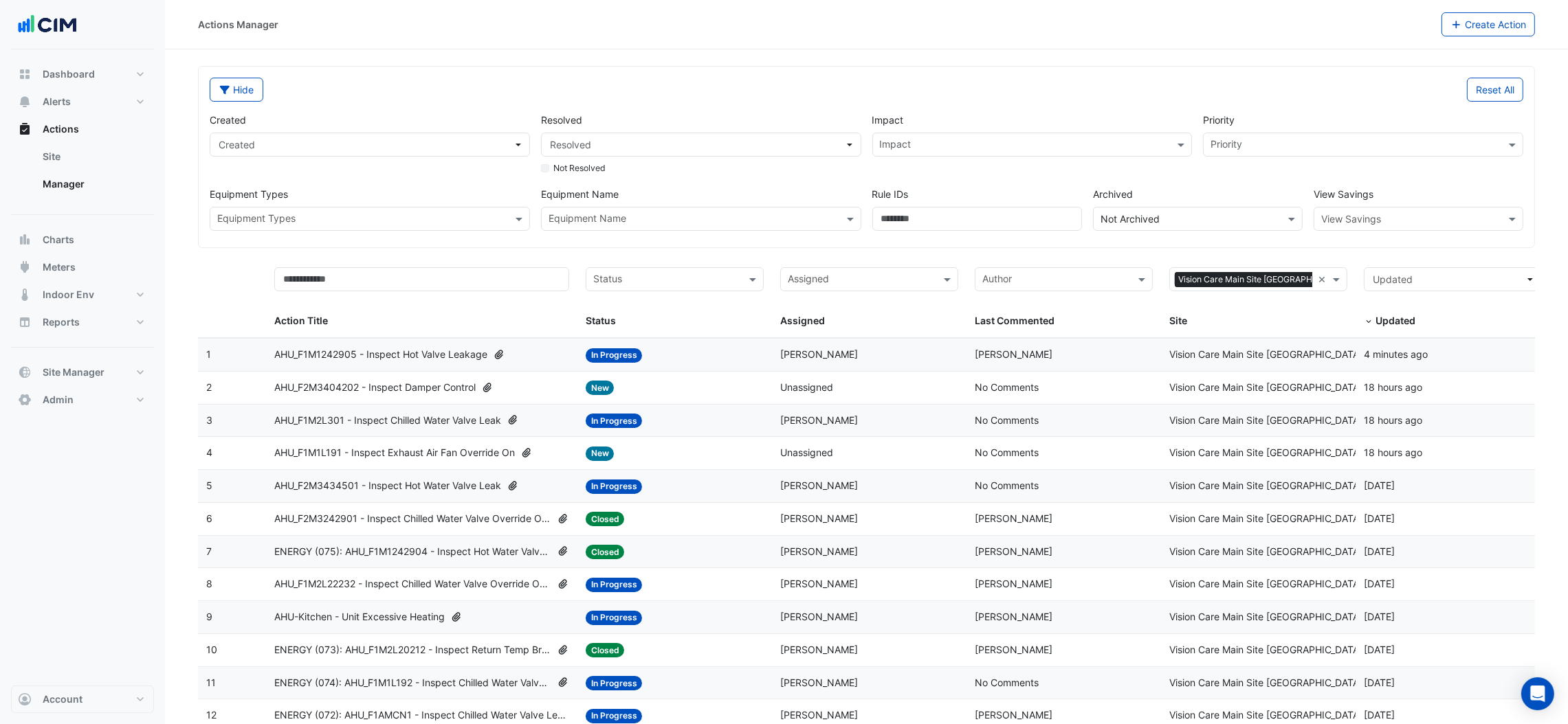
click at [794, 239] on div "Hide Reset All Created Created Resolved Resolved Not Resolved Impact Impact Pri…" at bounding box center [866, 157] width 1335 height 181
click at [798, 226] on input "text" at bounding box center [693, 220] width 290 height 14
click at [721, 237] on div "AHU_F1M1L191 AHU_F1M2L191" at bounding box center [701, 259] width 319 height 51
click at [684, 243] on div "AHU_F1M1L191" at bounding box center [701, 248] width 319 height 20
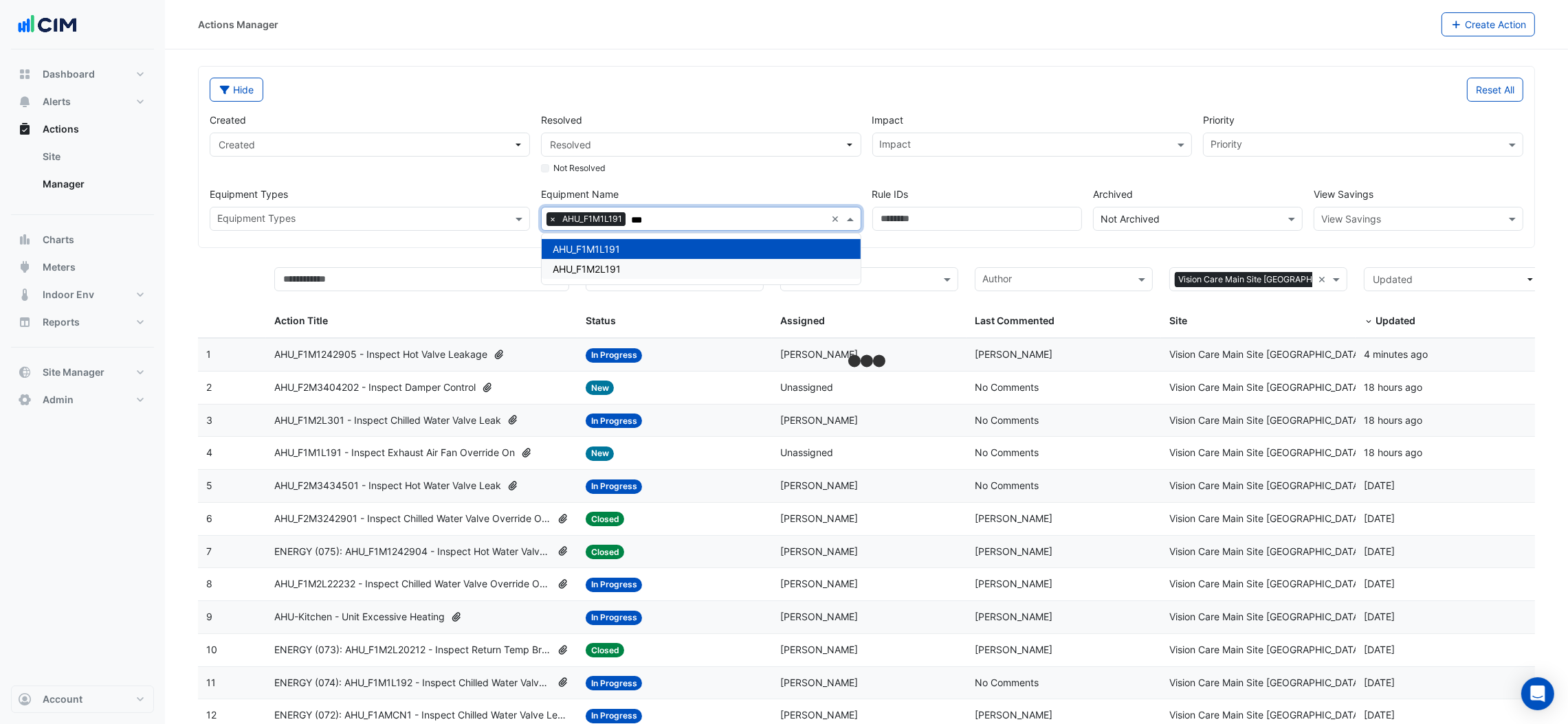
click at [634, 275] on div "AHU_F1M2L191" at bounding box center [701, 268] width 319 height 20
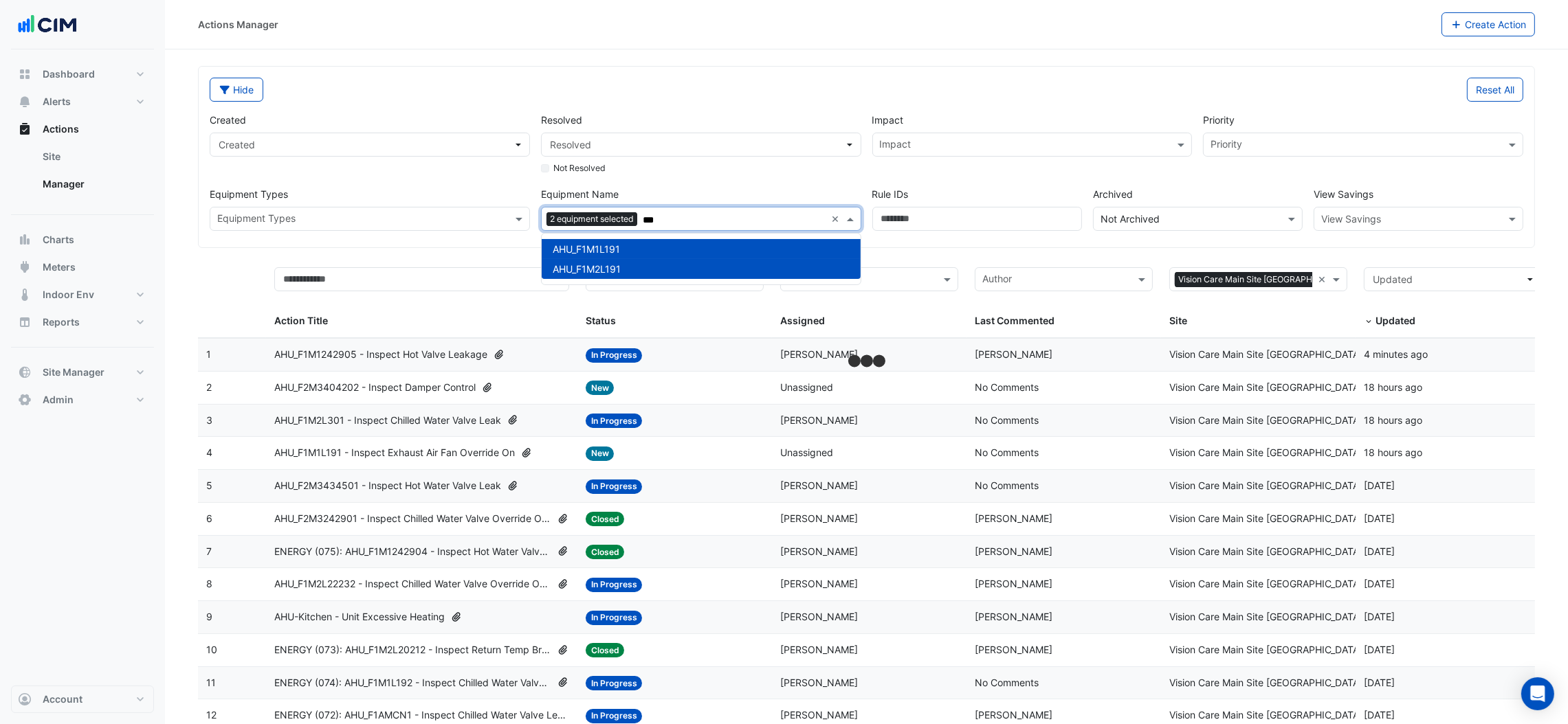
type input "***"
click at [739, 164] on div "Not Resolved" at bounding box center [701, 165] width 320 height 17
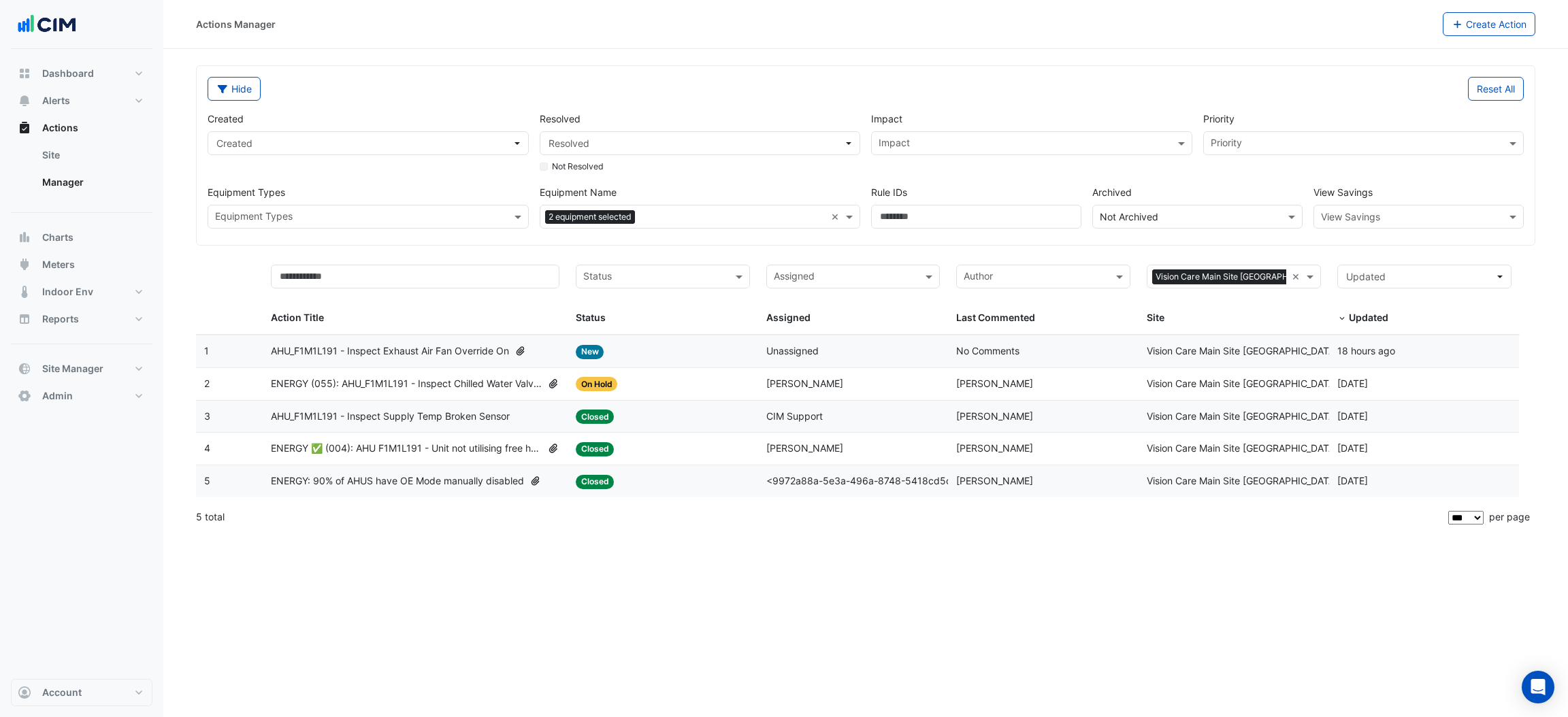
click at [380, 350] on span "AHU_F1M1L191 - Inspect Exhaust Air Fan Override On" at bounding box center [390, 352] width 238 height 16
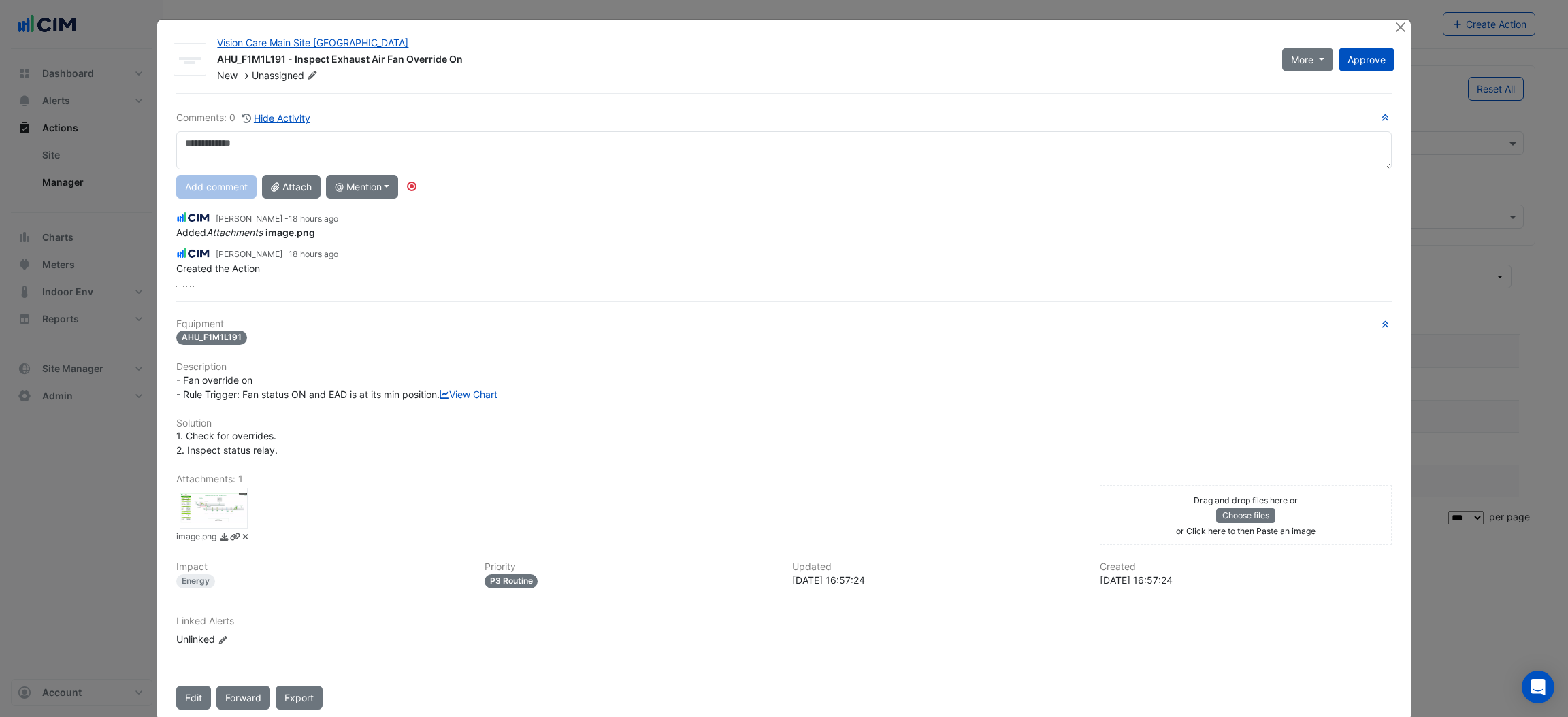
click at [224, 522] on div "Equipment AHU_F1M1L191 Description - Fan override on - Rule Trigger: Fan status…" at bounding box center [783, 488] width 1215 height 339
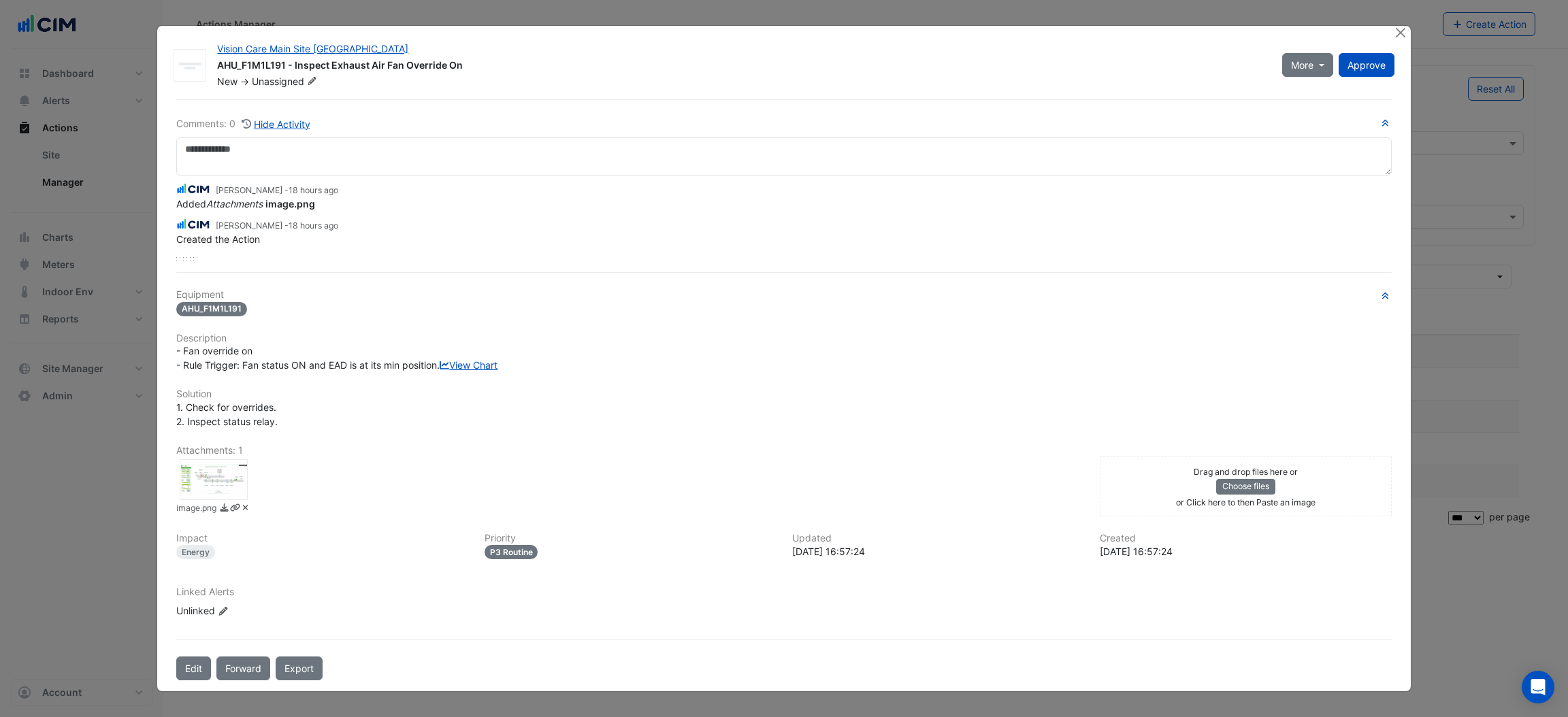
click at [204, 477] on div at bounding box center [213, 479] width 68 height 41
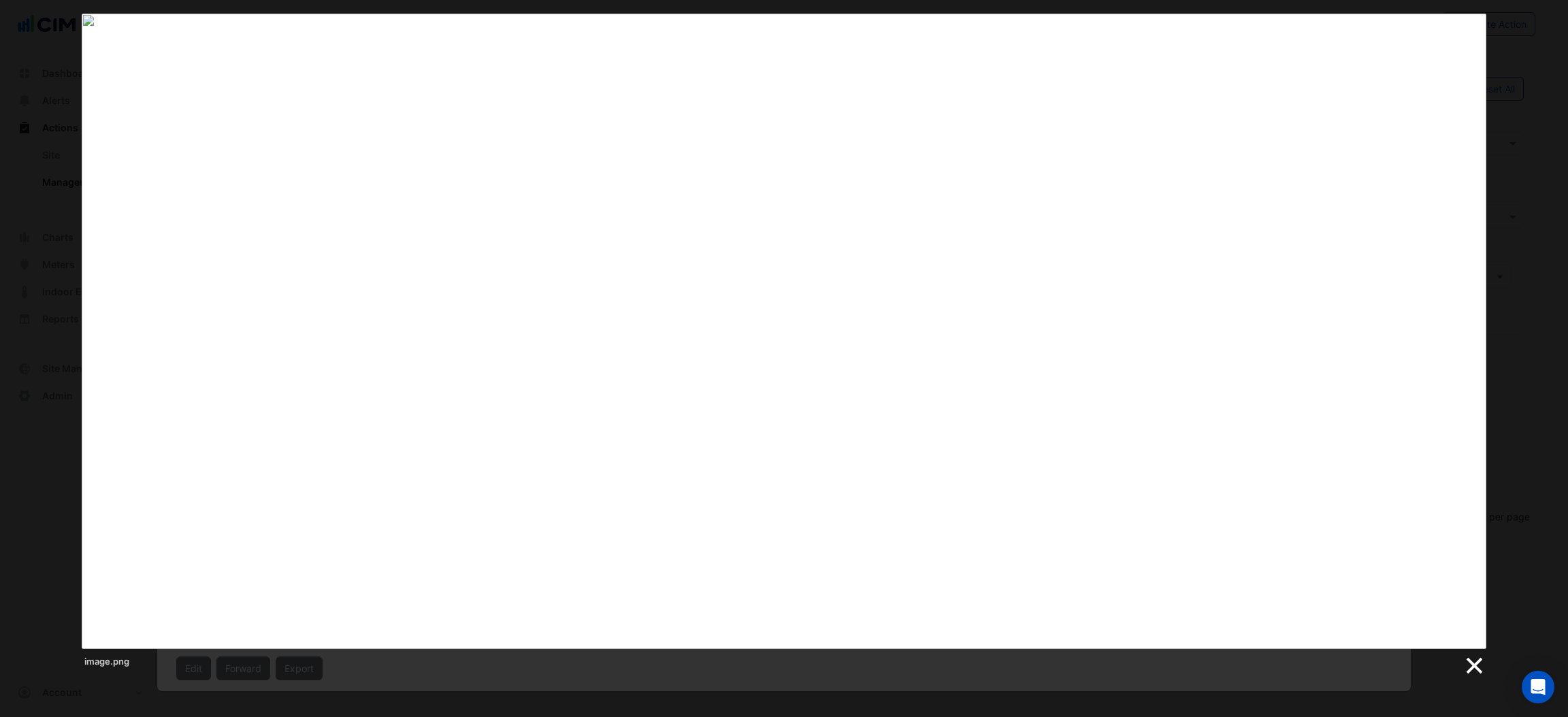
click at [1472, 668] on link at bounding box center [1474, 666] width 21 height 21
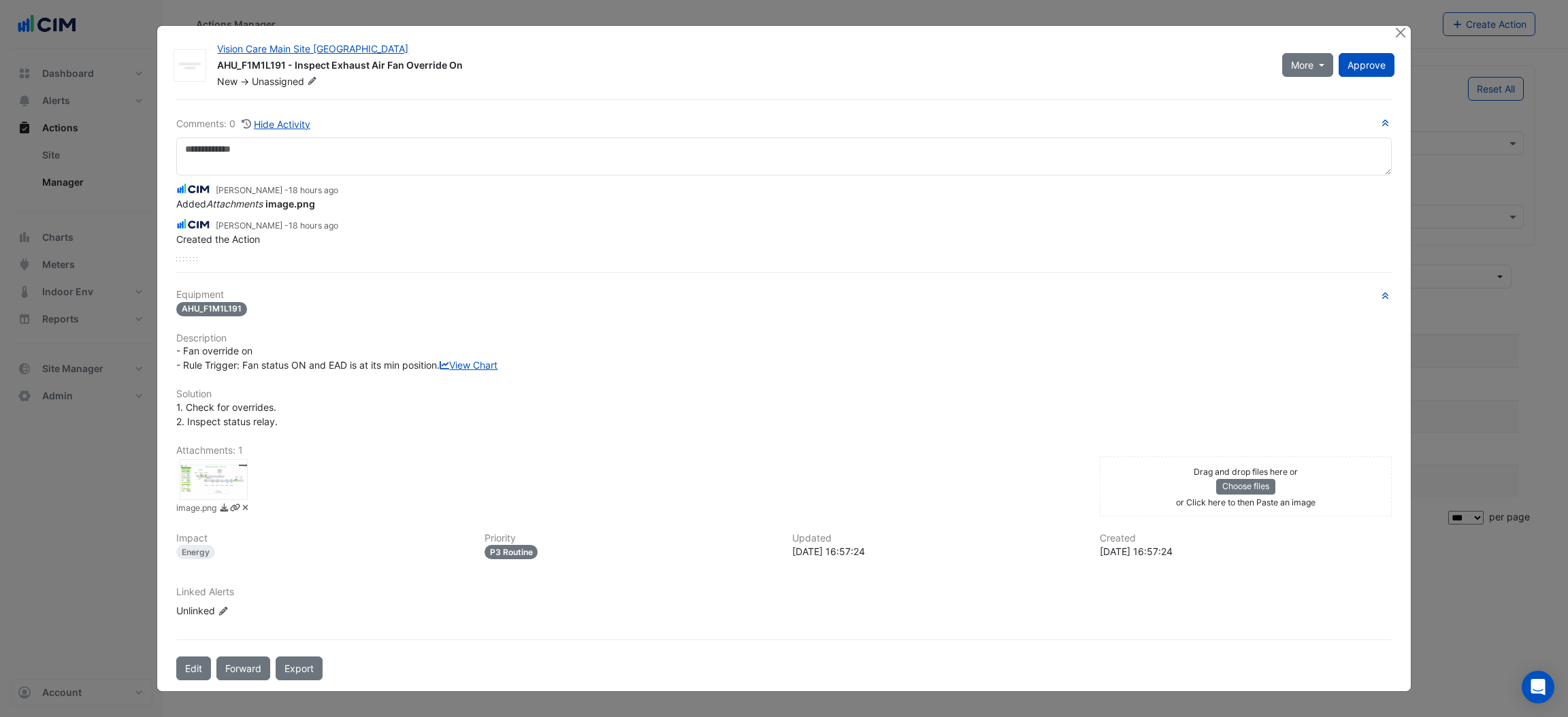
click at [228, 480] on div at bounding box center [213, 479] width 68 height 41
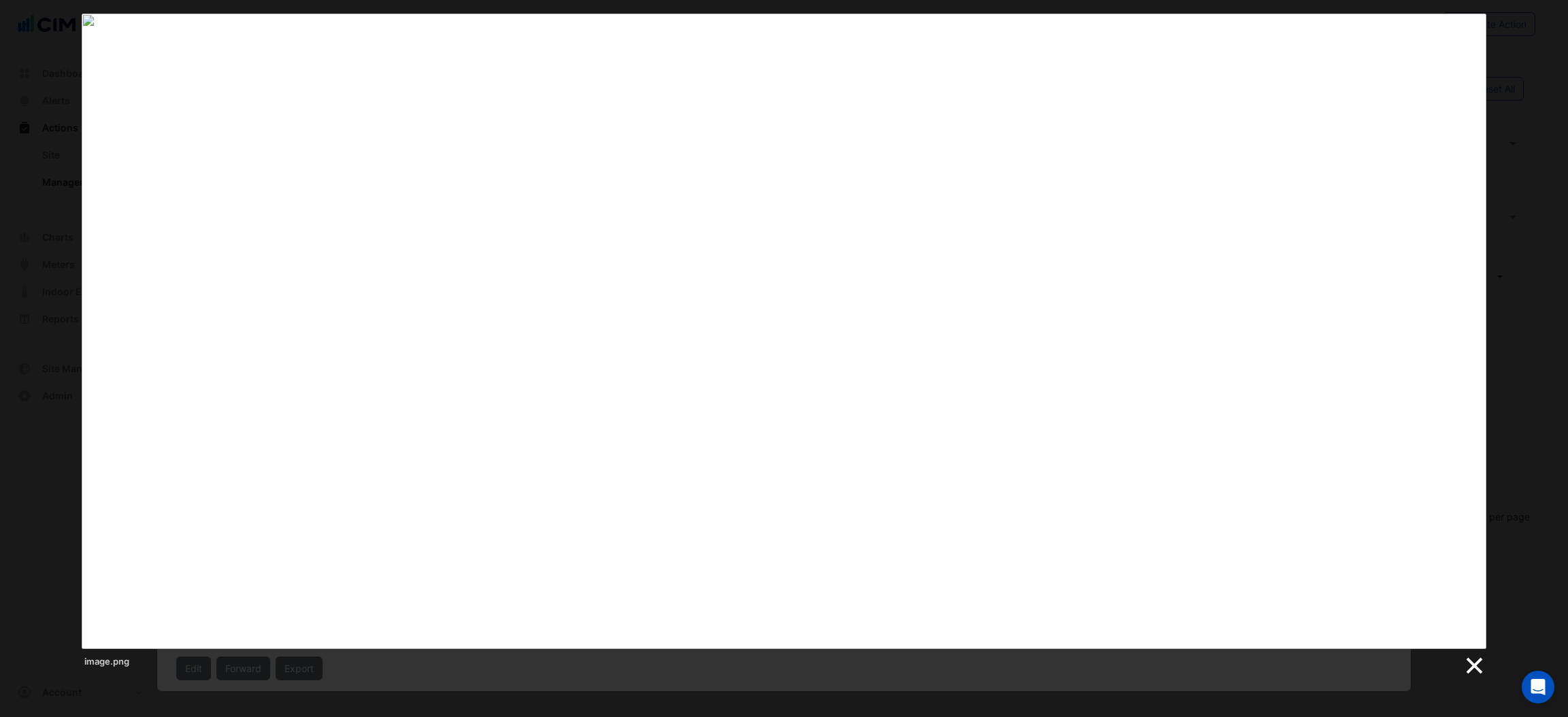
click at [1474, 665] on link at bounding box center [1474, 666] width 21 height 21
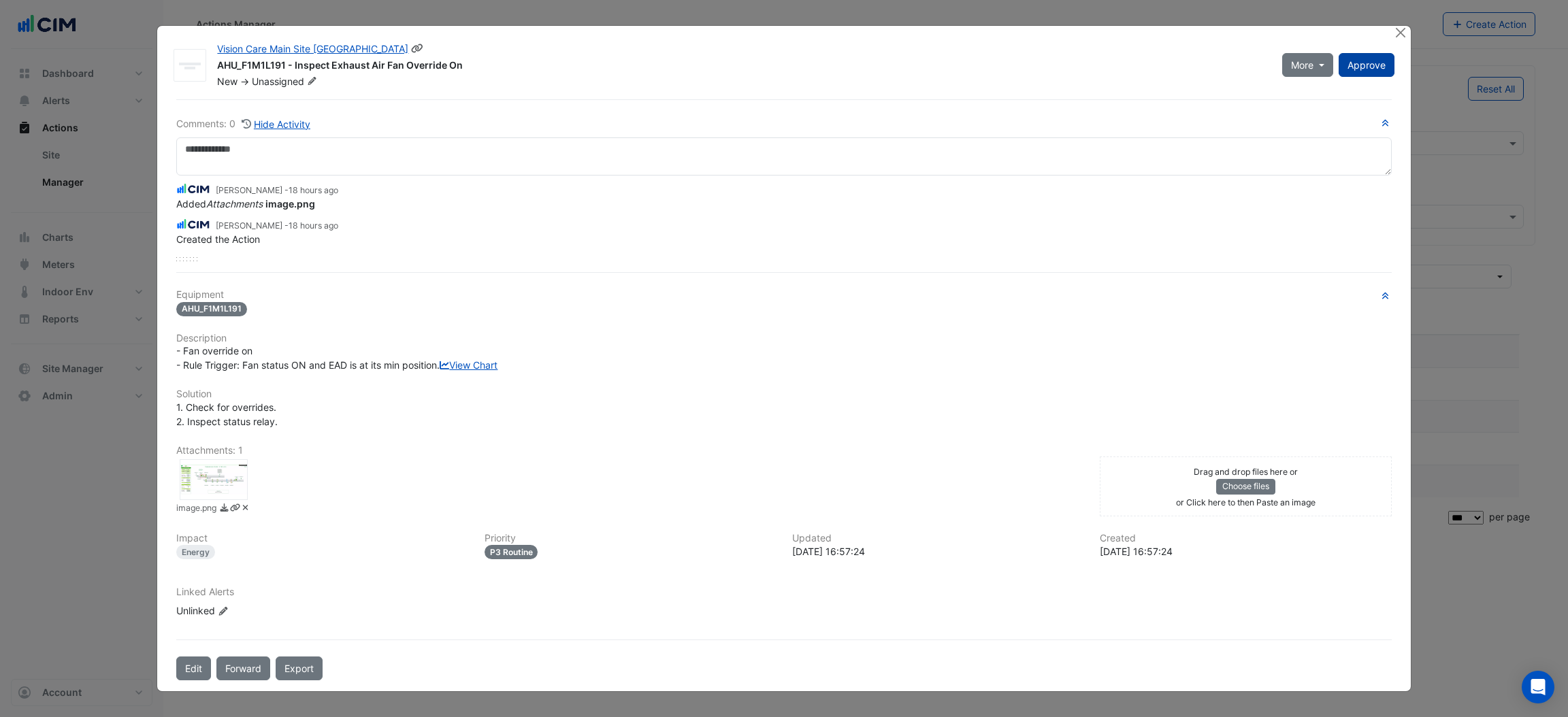
click at [1354, 61] on span "Approve" at bounding box center [1367, 64] width 38 height 11
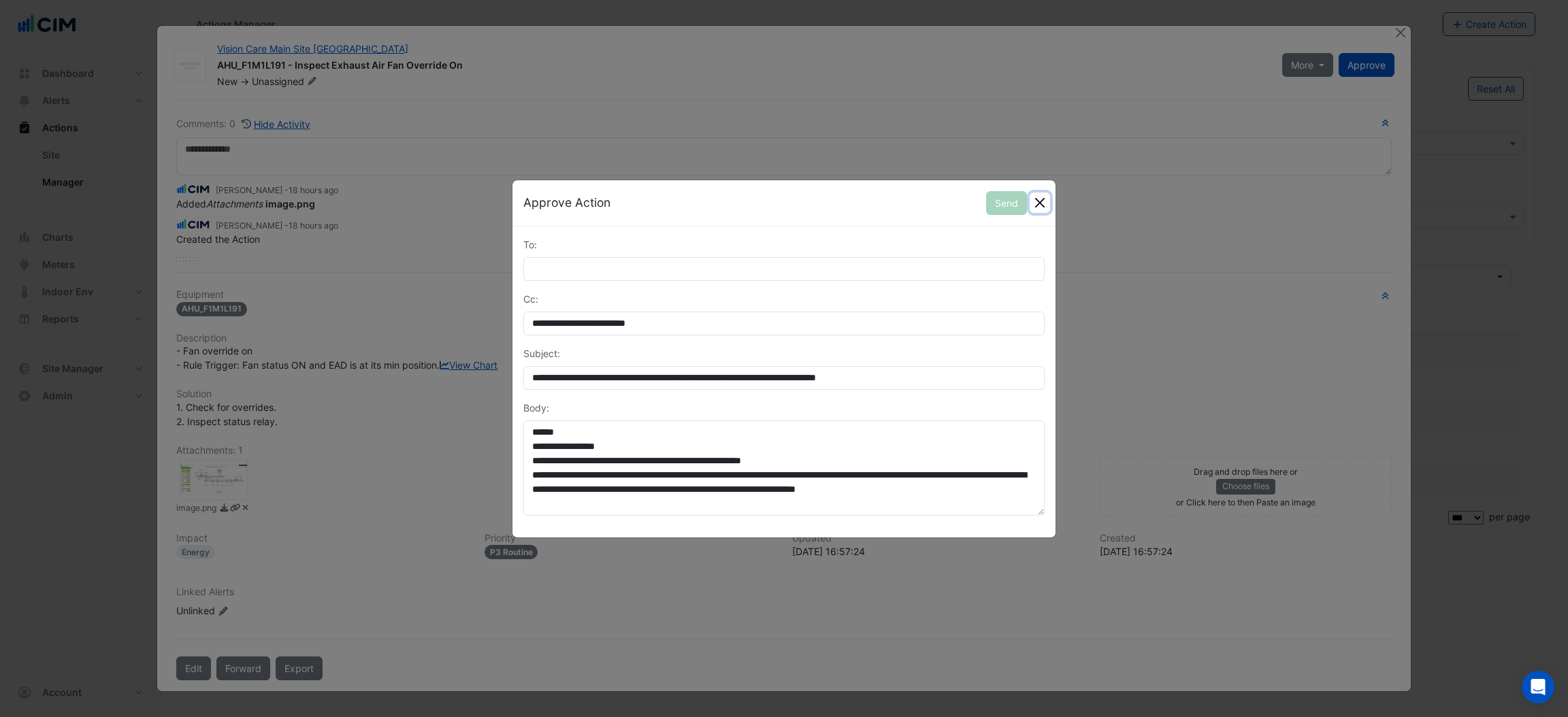
click at [1036, 199] on button "Close" at bounding box center [1040, 203] width 21 height 21
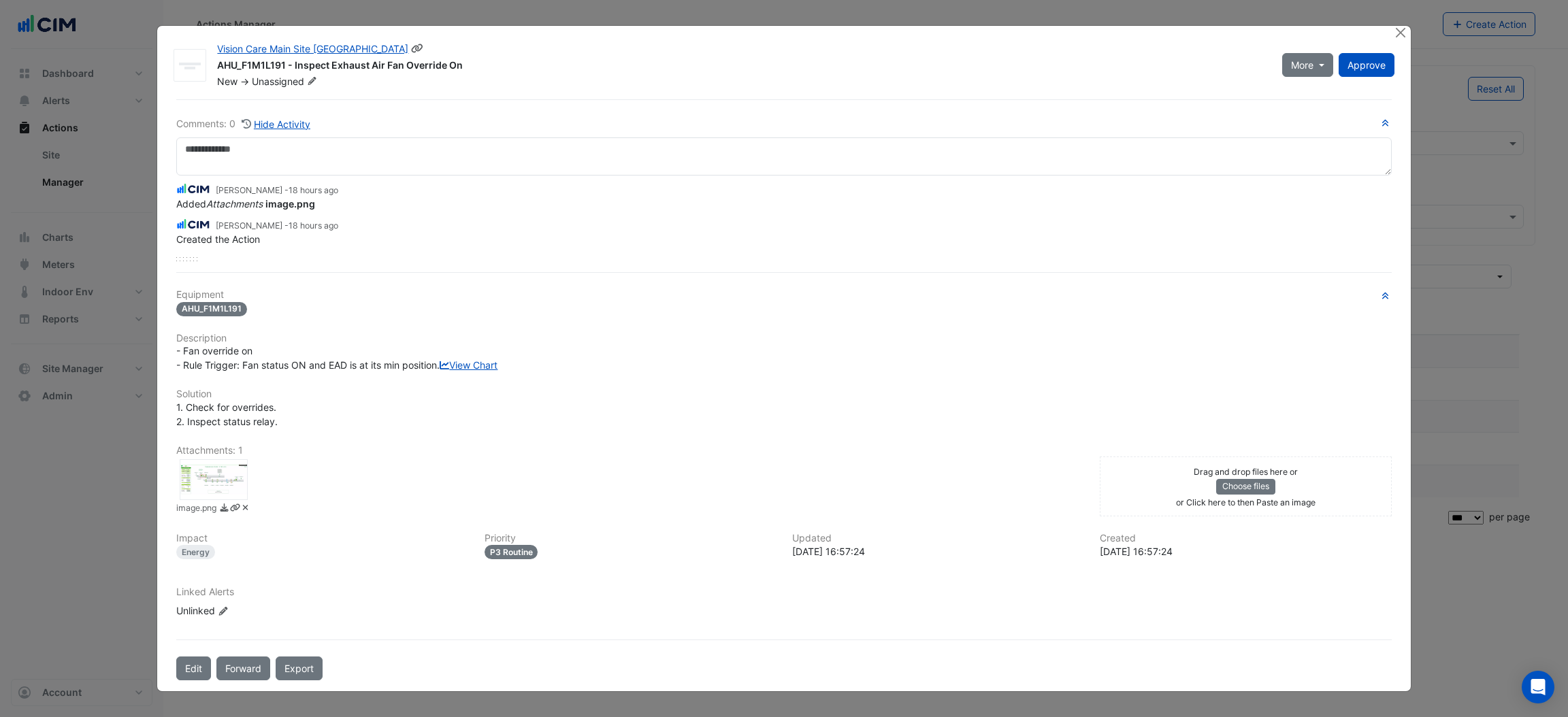
click at [308, 77] on icon at bounding box center [312, 81] width 10 height 8
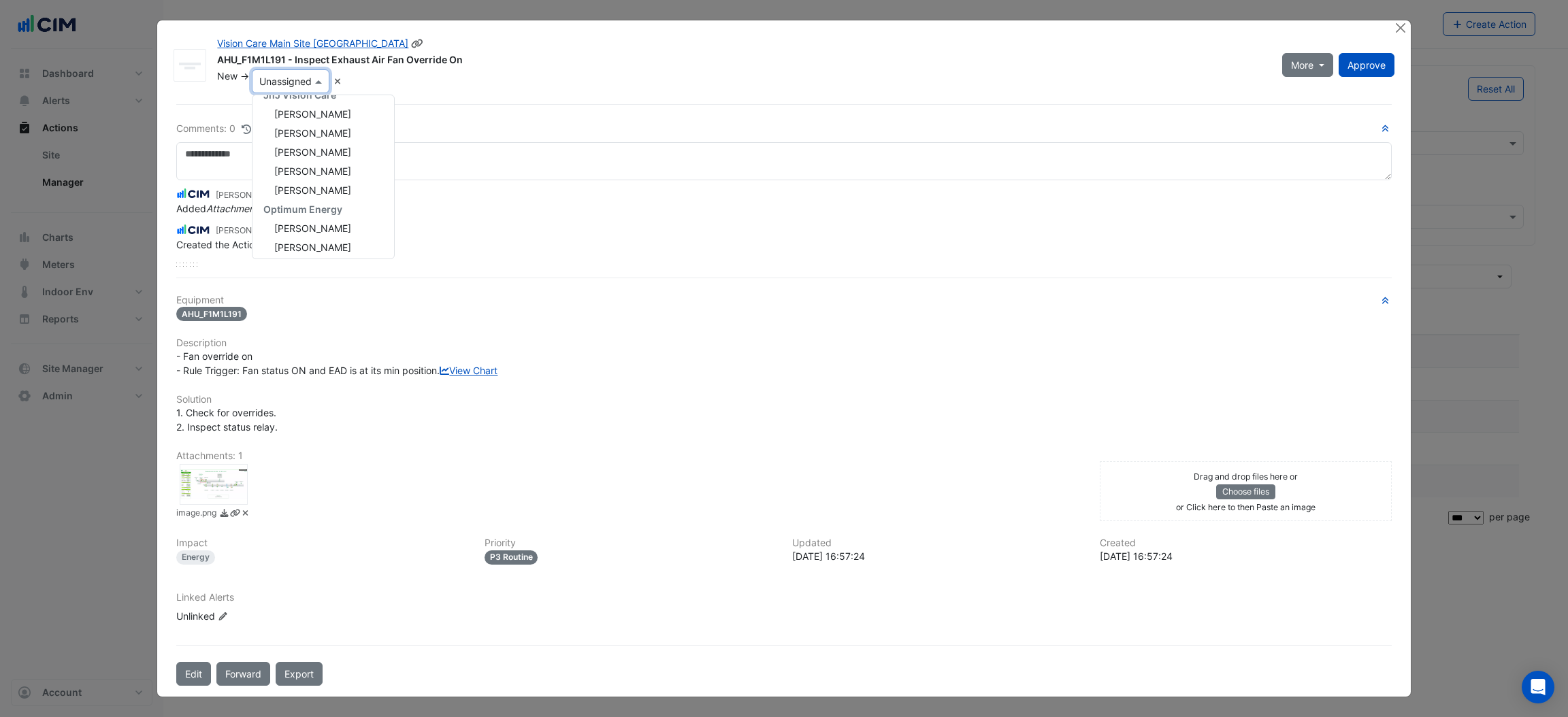
scroll to position [208, 0]
click at [315, 159] on div "Frank McGuire" at bounding box center [322, 169] width 141 height 19
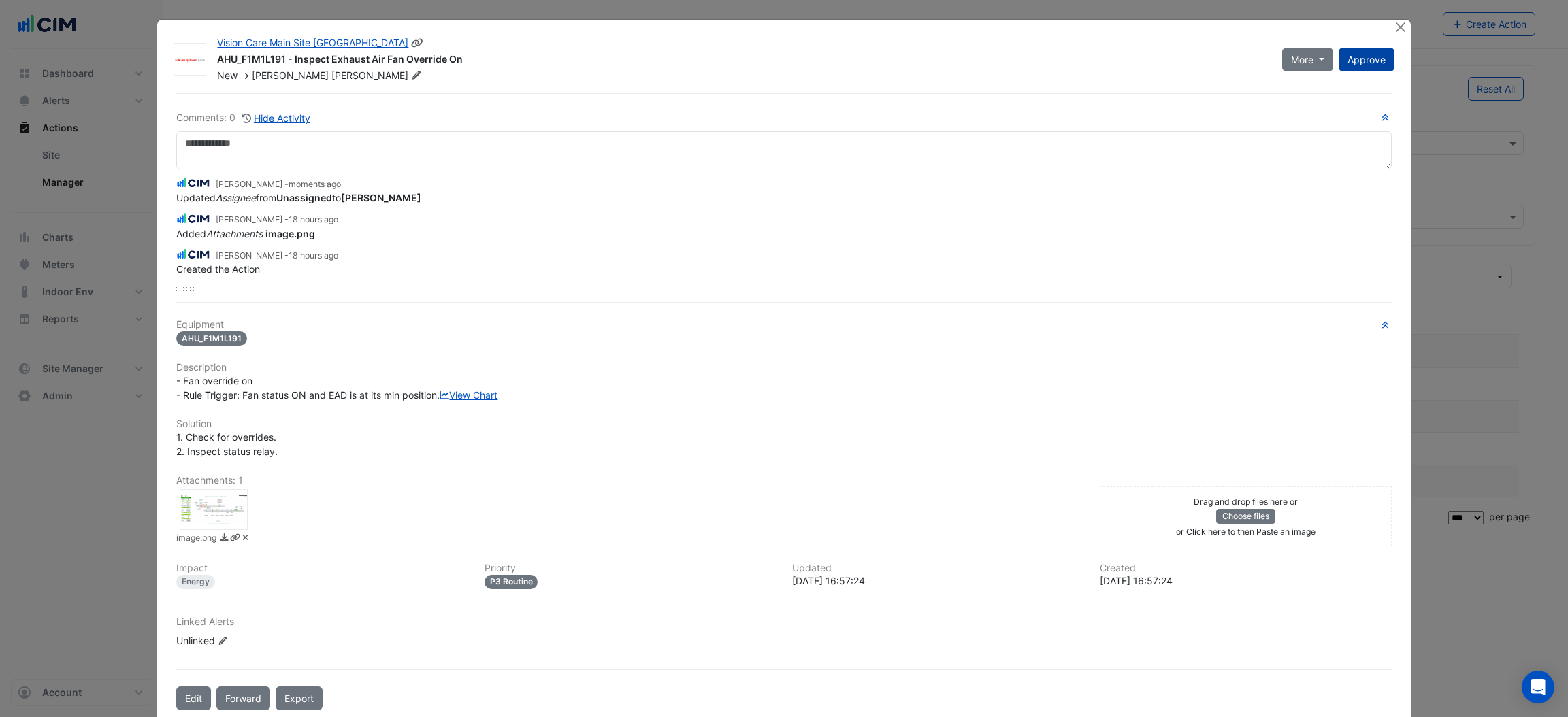
click at [1373, 60] on span "Approve" at bounding box center [1367, 59] width 38 height 11
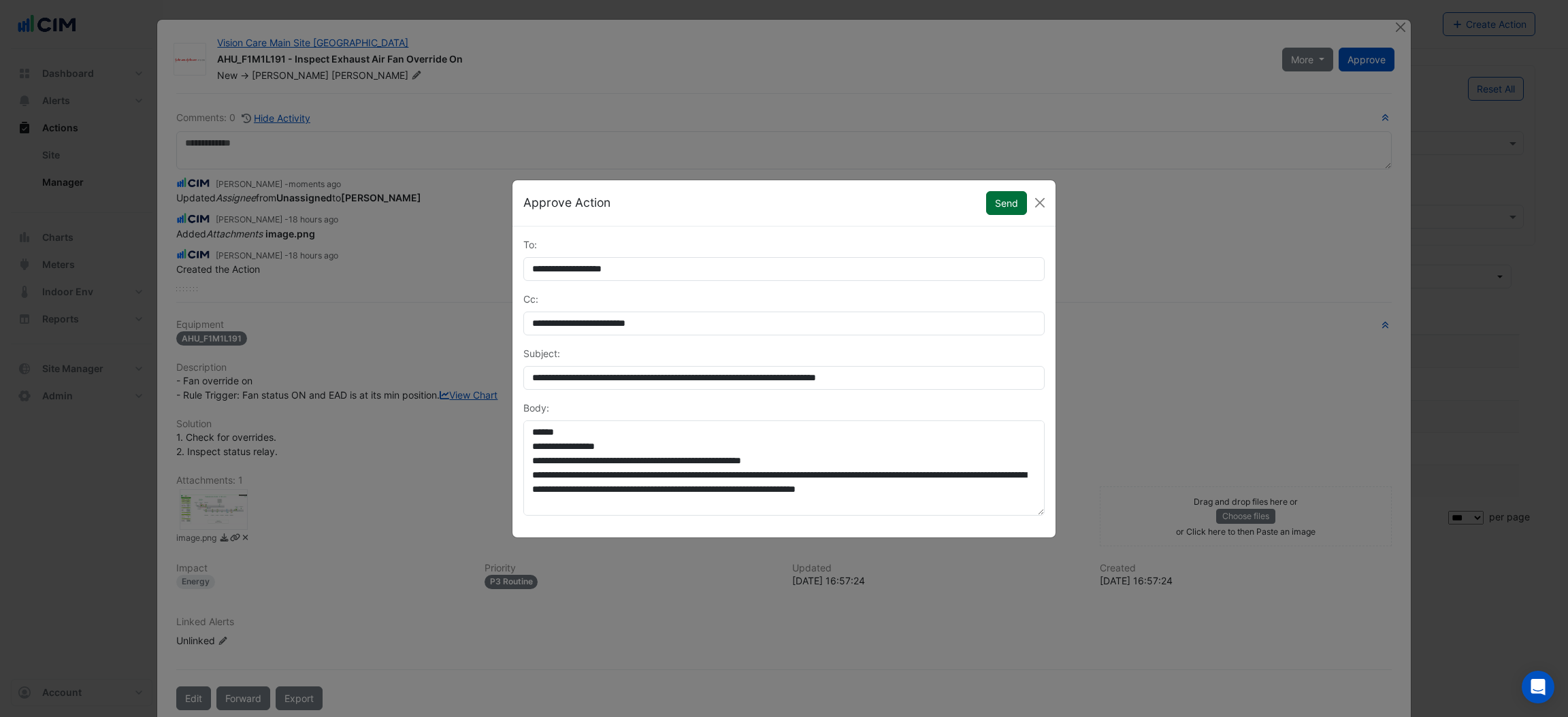
click at [995, 198] on button "Send" at bounding box center [1006, 203] width 41 height 23
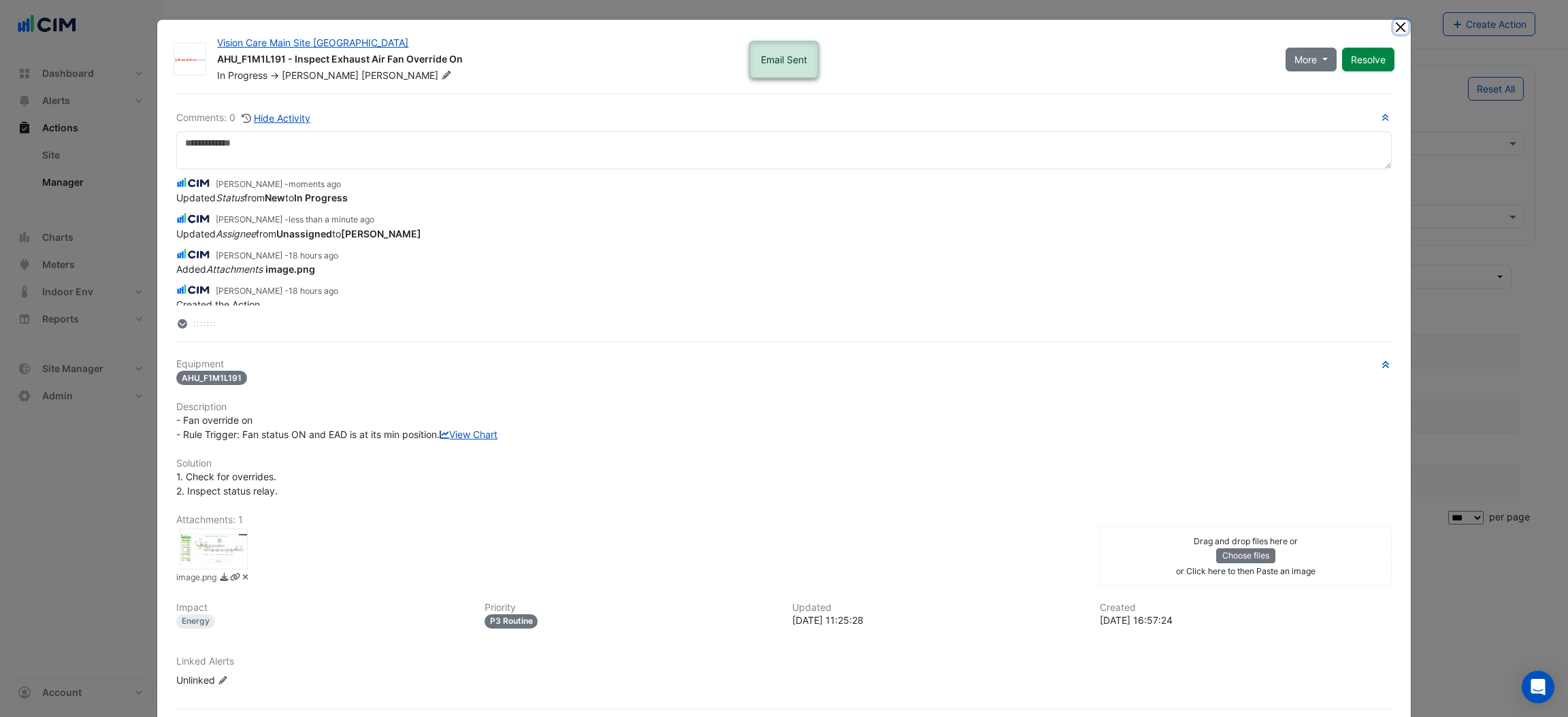
click at [1397, 28] on button "Close" at bounding box center [1401, 27] width 14 height 14
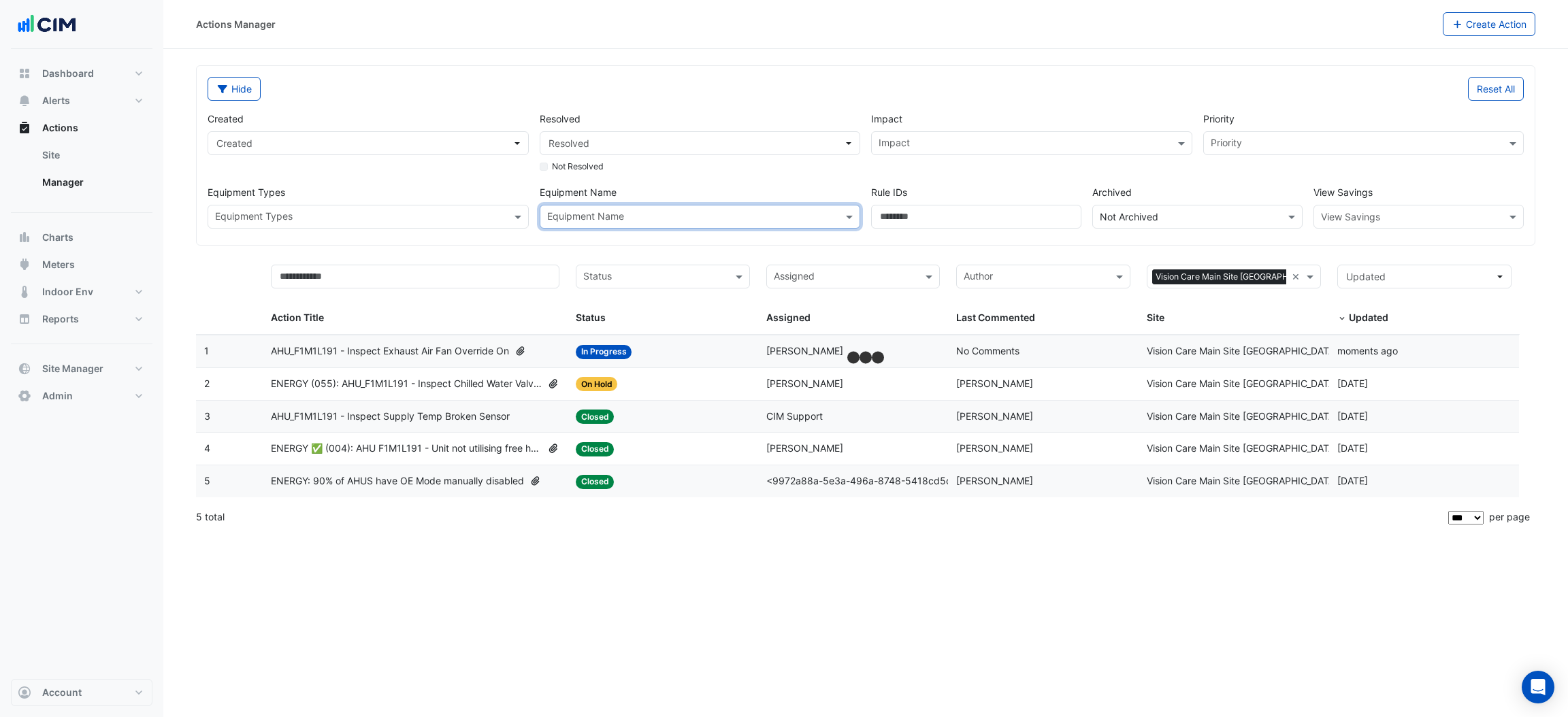
click at [451, 245] on div "Hide Reset All Created Created Resolved Resolved Not Resolved Impact Impact Pri…" at bounding box center [865, 155] width 1338 height 179
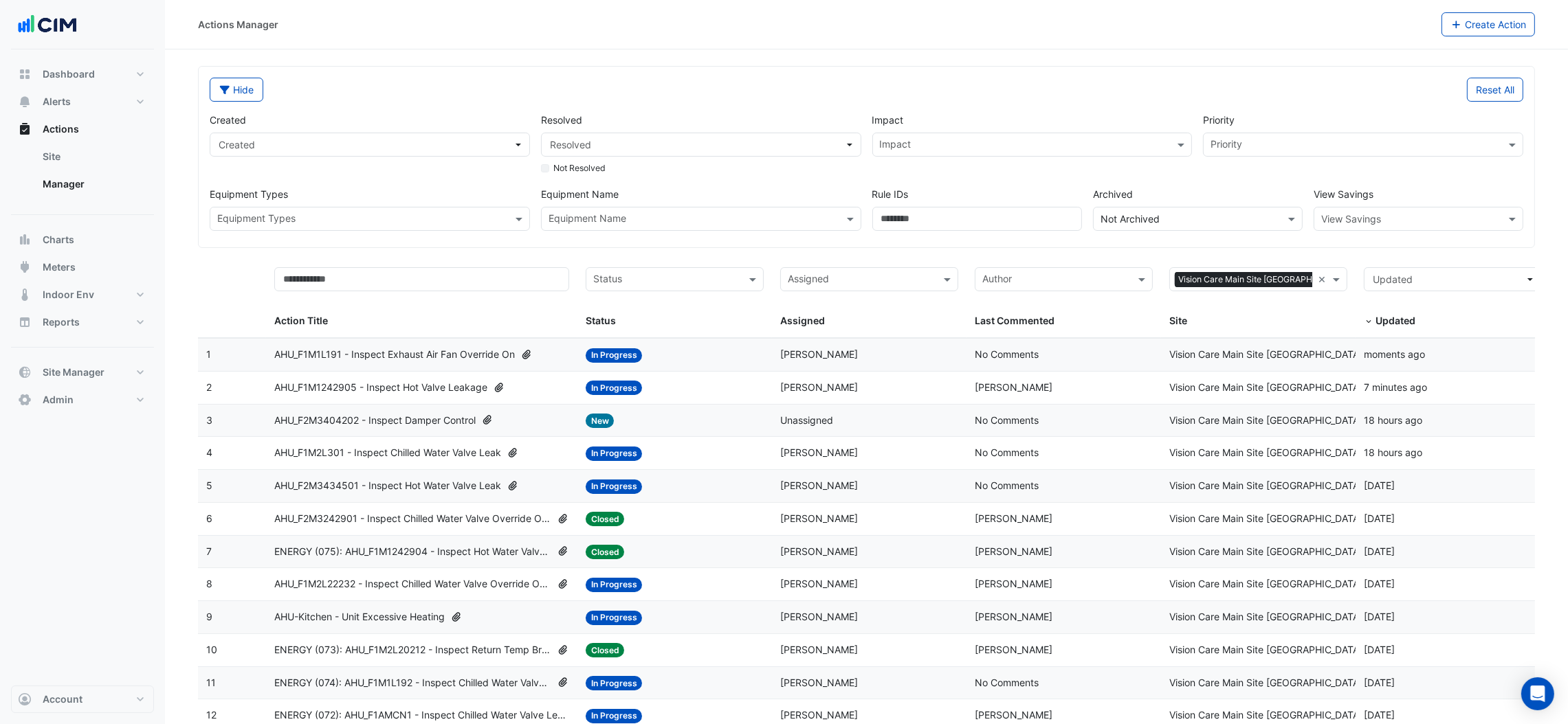
click at [516, 421] on div "AHU_F2M3404202 - Inspect Damper Control" at bounding box center [421, 421] width 295 height 16
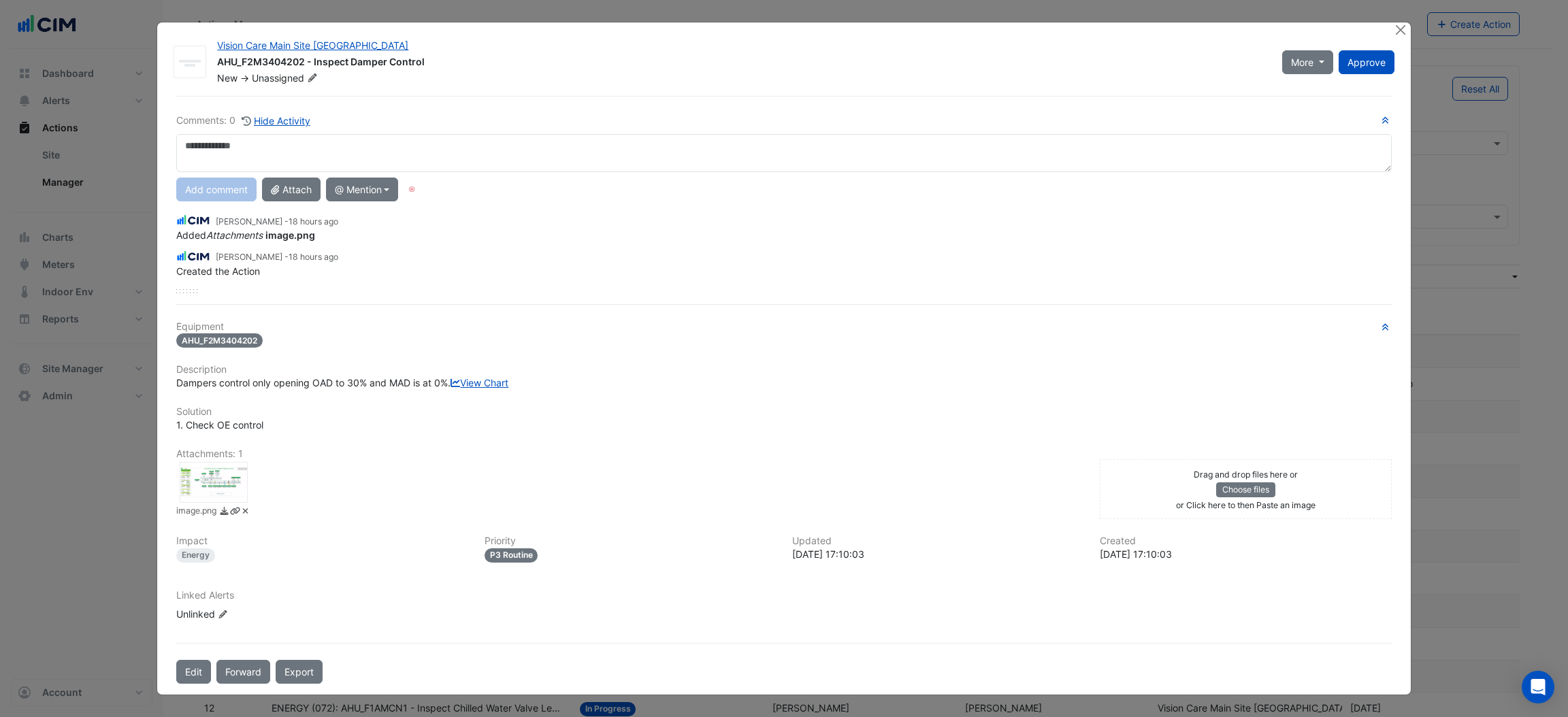
click at [215, 496] on div at bounding box center [213, 481] width 68 height 41
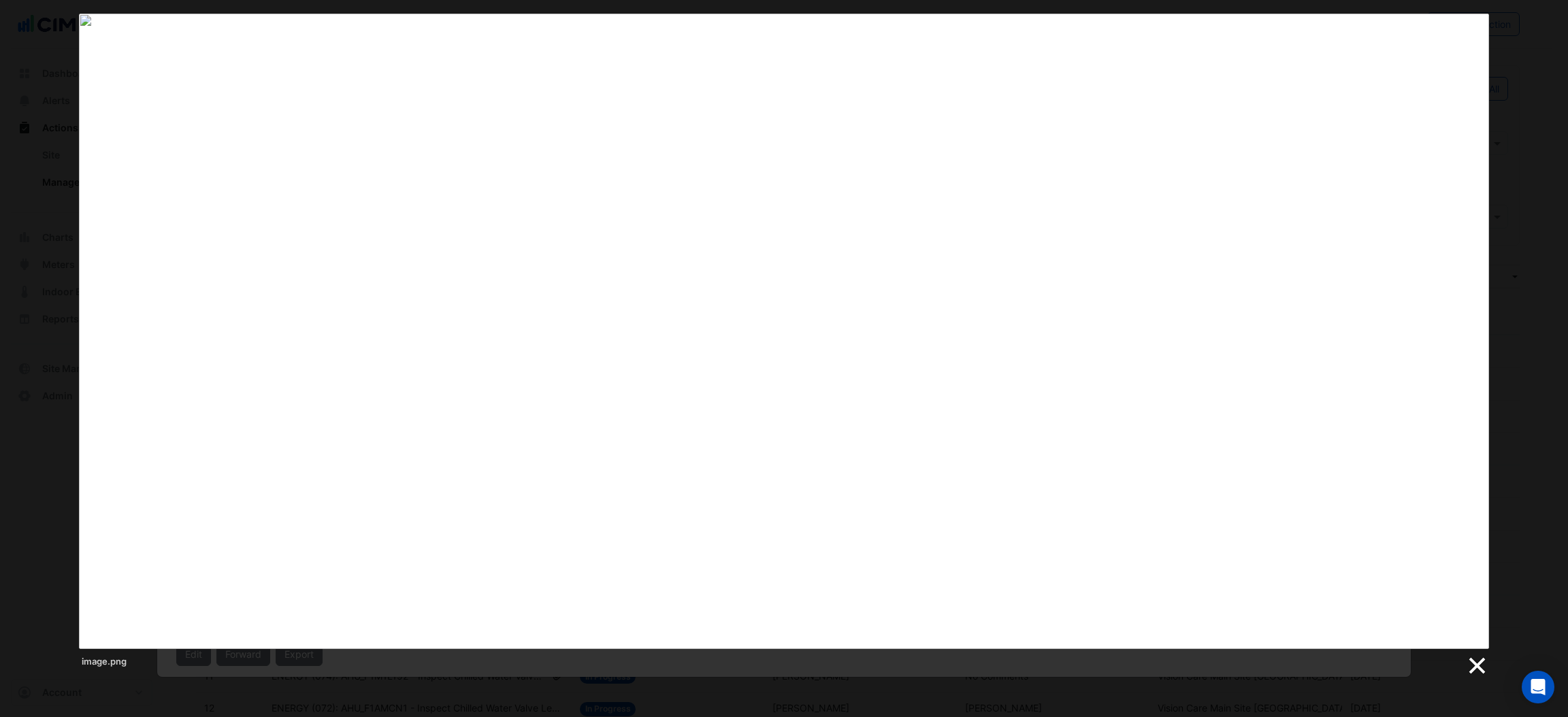
click at [1472, 665] on link at bounding box center [1476, 666] width 21 height 21
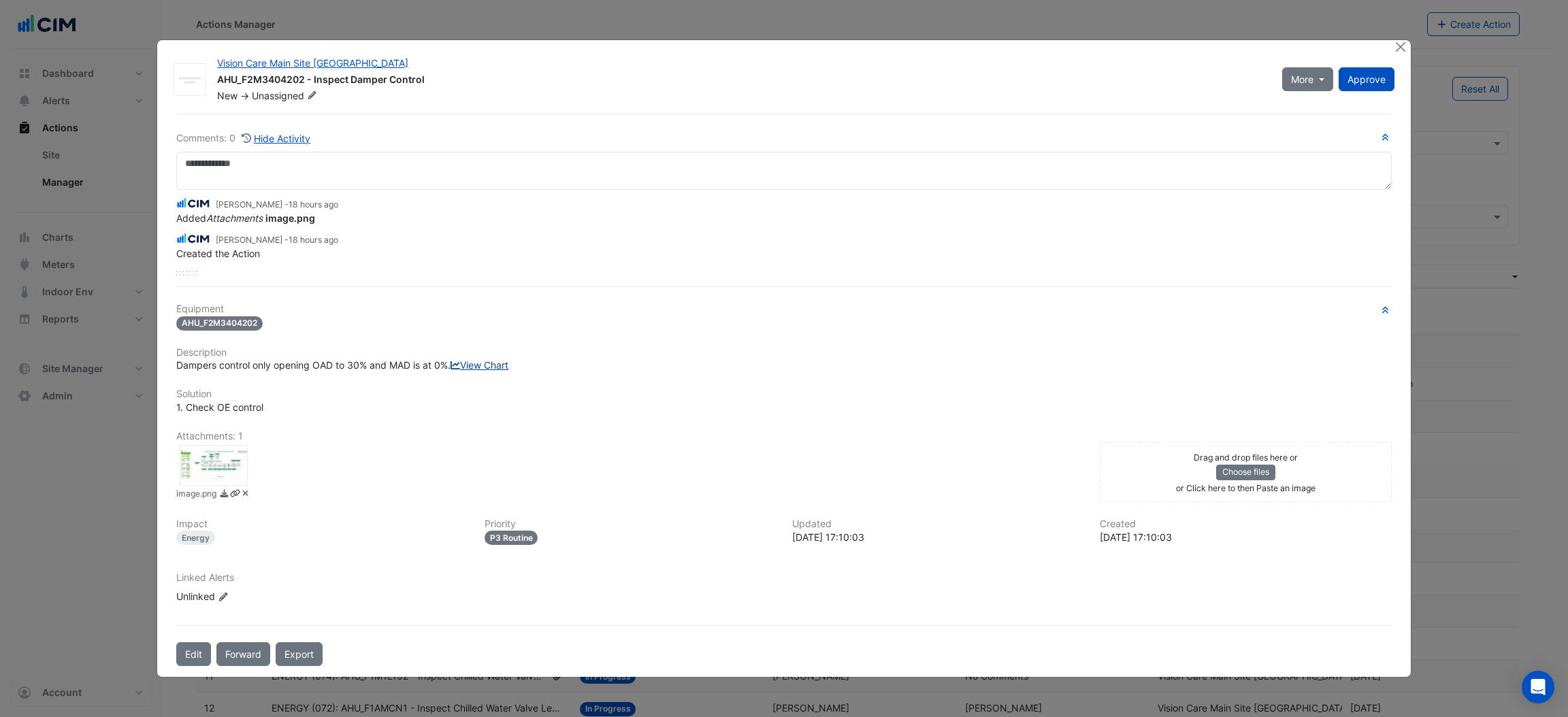
click at [450, 371] on link "View Chart" at bounding box center [479, 365] width 58 height 11
click at [314, 91] on icon at bounding box center [312, 94] width 8 height 8
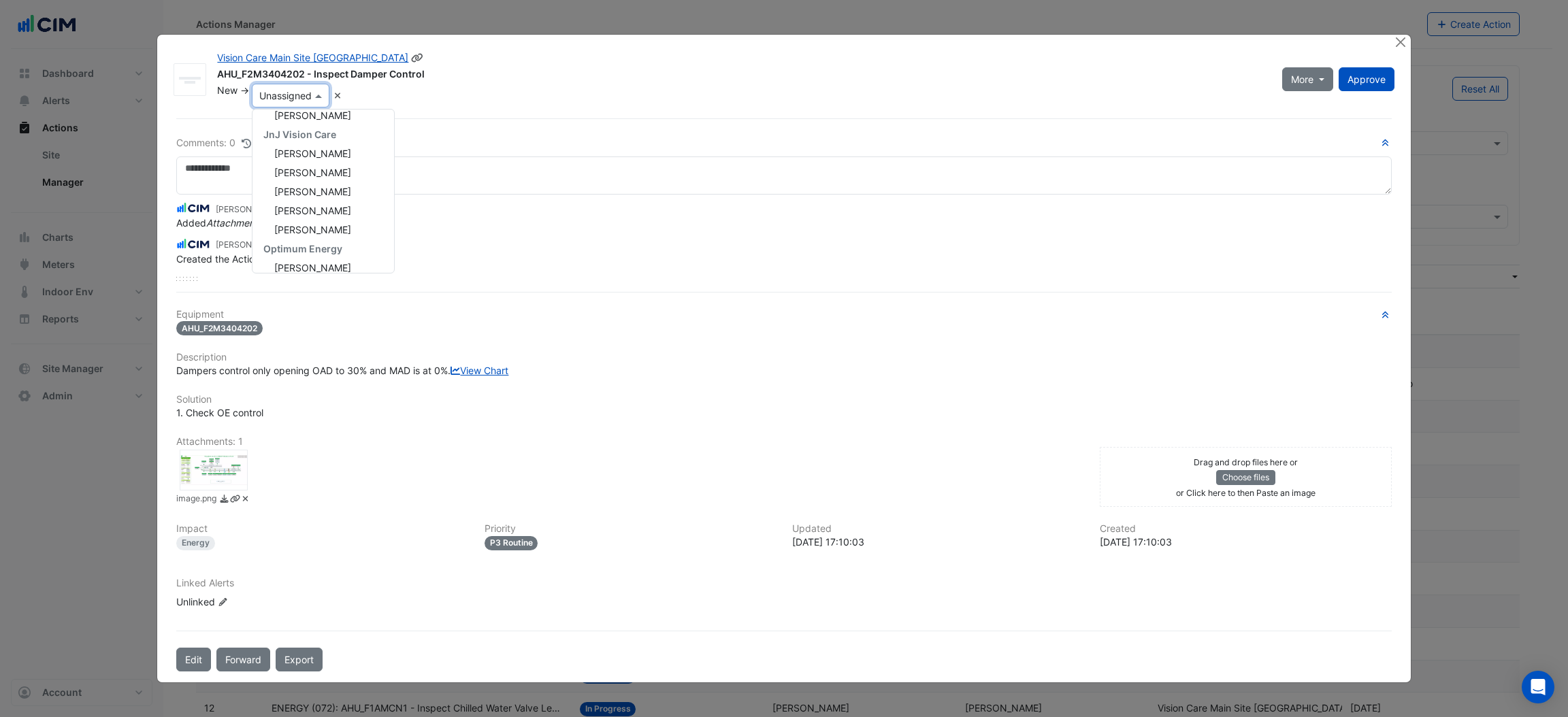
scroll to position [188, 0]
click at [309, 197] on span "Frank McGuire" at bounding box center [313, 203] width 77 height 11
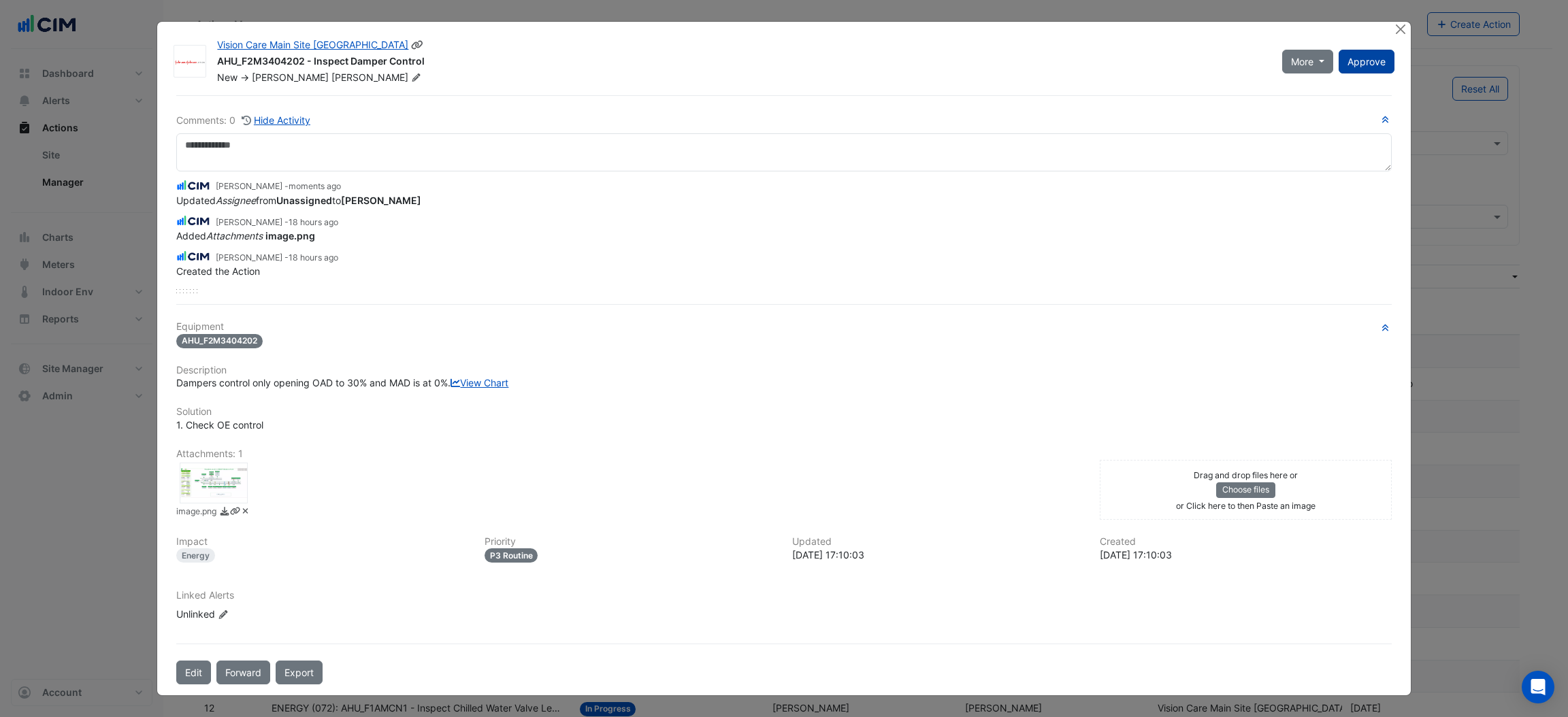
click at [1370, 60] on span "Approve" at bounding box center [1367, 61] width 38 height 11
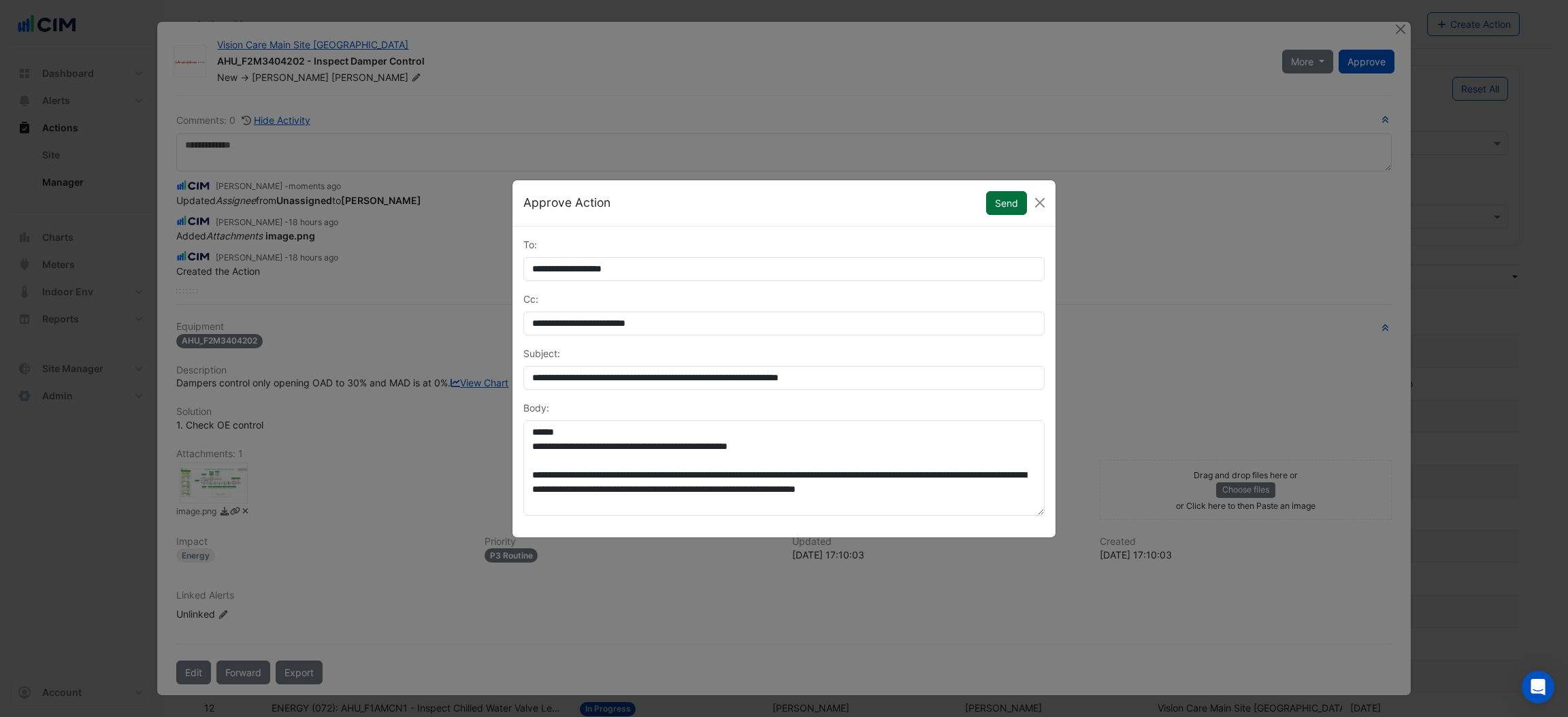
click at [1005, 203] on button "Send" at bounding box center [1006, 203] width 41 height 23
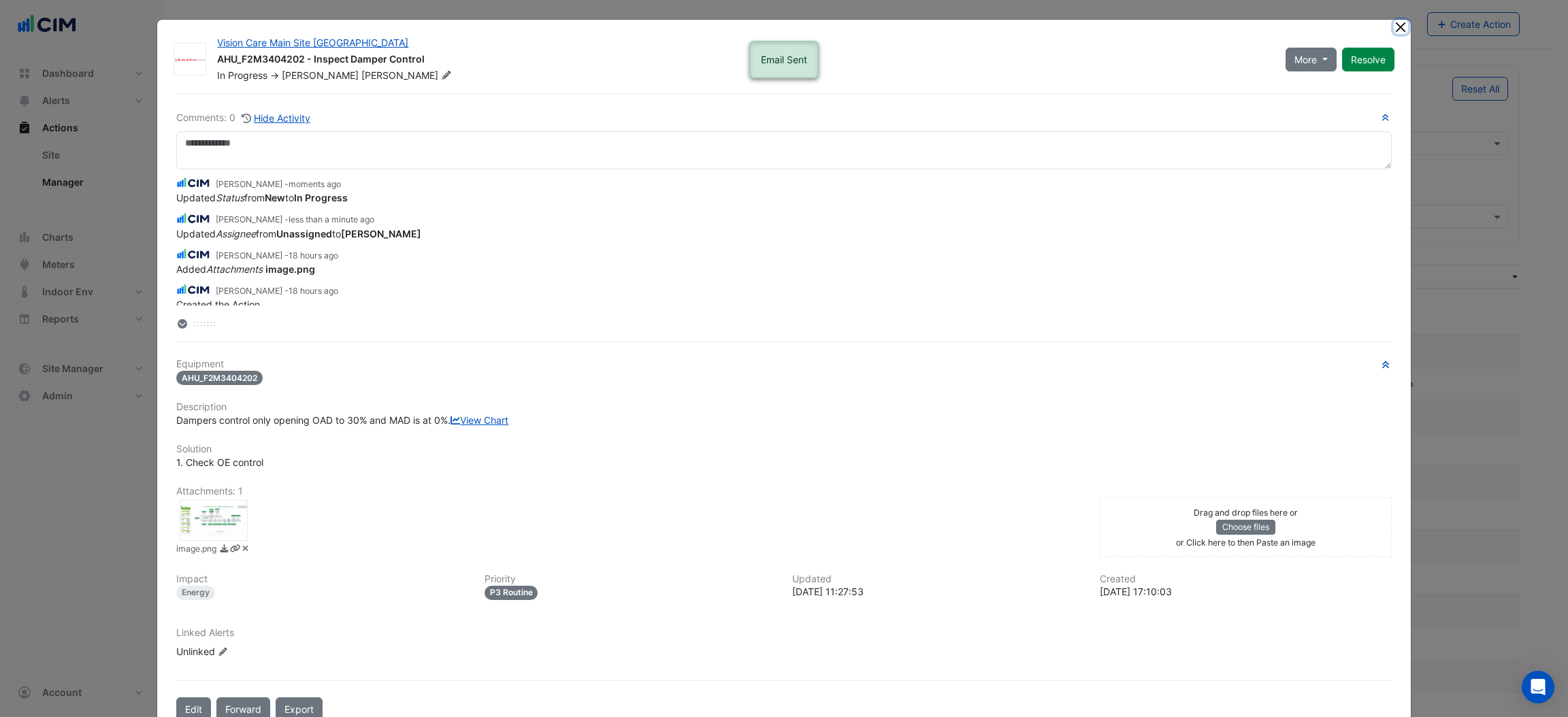
click at [1396, 27] on button "Close" at bounding box center [1401, 27] width 14 height 14
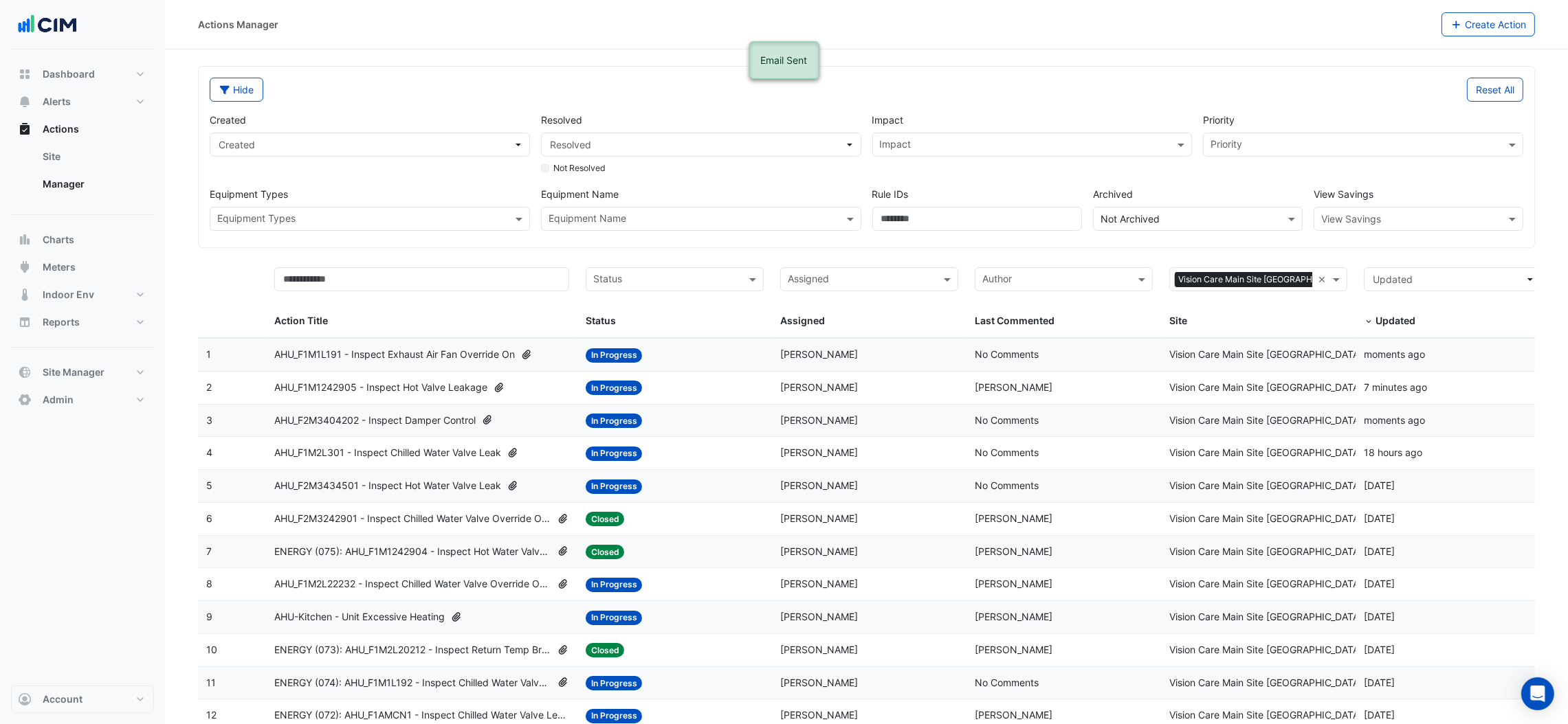
click at [484, 517] on span "AHU_F2M3242901 - Inspect Chilled Water Valve Override Open" at bounding box center [412, 519] width 277 height 16
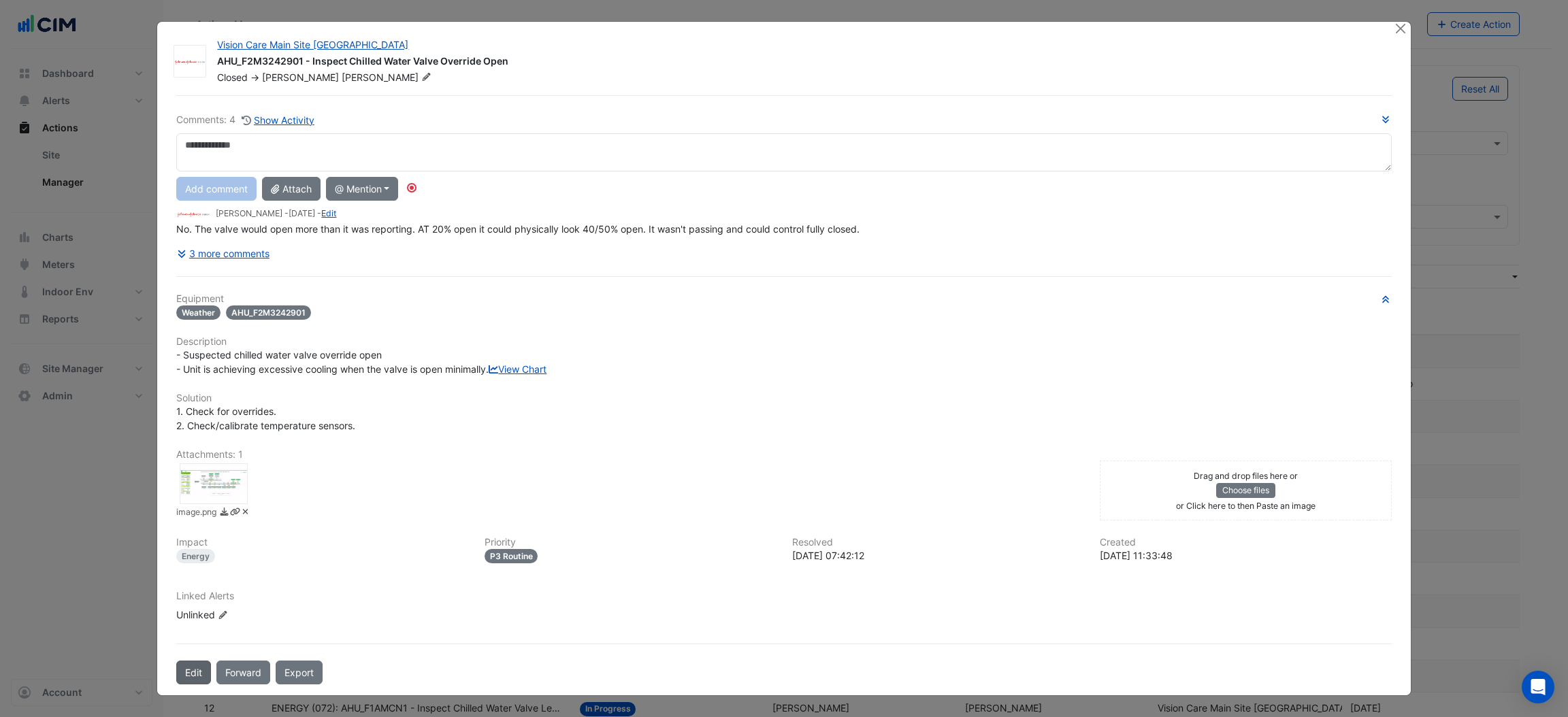
click at [176, 684] on button "Edit" at bounding box center [193, 672] width 35 height 23
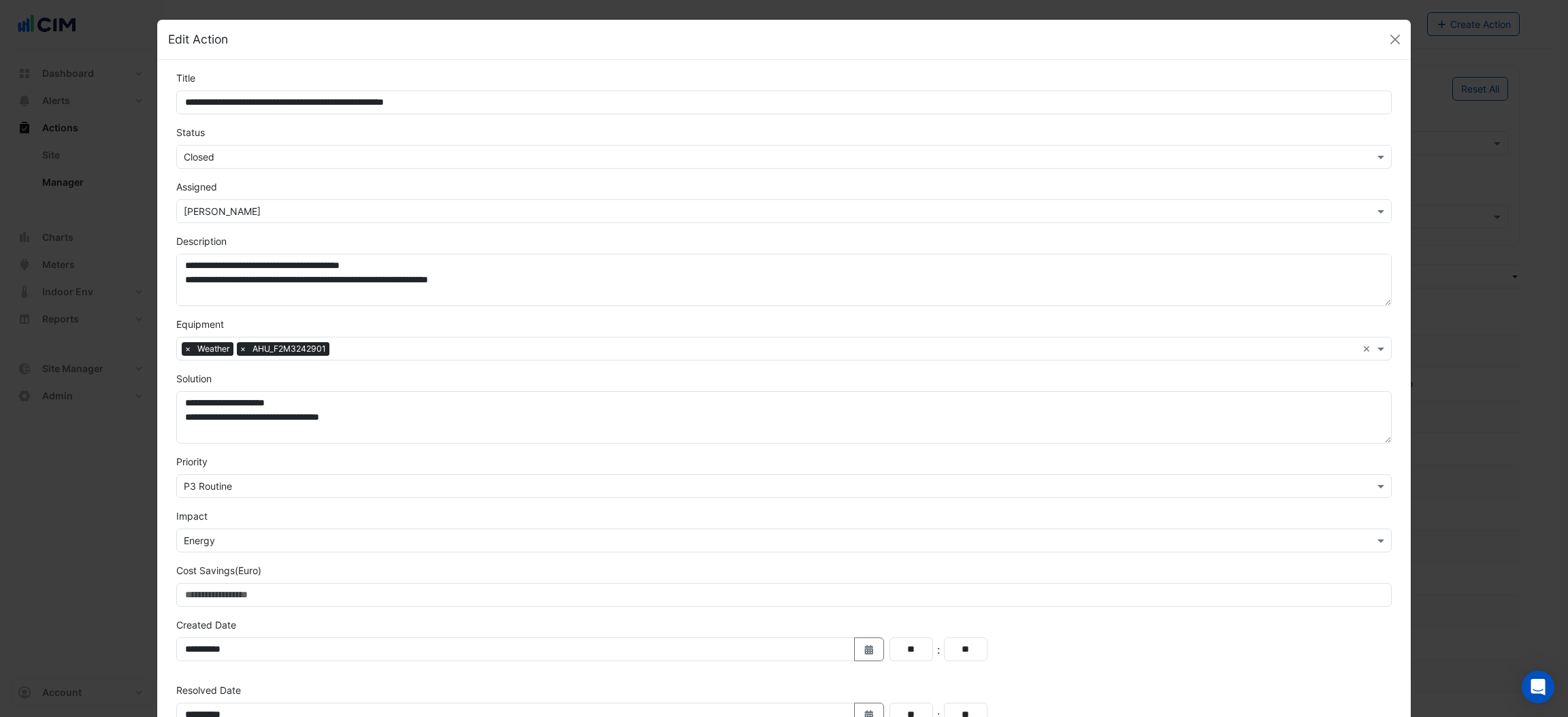
click at [221, 158] on input "text" at bounding box center [770, 158] width 1173 height 14
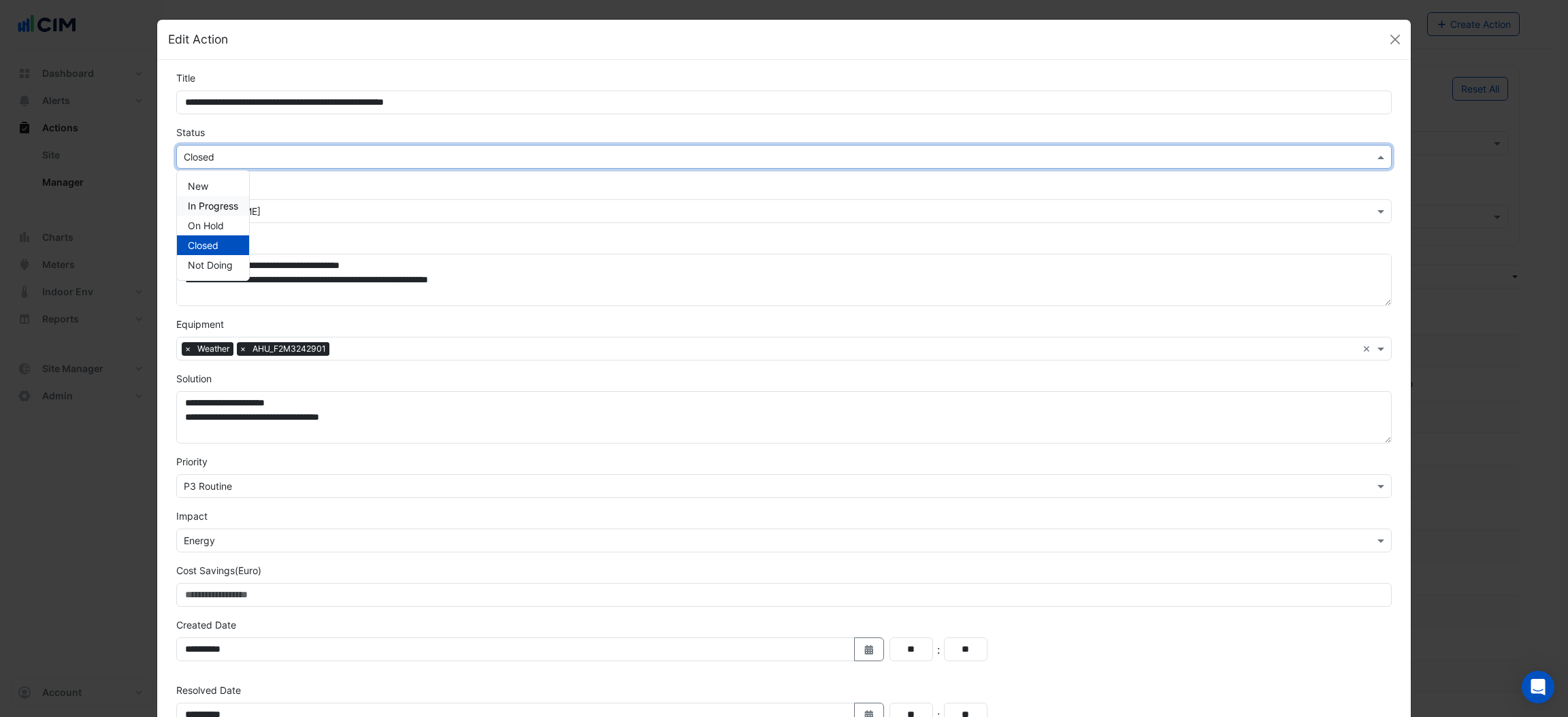
click at [214, 210] on span "In Progress" at bounding box center [213, 205] width 50 height 11
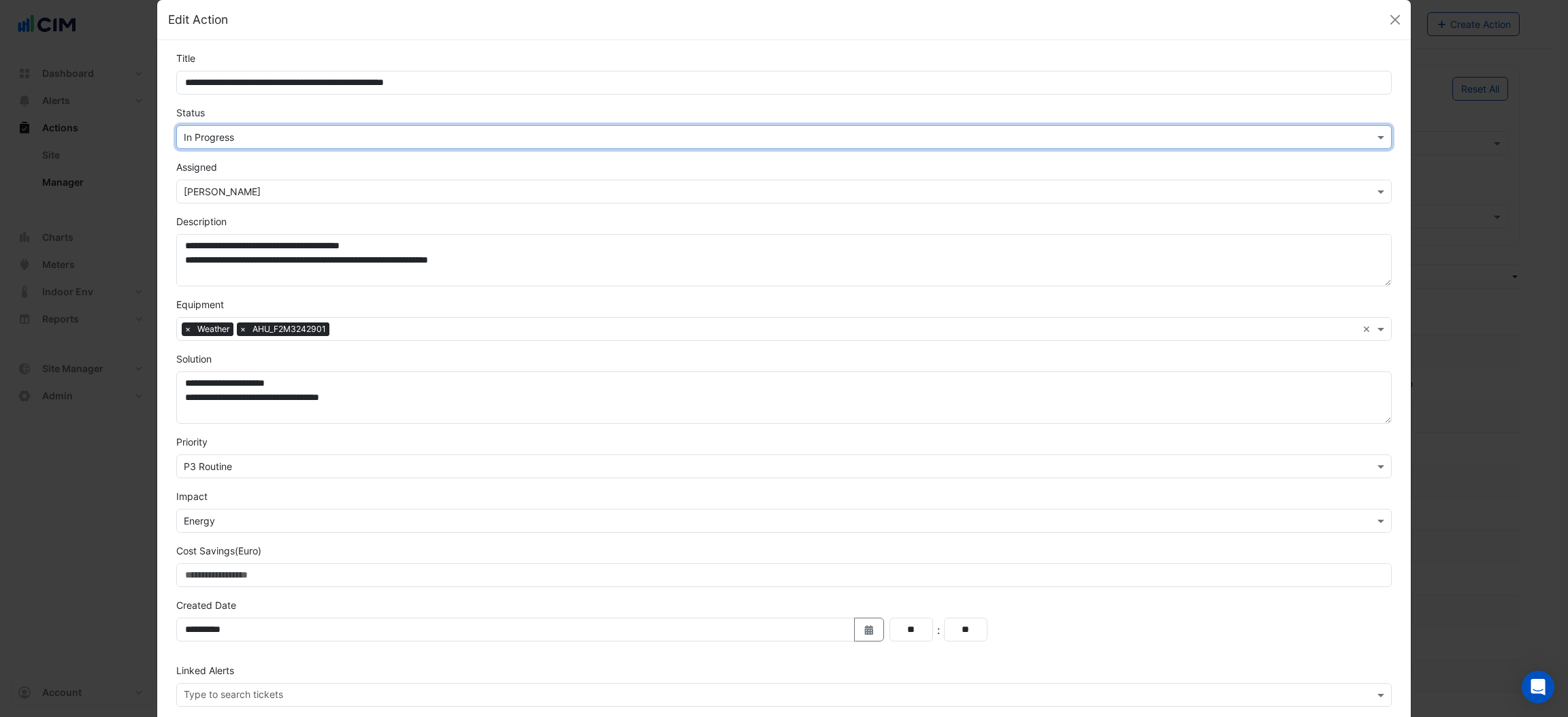
scroll to position [19, 0]
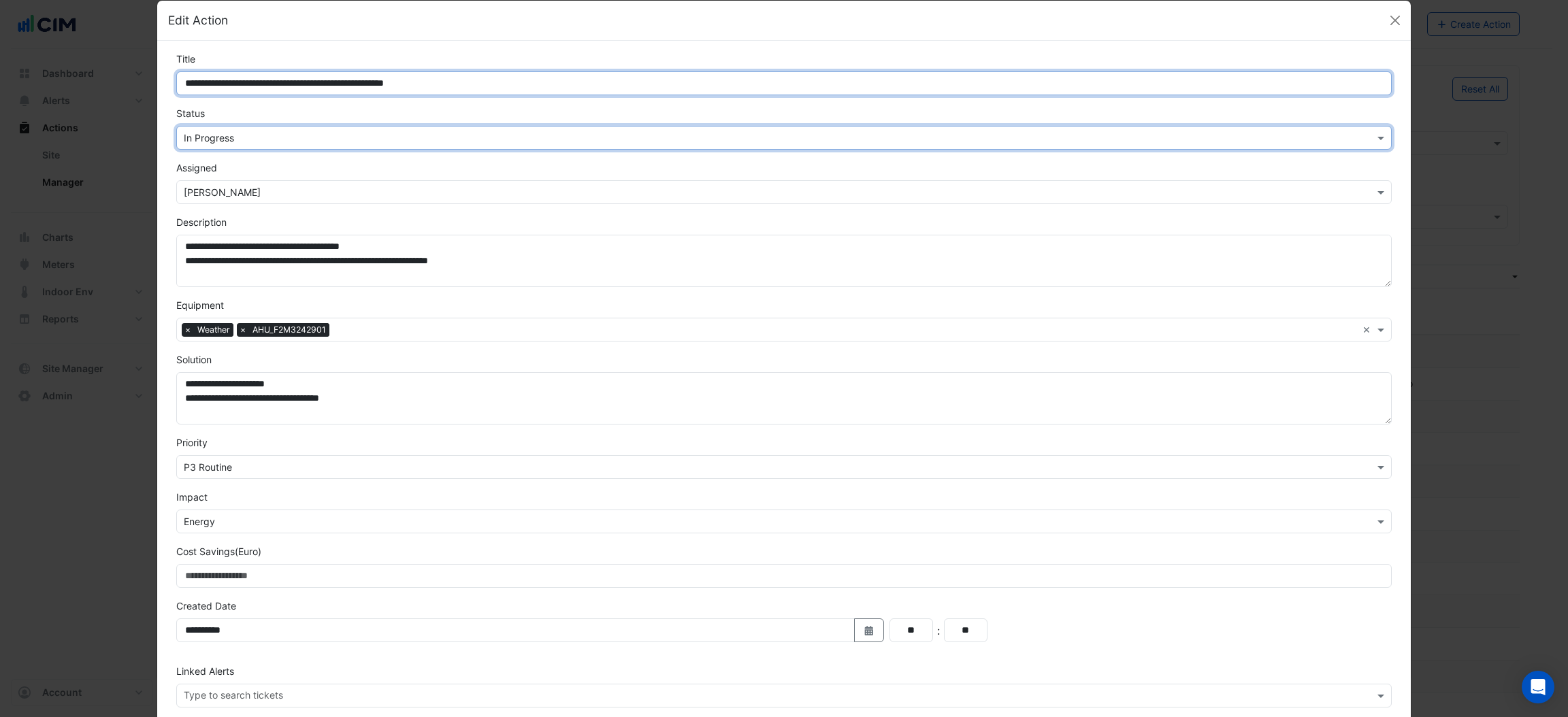
click at [495, 81] on input "**********" at bounding box center [783, 82] width 1215 height 23
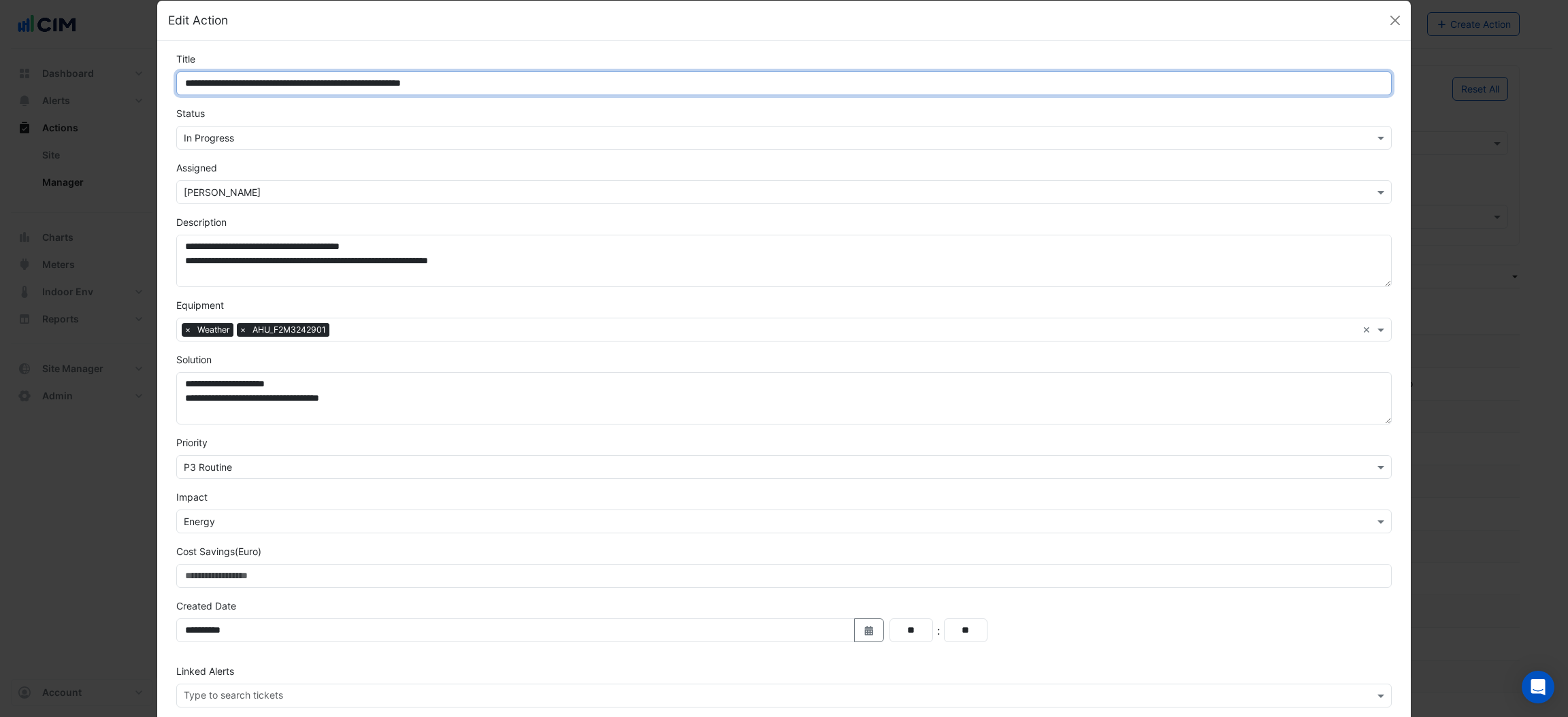
scroll to position [87, 0]
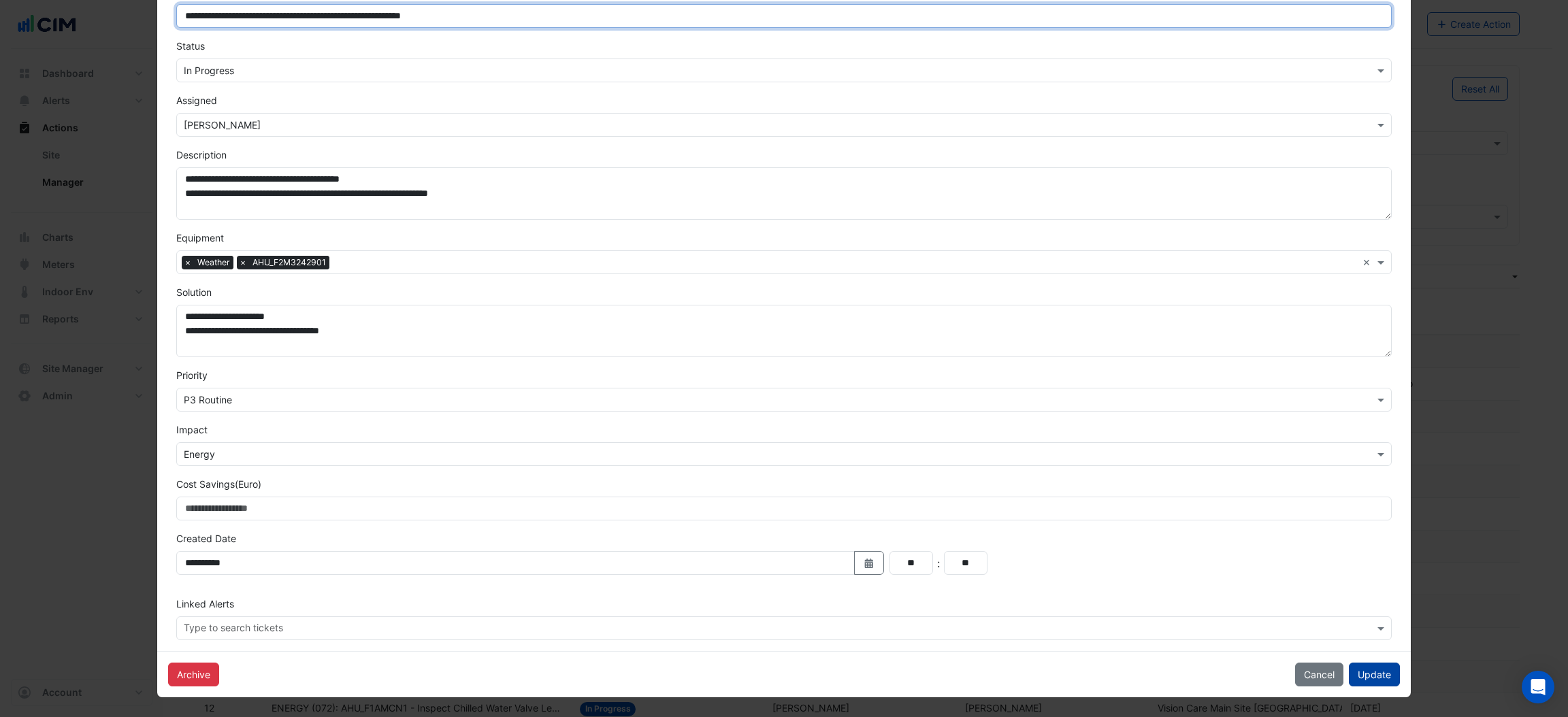
type input "**********"
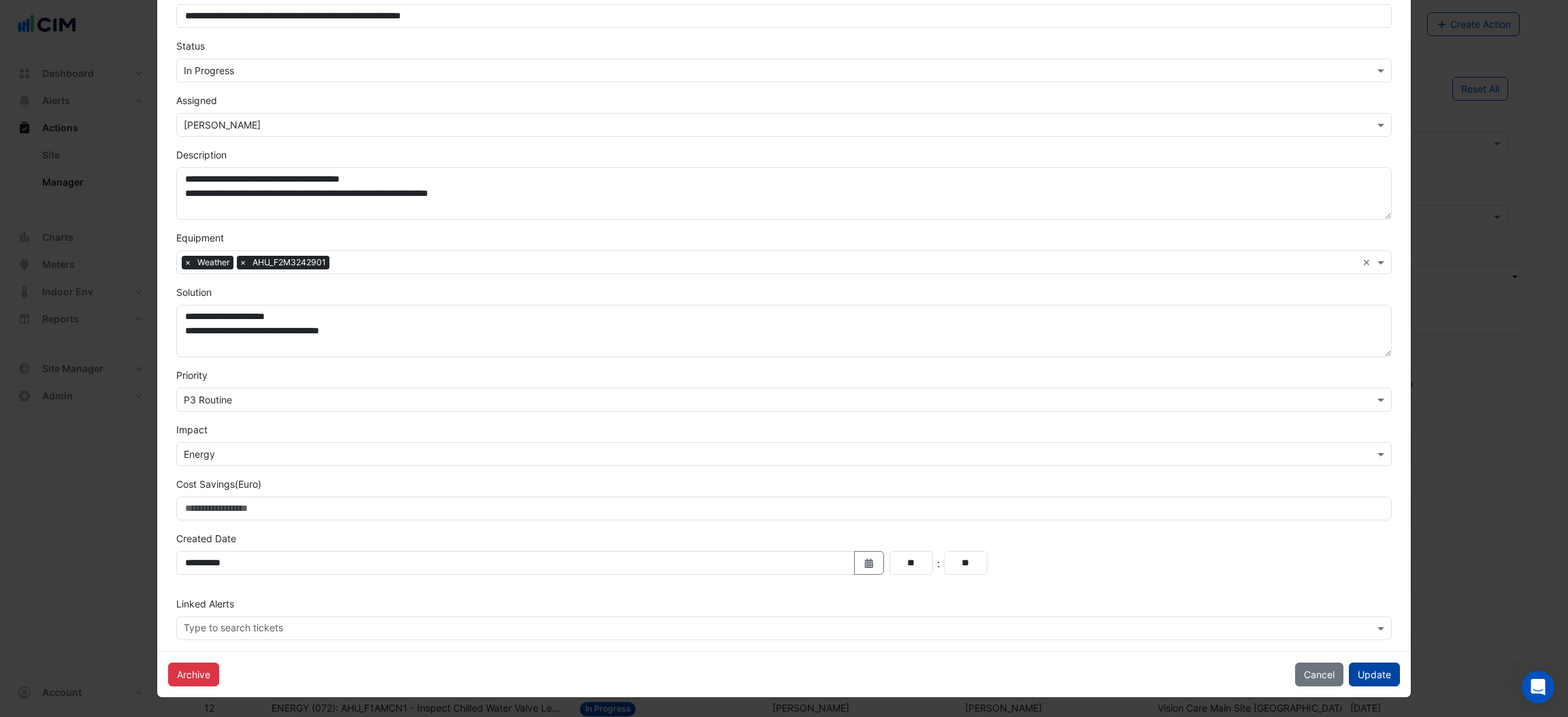
click at [1378, 667] on button "Update" at bounding box center [1374, 674] width 51 height 23
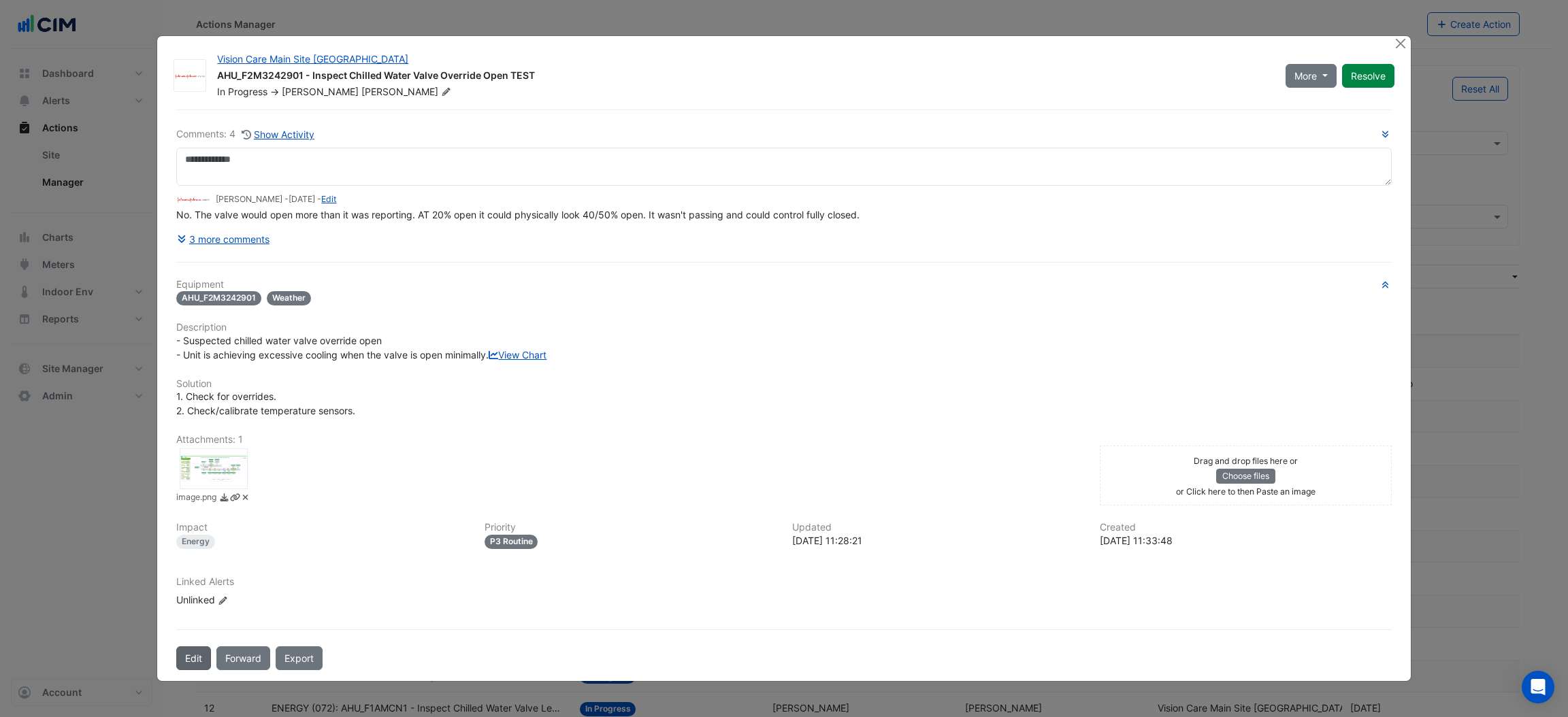
click at [198, 670] on button "Edit" at bounding box center [193, 657] width 35 height 23
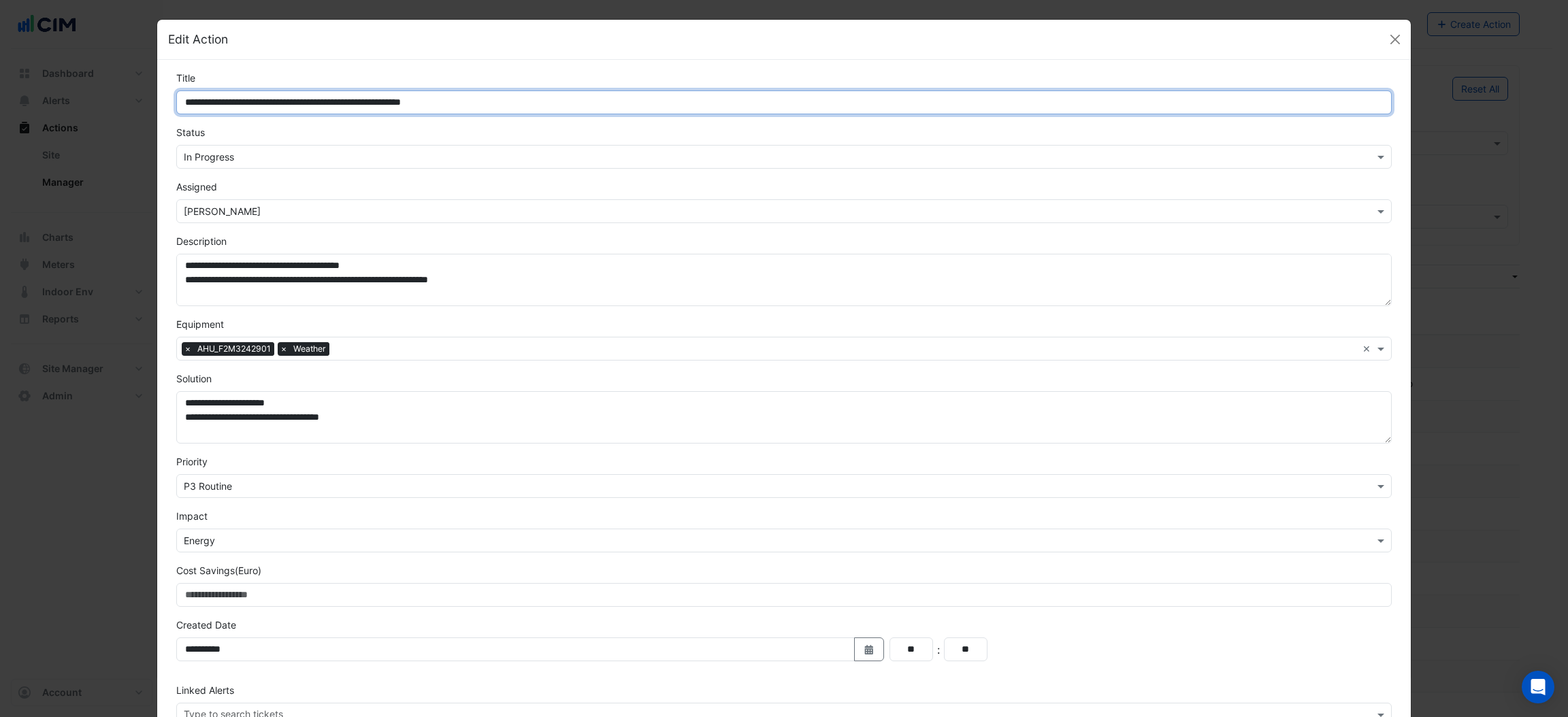
click at [509, 102] on input "**********" at bounding box center [783, 101] width 1215 height 23
type input "**********"
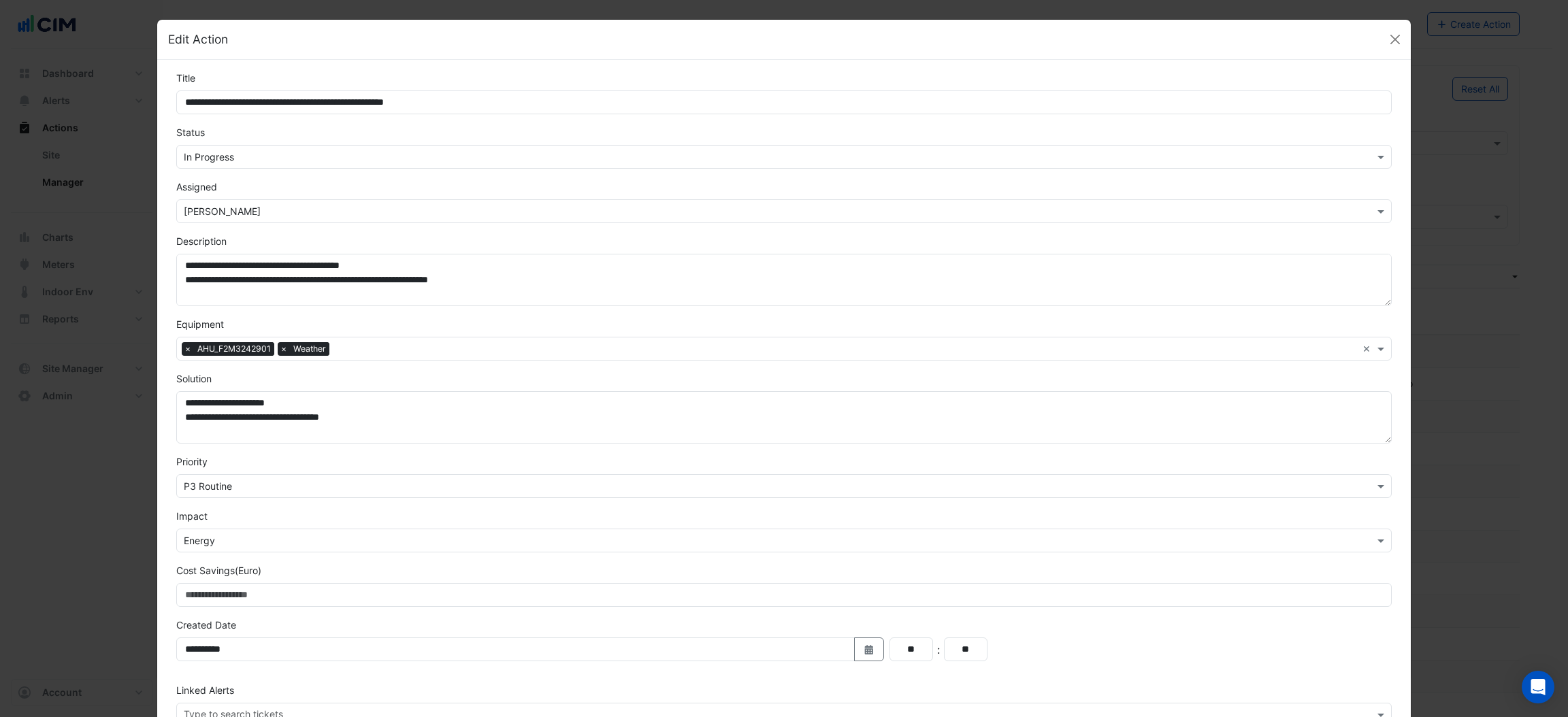
click at [272, 157] on input "text" at bounding box center [770, 158] width 1173 height 14
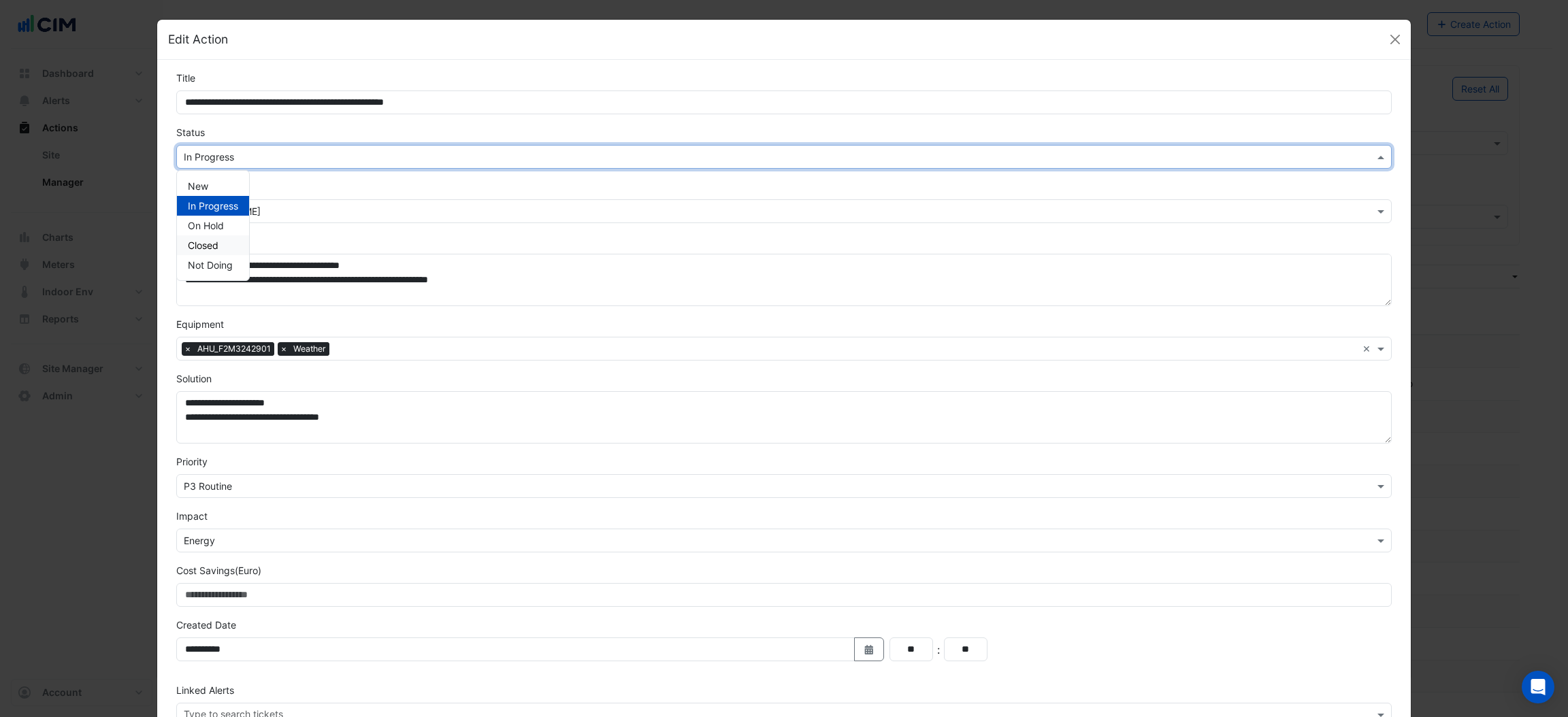
click at [204, 244] on span "Closed" at bounding box center [203, 245] width 30 height 11
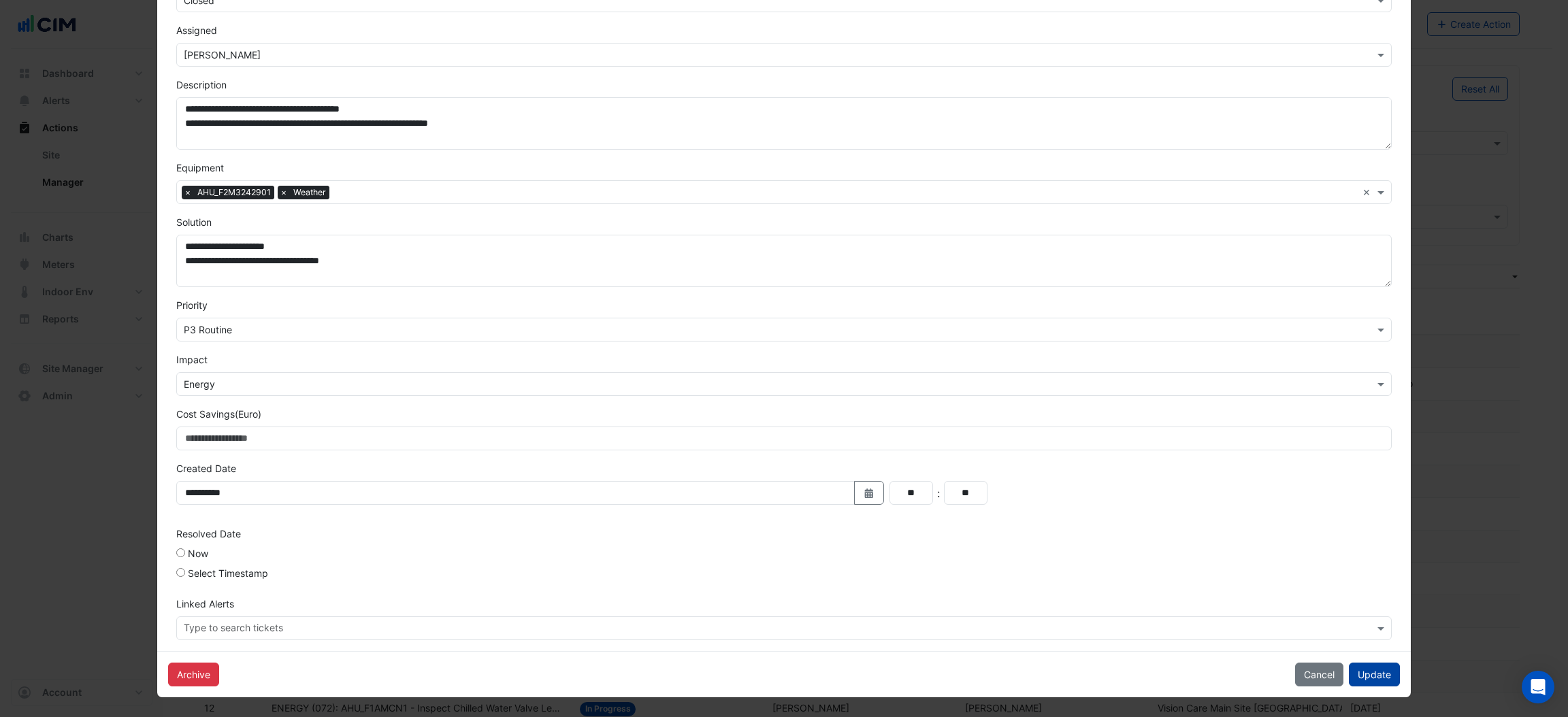
click at [1367, 675] on button "Update" at bounding box center [1374, 674] width 51 height 23
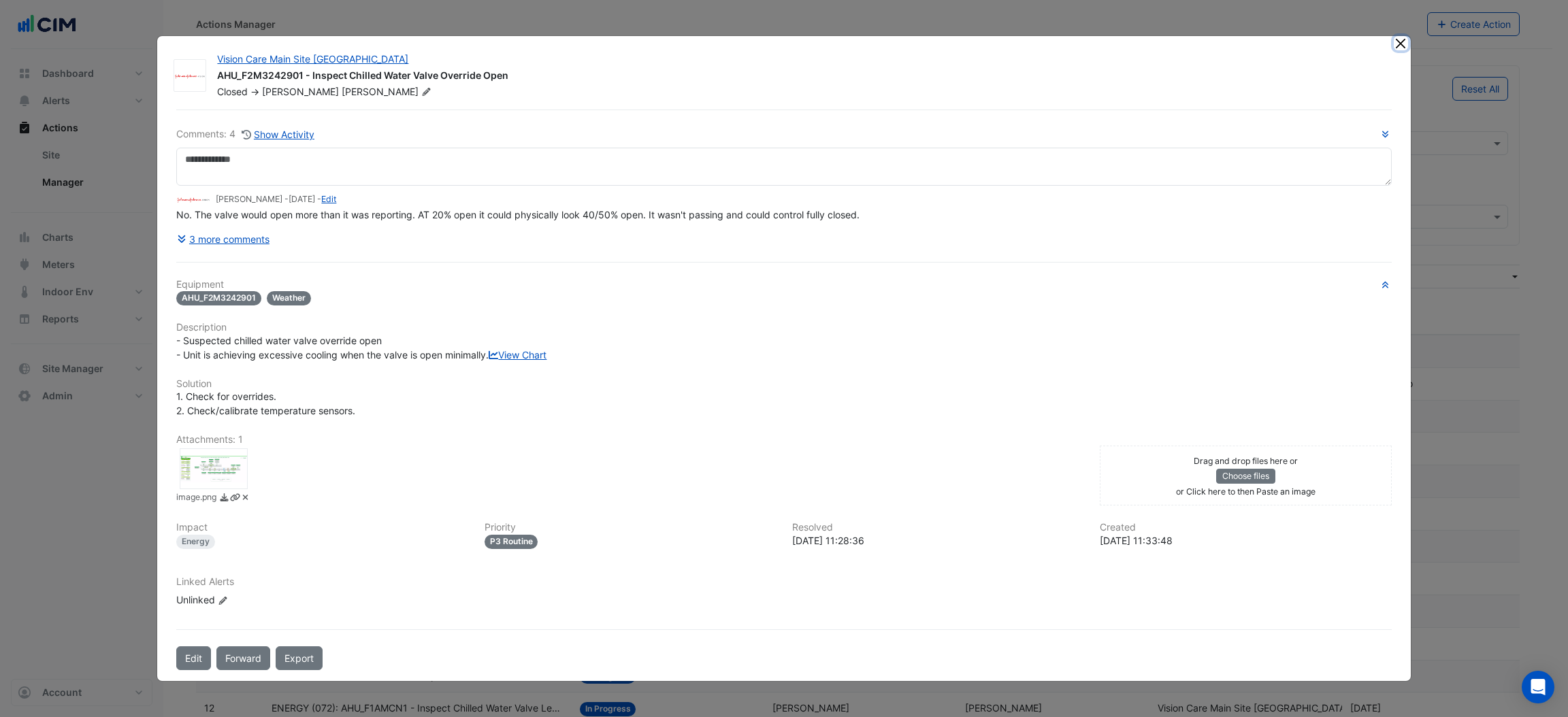
click at [1398, 36] on button "Close" at bounding box center [1401, 43] width 14 height 14
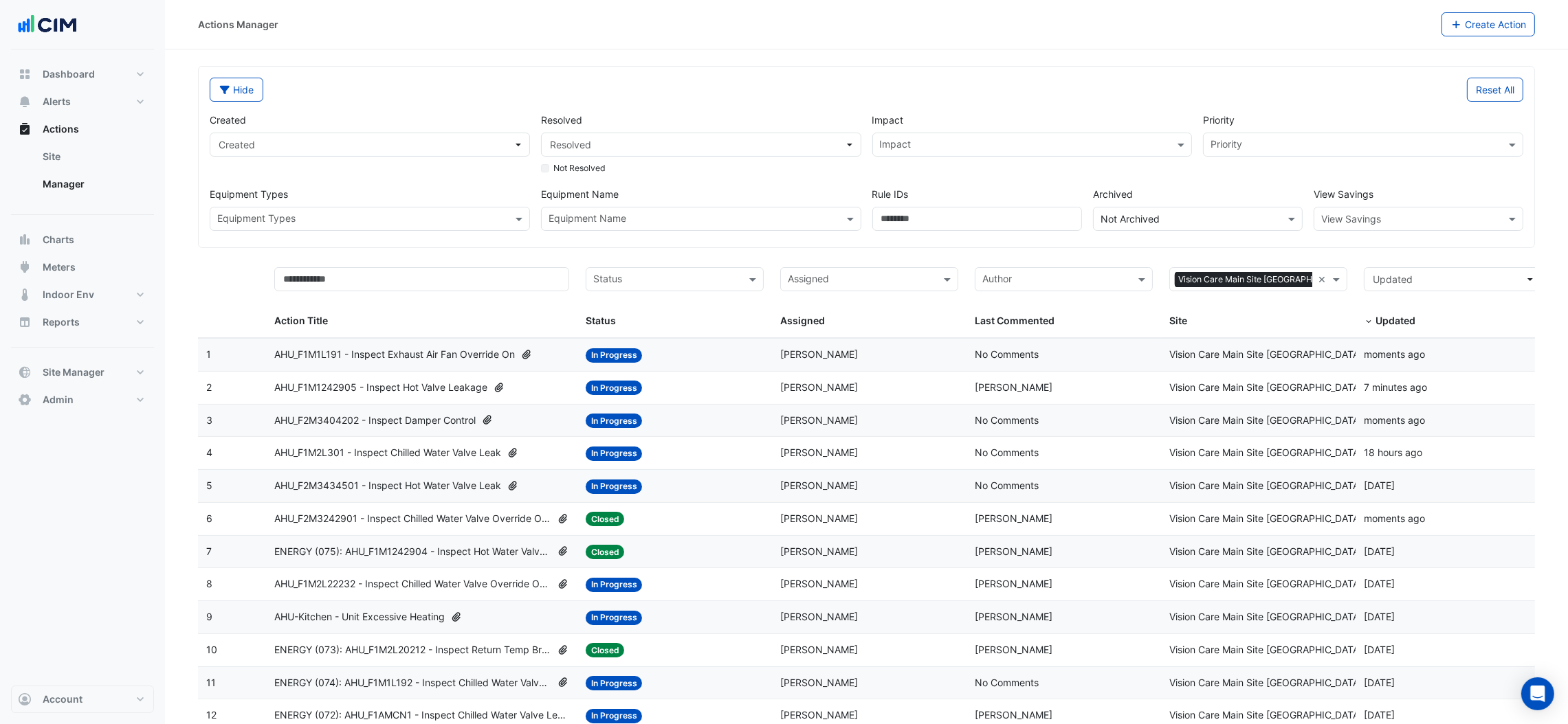
click at [427, 390] on span "AHU_F1M1242905 - Inspect Hot Valve Leakage" at bounding box center [381, 387] width 214 height 16
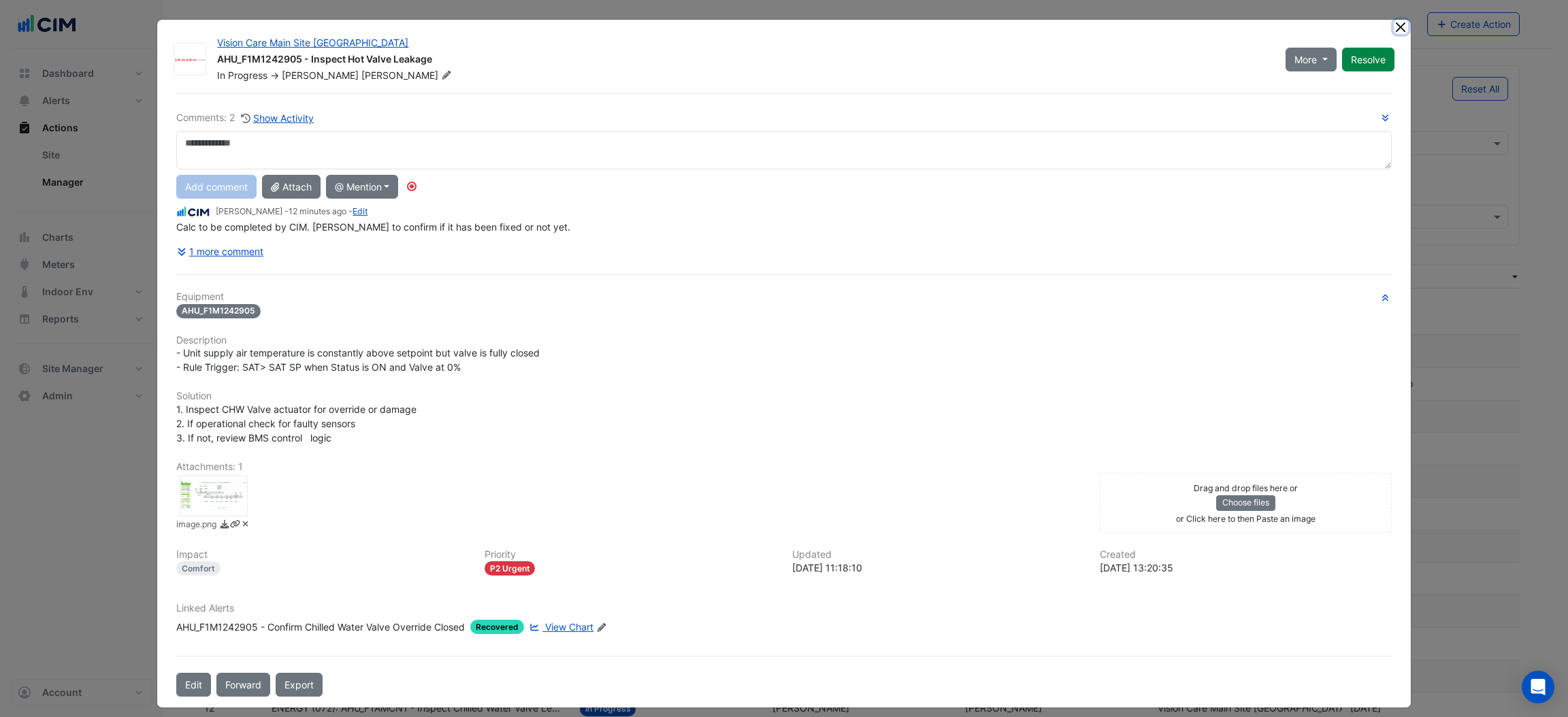
click at [1394, 23] on button "Close" at bounding box center [1401, 27] width 14 height 14
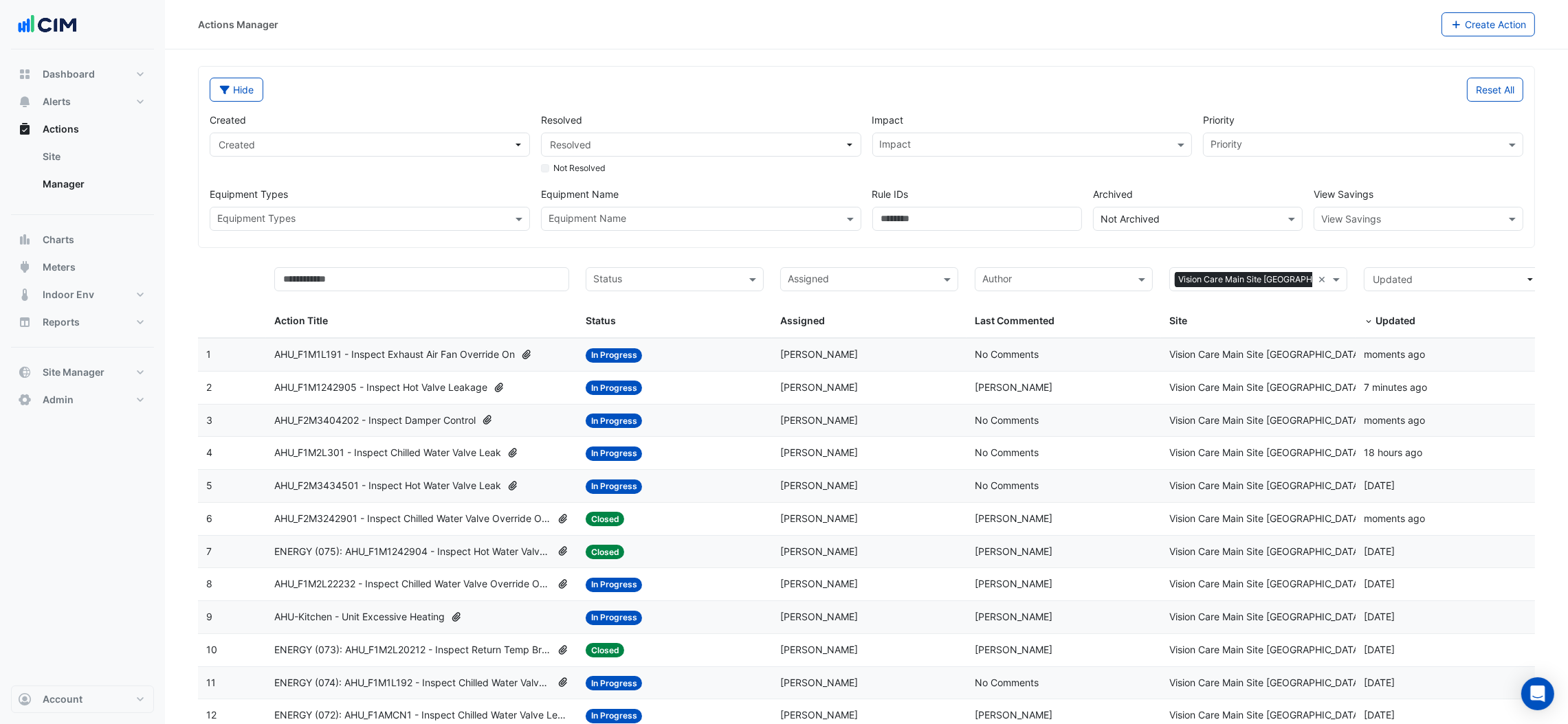
click at [410, 456] on span "AHU_F1M2L301 - Inspect Chilled Water Valve Leak" at bounding box center [387, 453] width 227 height 16
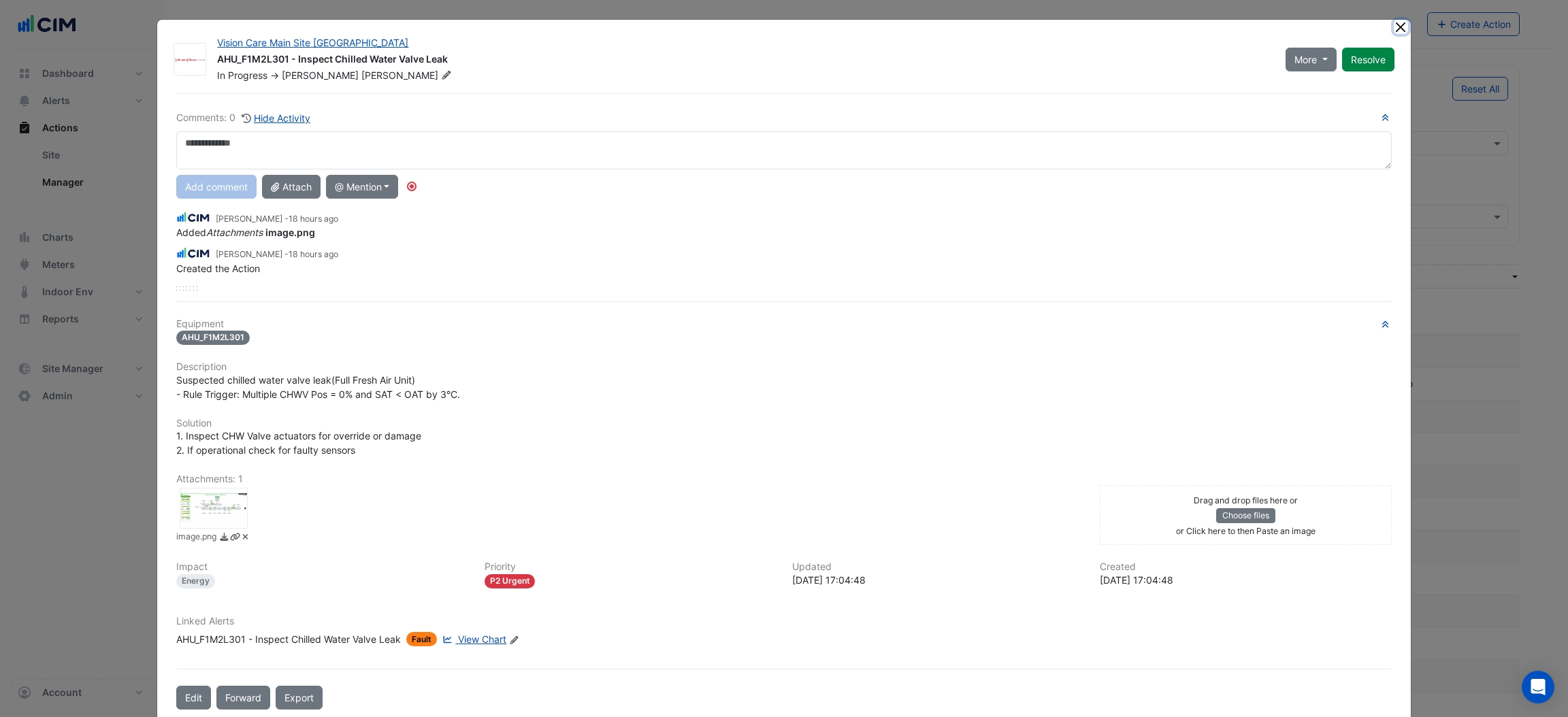
click at [1394, 24] on button "Close" at bounding box center [1401, 27] width 14 height 14
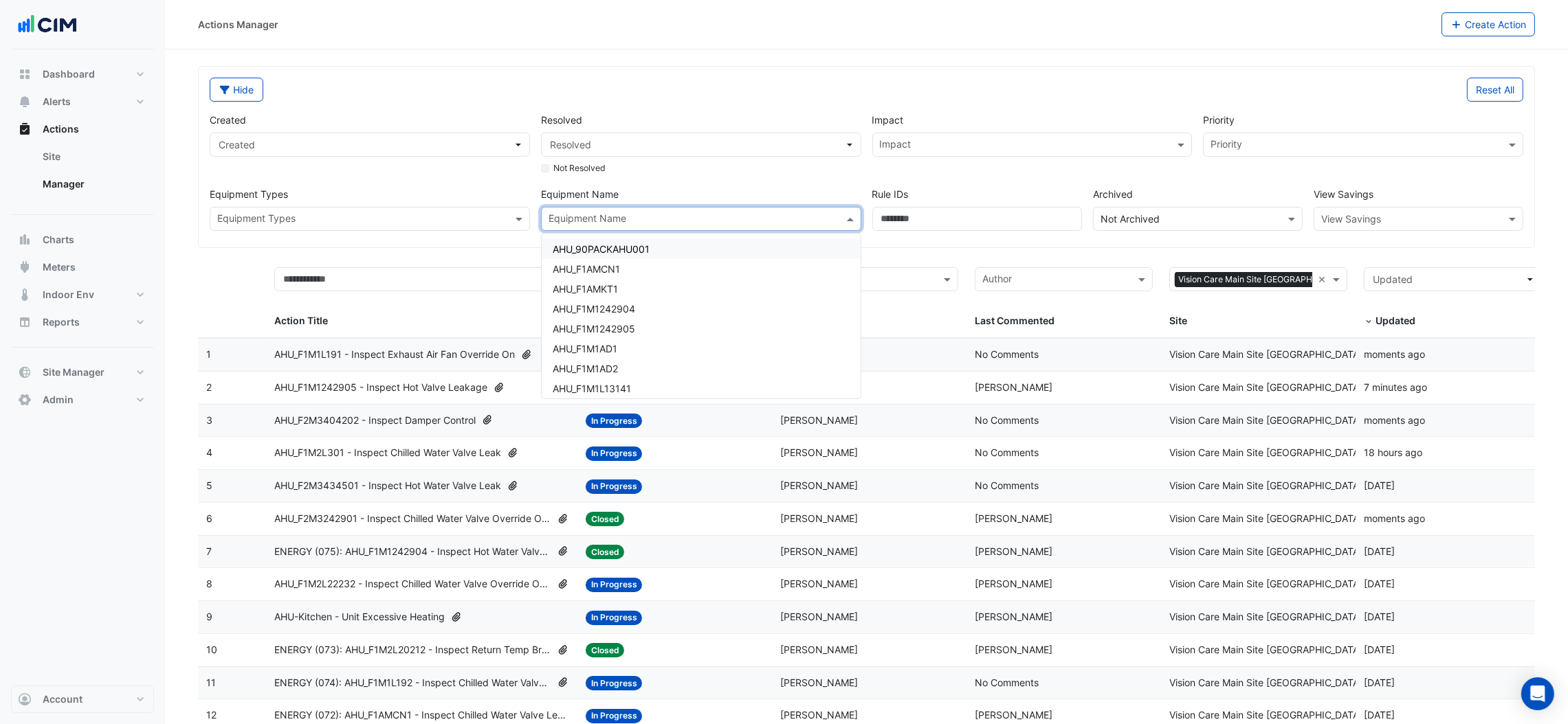
click at [571, 216] on input "text" at bounding box center [693, 220] width 290 height 14
type input "*"
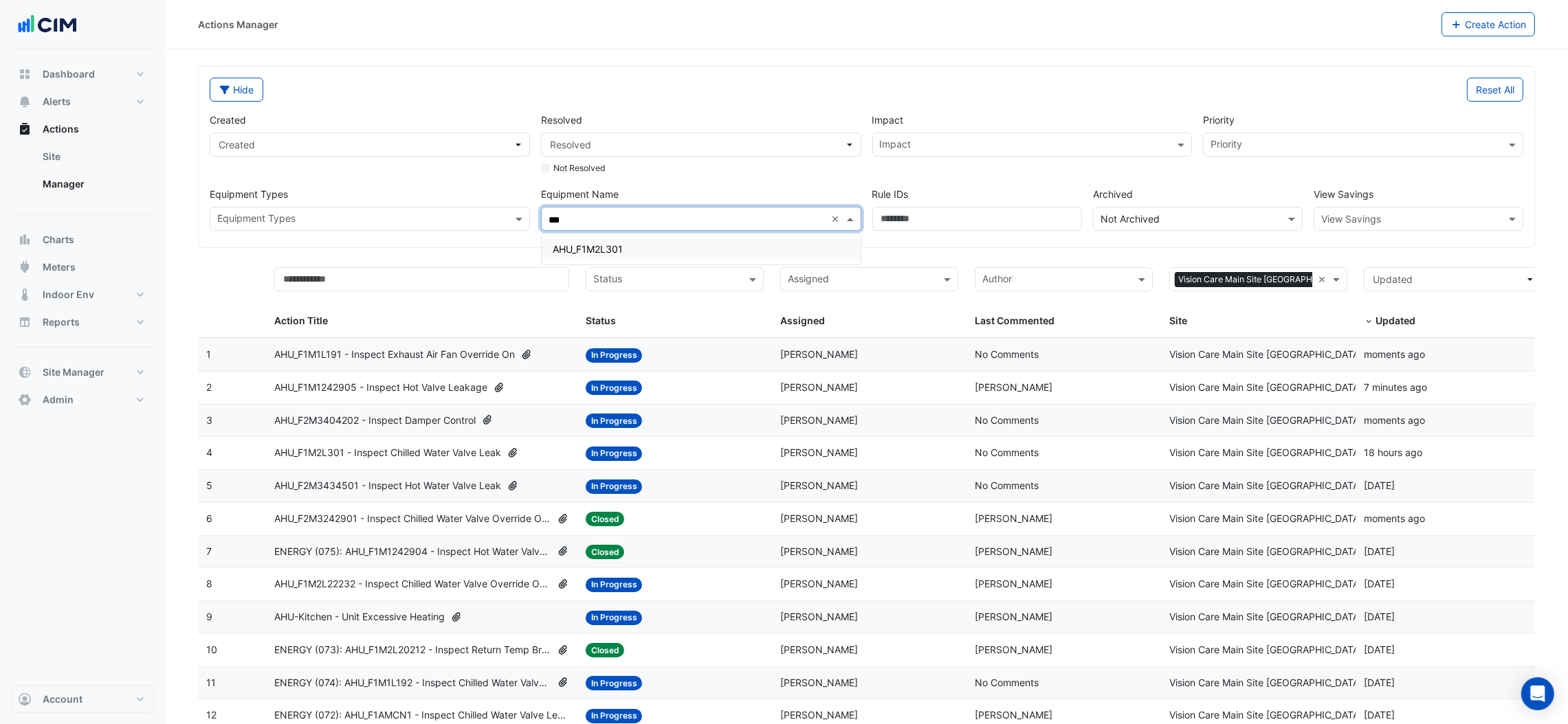
click at [588, 247] on span "AHU_F1M2L301" at bounding box center [588, 248] width 70 height 11
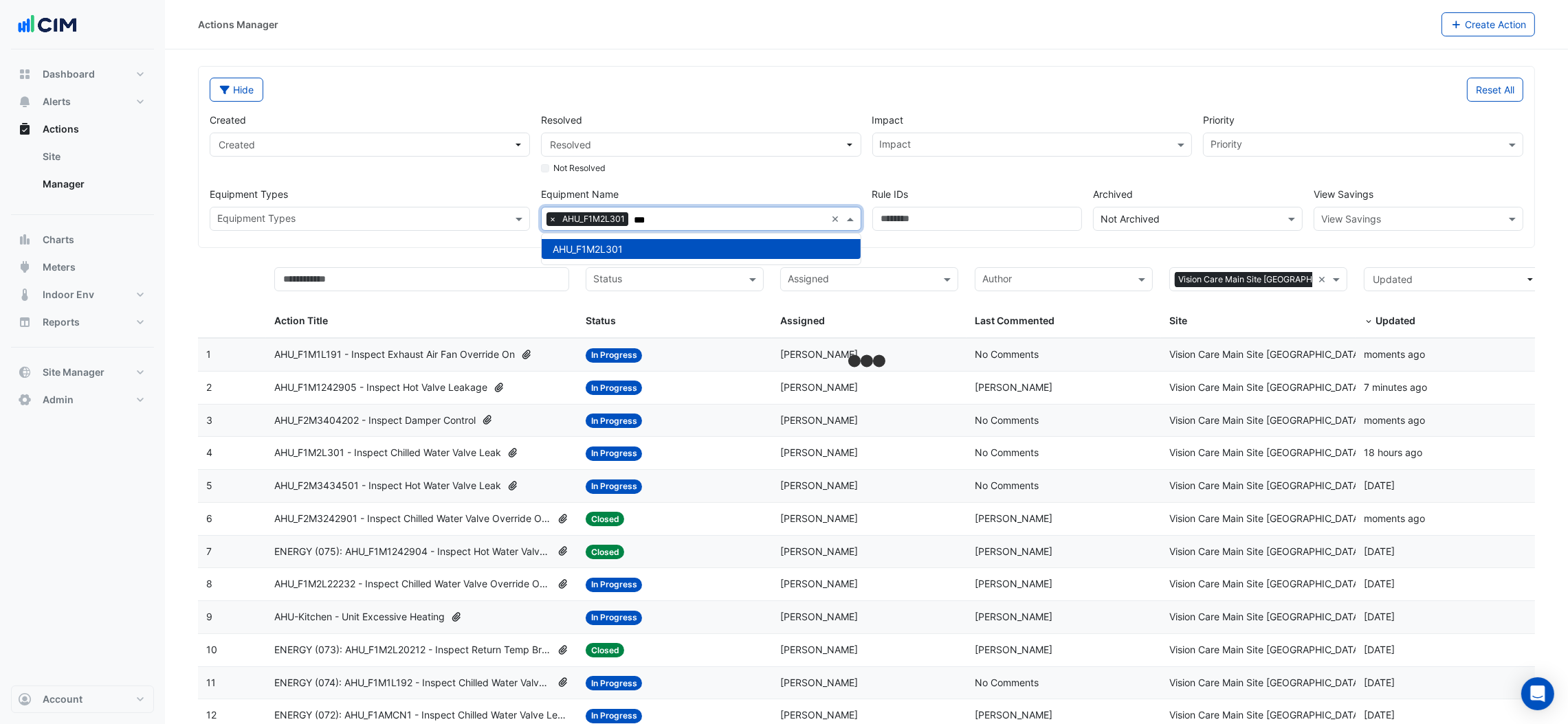
type input "***"
click at [688, 166] on div "Not Resolved" at bounding box center [701, 165] width 320 height 17
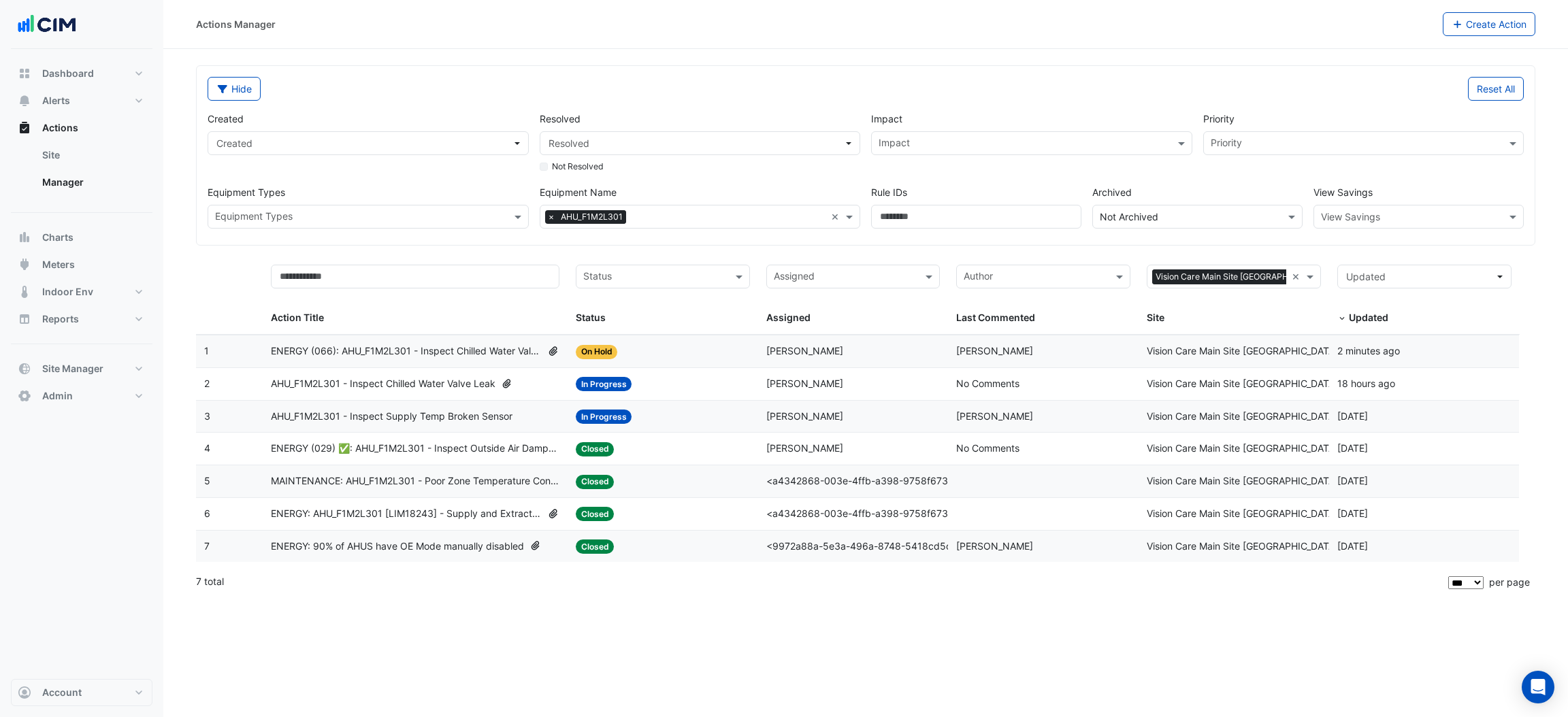
click at [433, 357] on span "ENERGY (066): AHU_F1M2L301 - Inspect Chilled Water Valve Leak [BEEP]" at bounding box center [406, 352] width 271 height 16
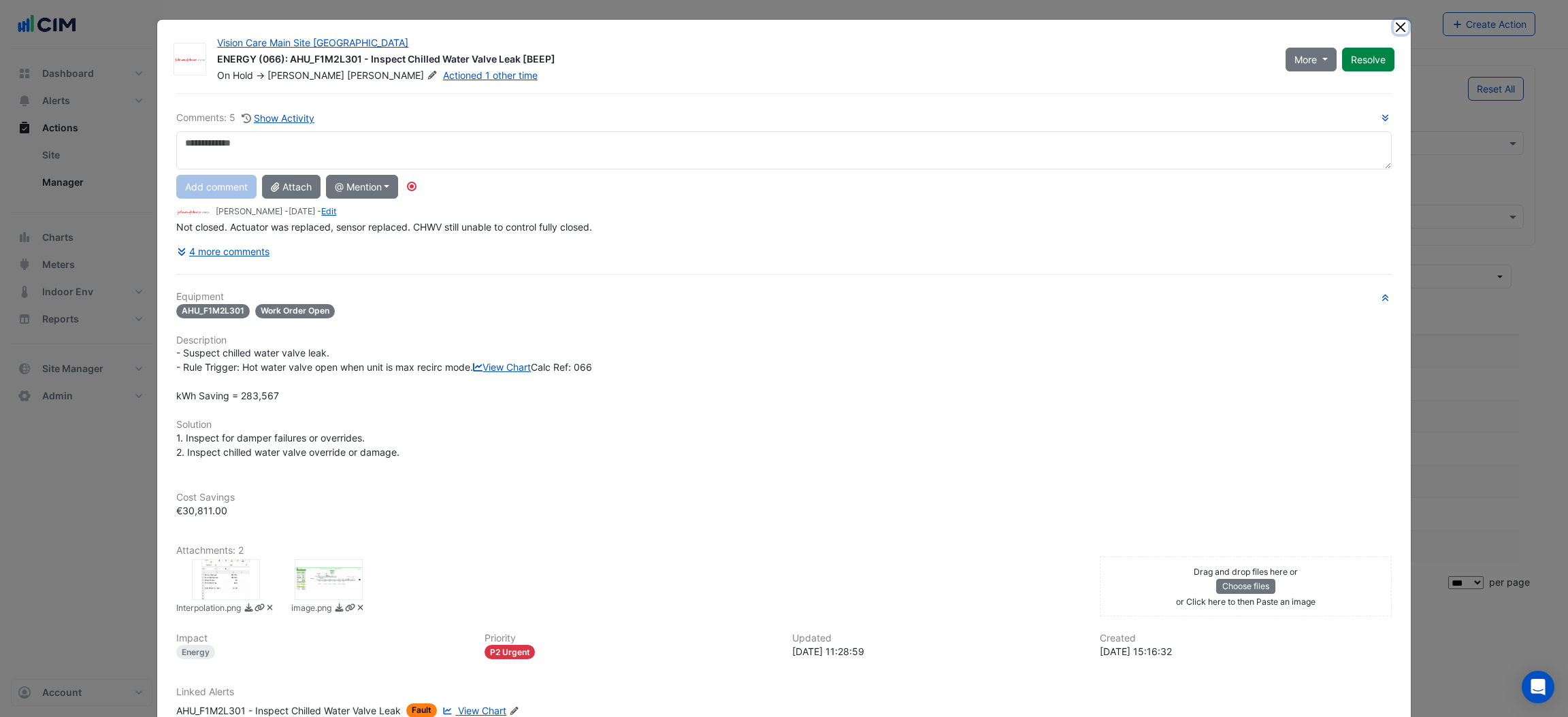
click at [1394, 28] on button "Close" at bounding box center [1401, 27] width 14 height 14
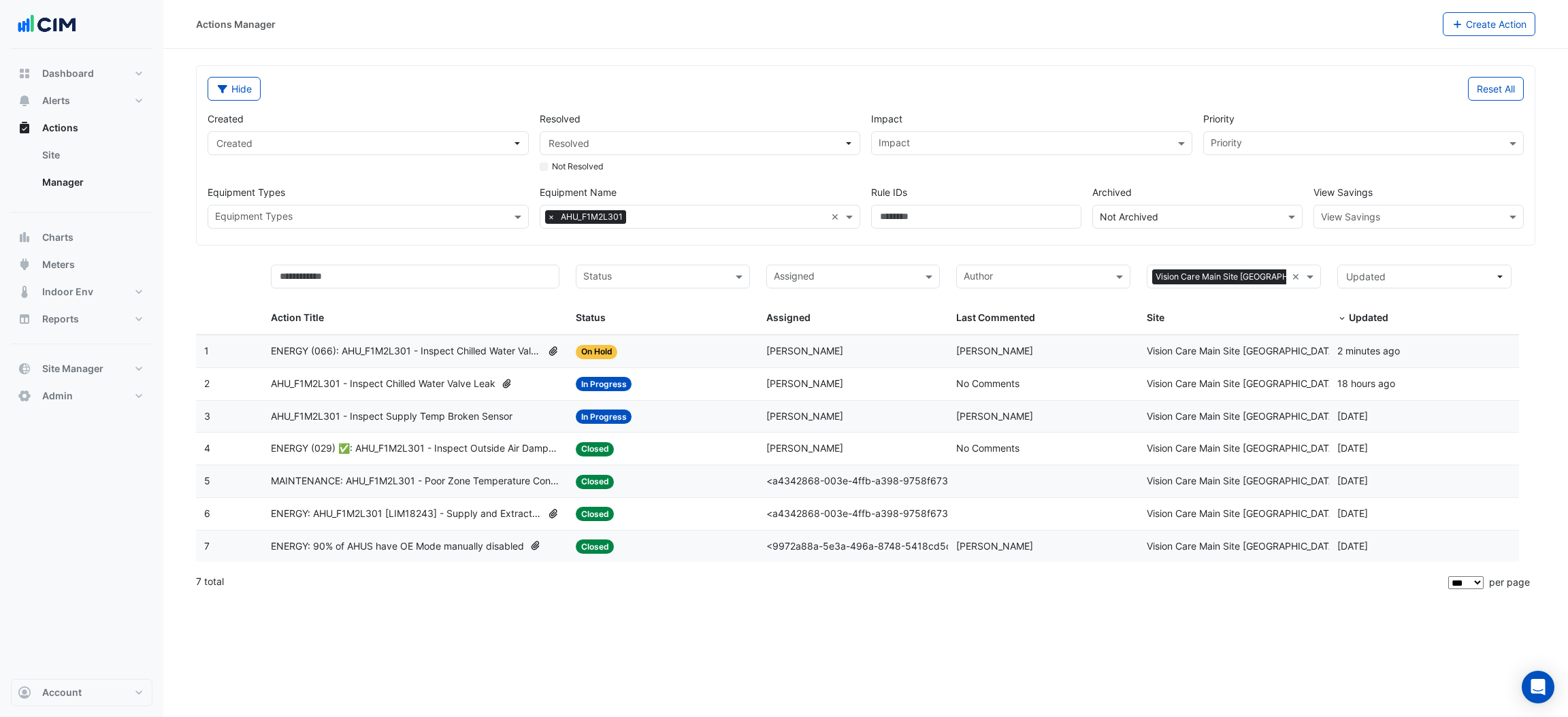
click at [431, 348] on span "ENERGY (066): AHU_F1M2L301 - Inspect Chilled Water Valve Leak [BEEP]" at bounding box center [406, 352] width 271 height 16
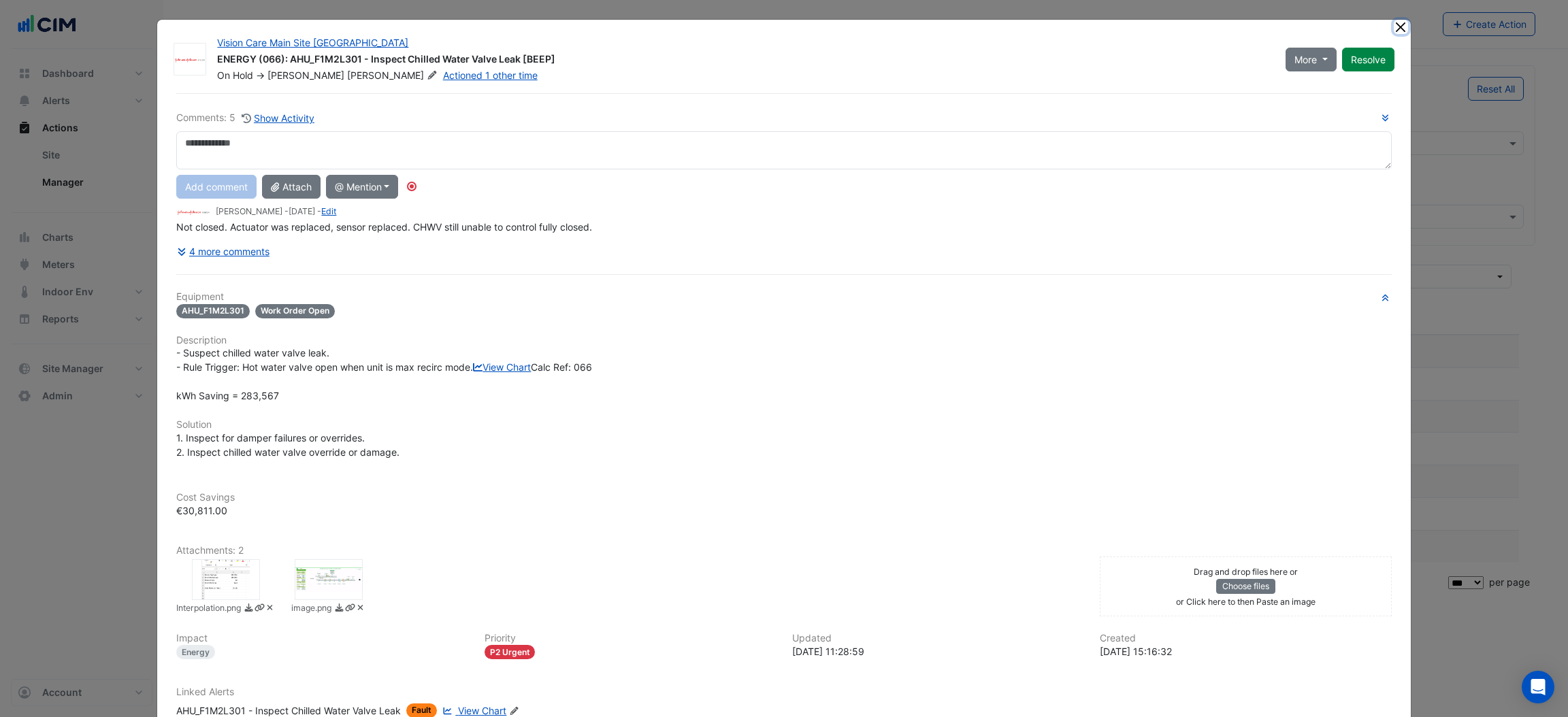
click at [1394, 24] on button "Close" at bounding box center [1401, 27] width 14 height 14
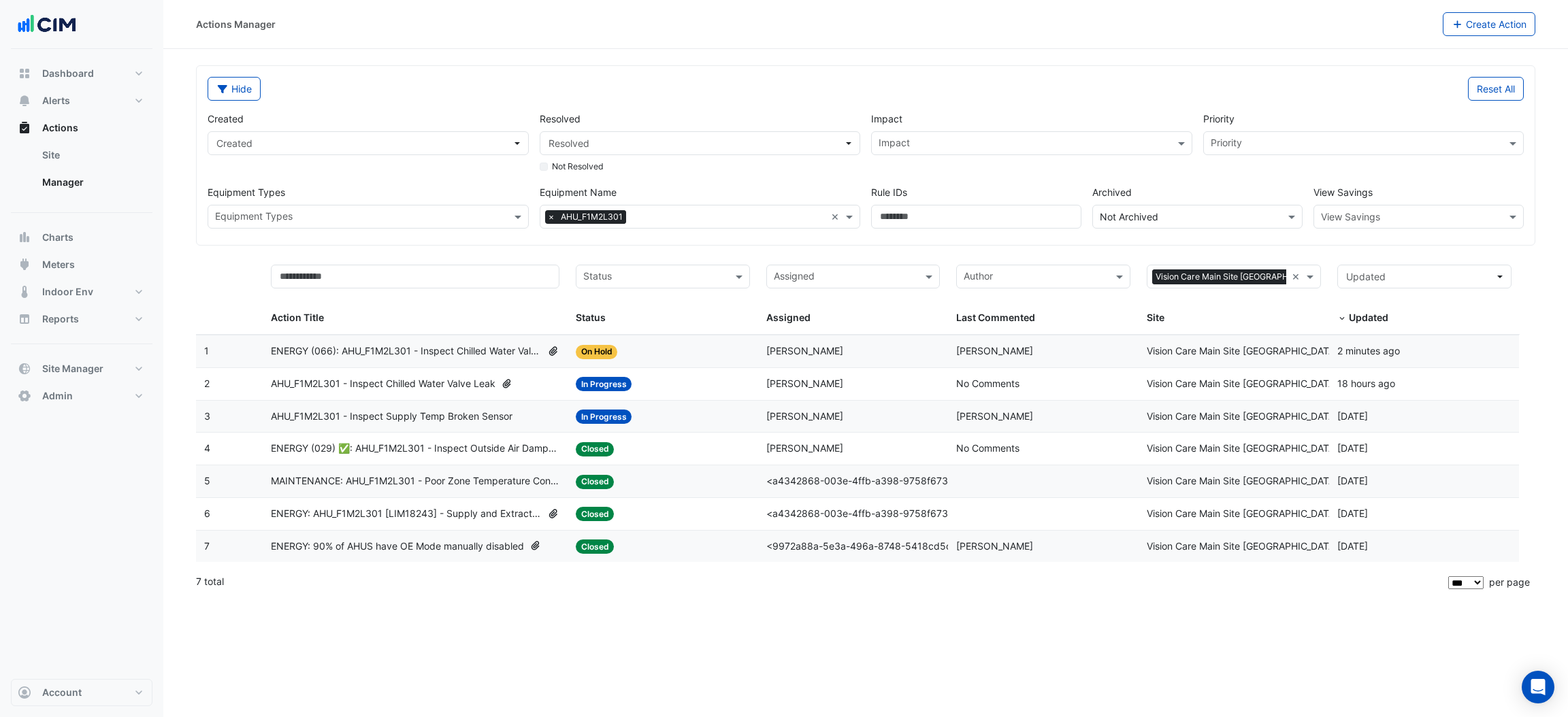
click at [450, 385] on span "AHU_F1M2L301 - Inspect Chilled Water Valve Leak" at bounding box center [383, 384] width 224 height 16
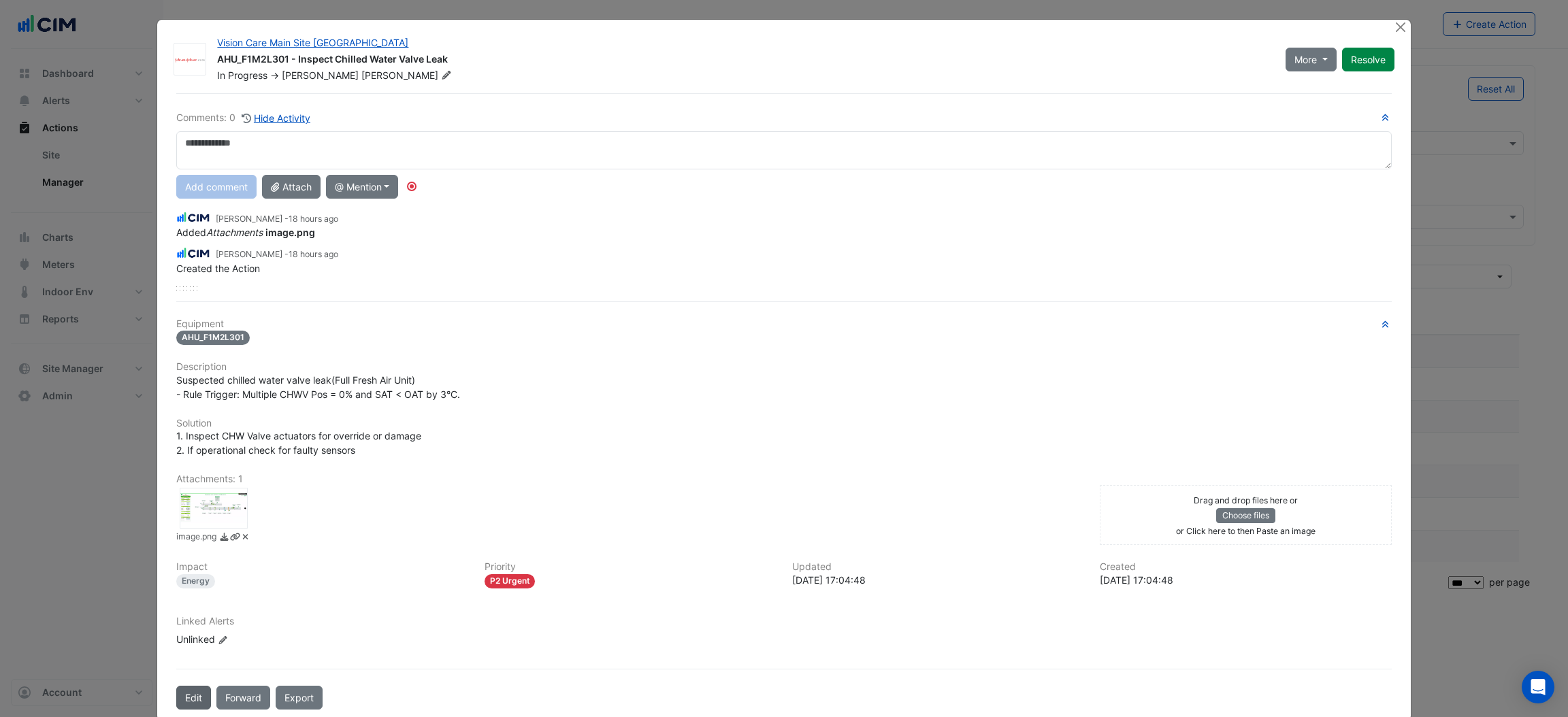
click at [195, 695] on button "Edit" at bounding box center [193, 697] width 35 height 23
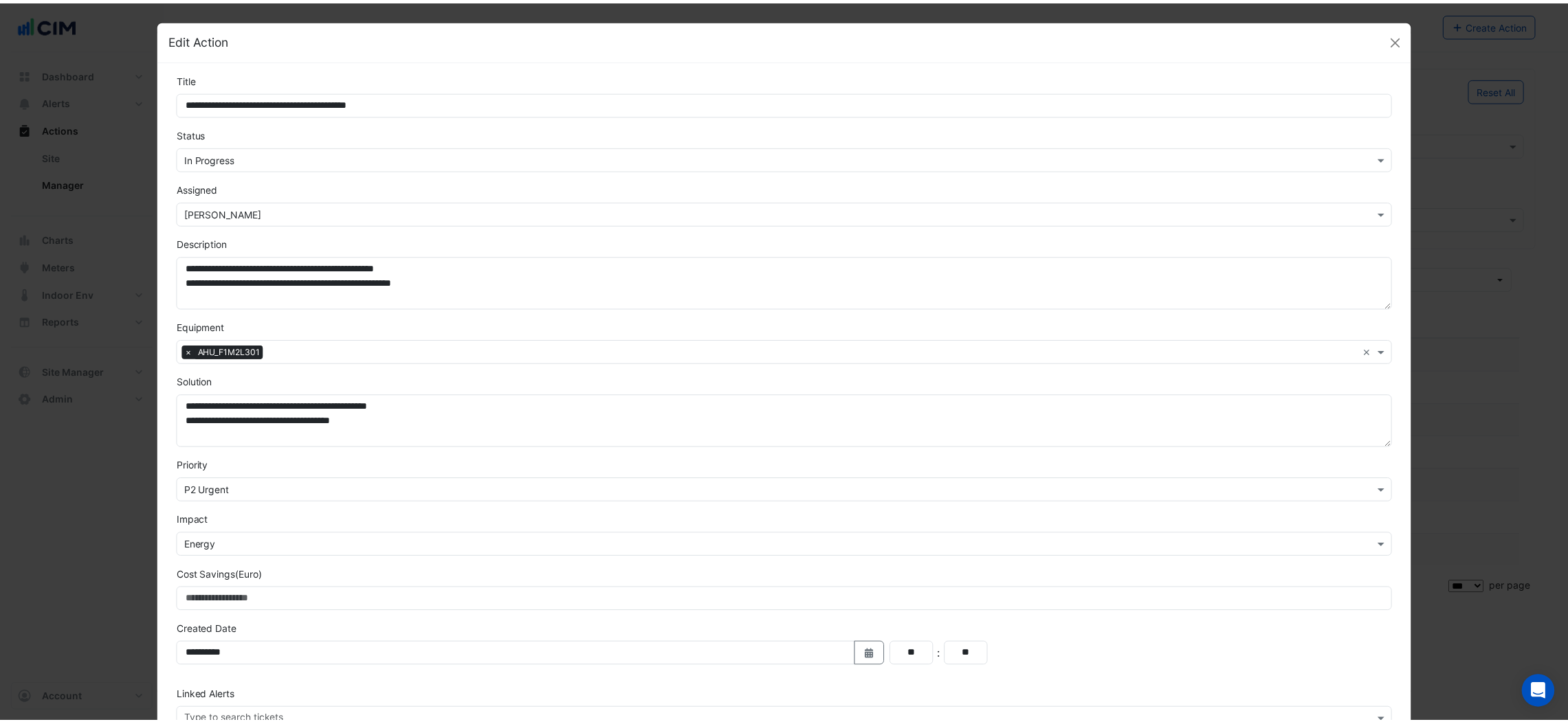
scroll to position [88, 0]
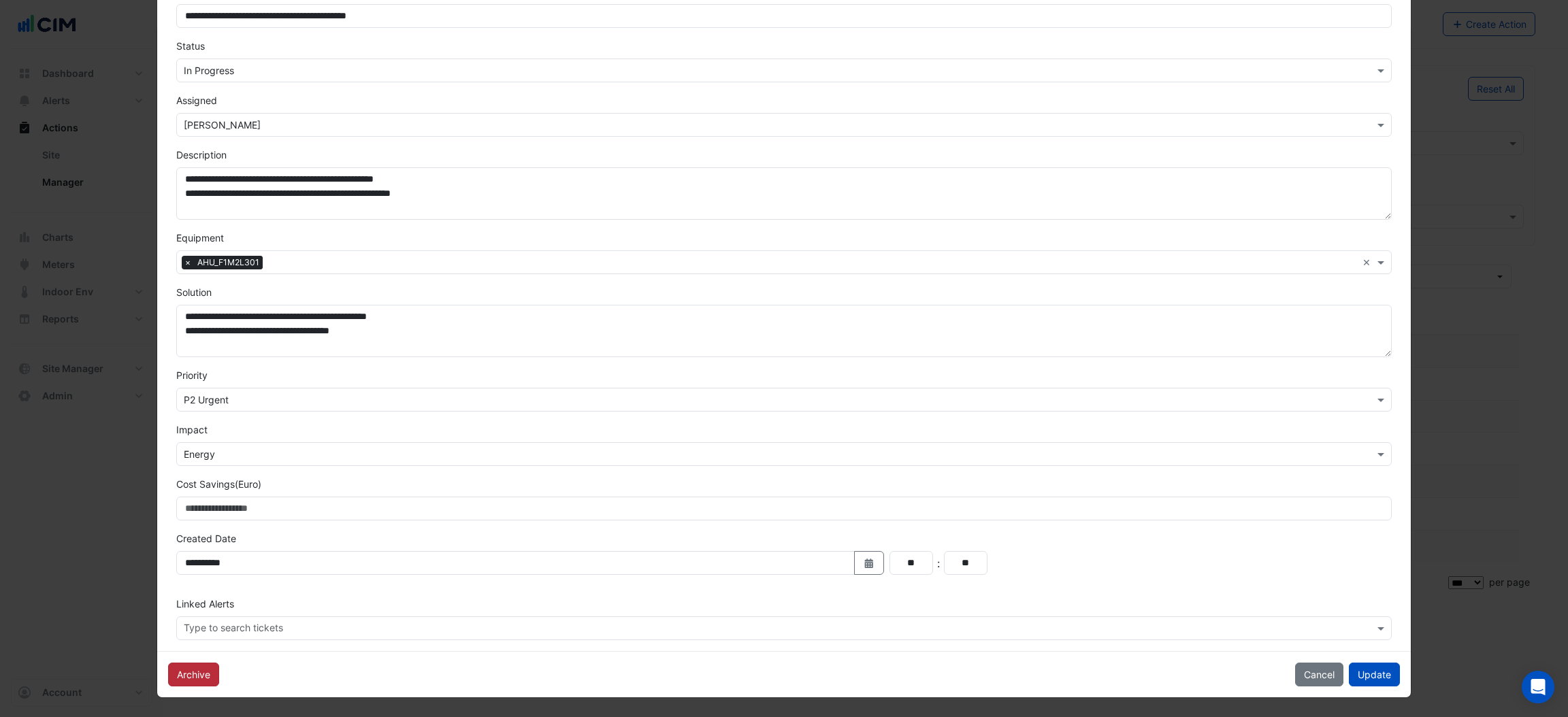
click at [173, 680] on button "Archive" at bounding box center [193, 674] width 51 height 23
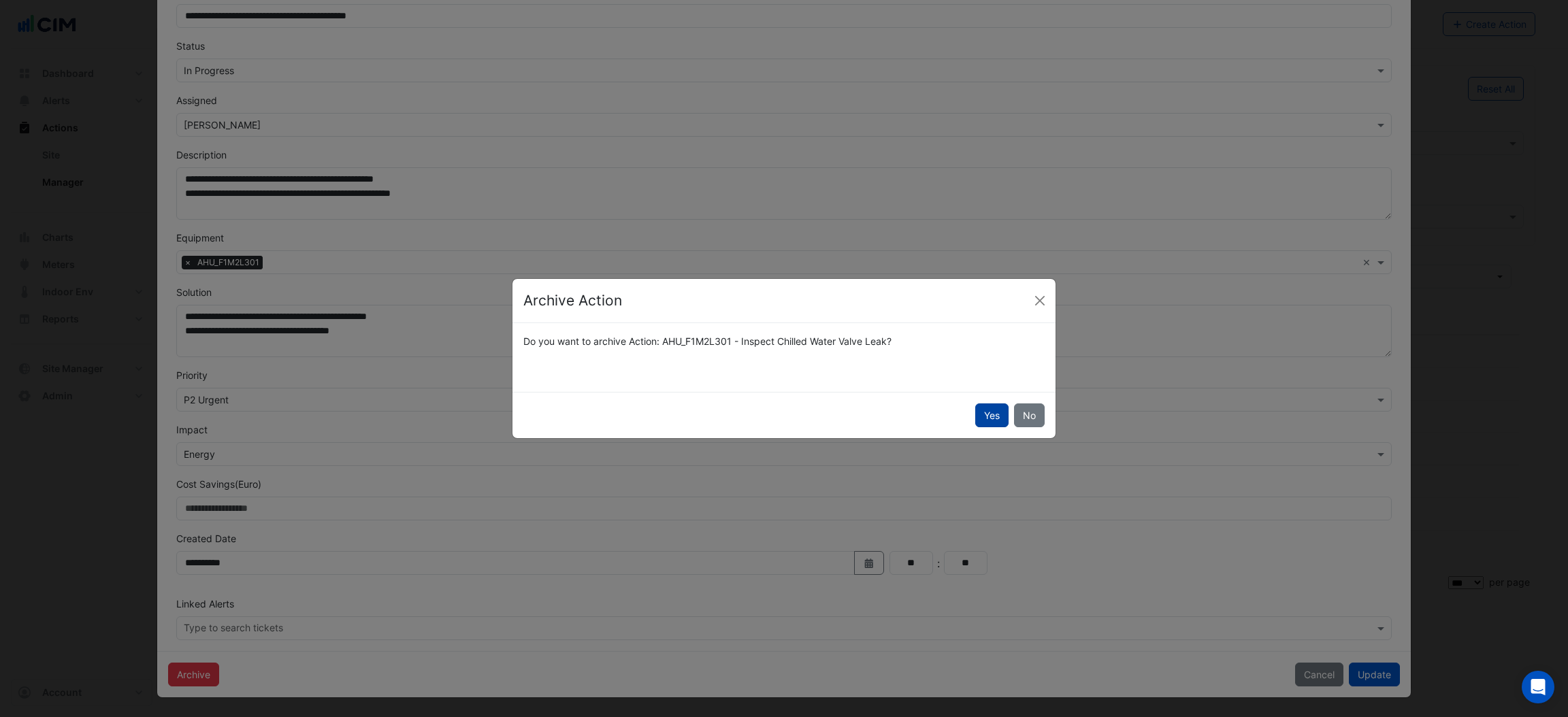
click at [986, 410] on button "Yes" at bounding box center [992, 415] width 33 height 23
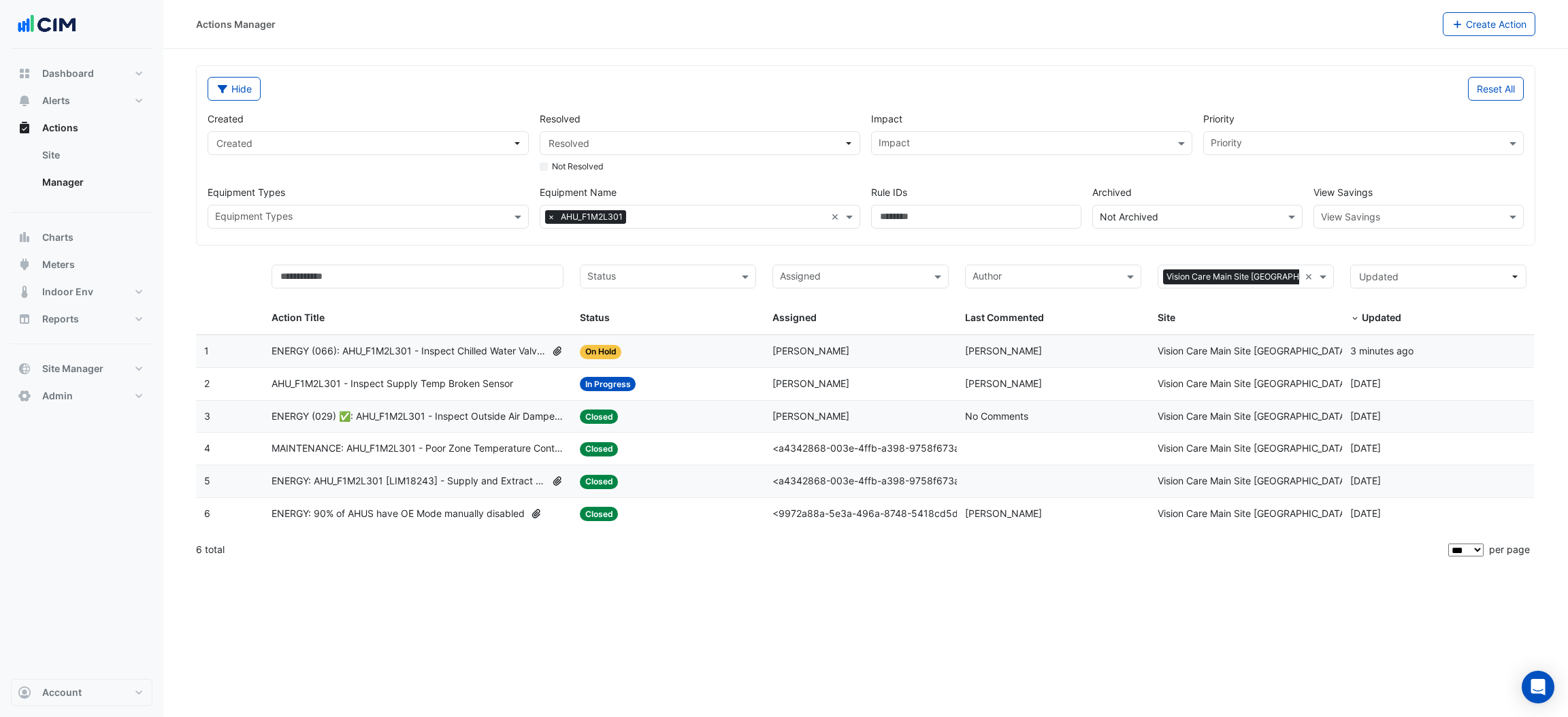
click at [553, 218] on span "×" at bounding box center [551, 217] width 12 height 14
click at [535, 230] on div "Hide Reset All Created Created Resolved Resolved Not Resolved Impact Impact Pri…" at bounding box center [865, 155] width 1338 height 179
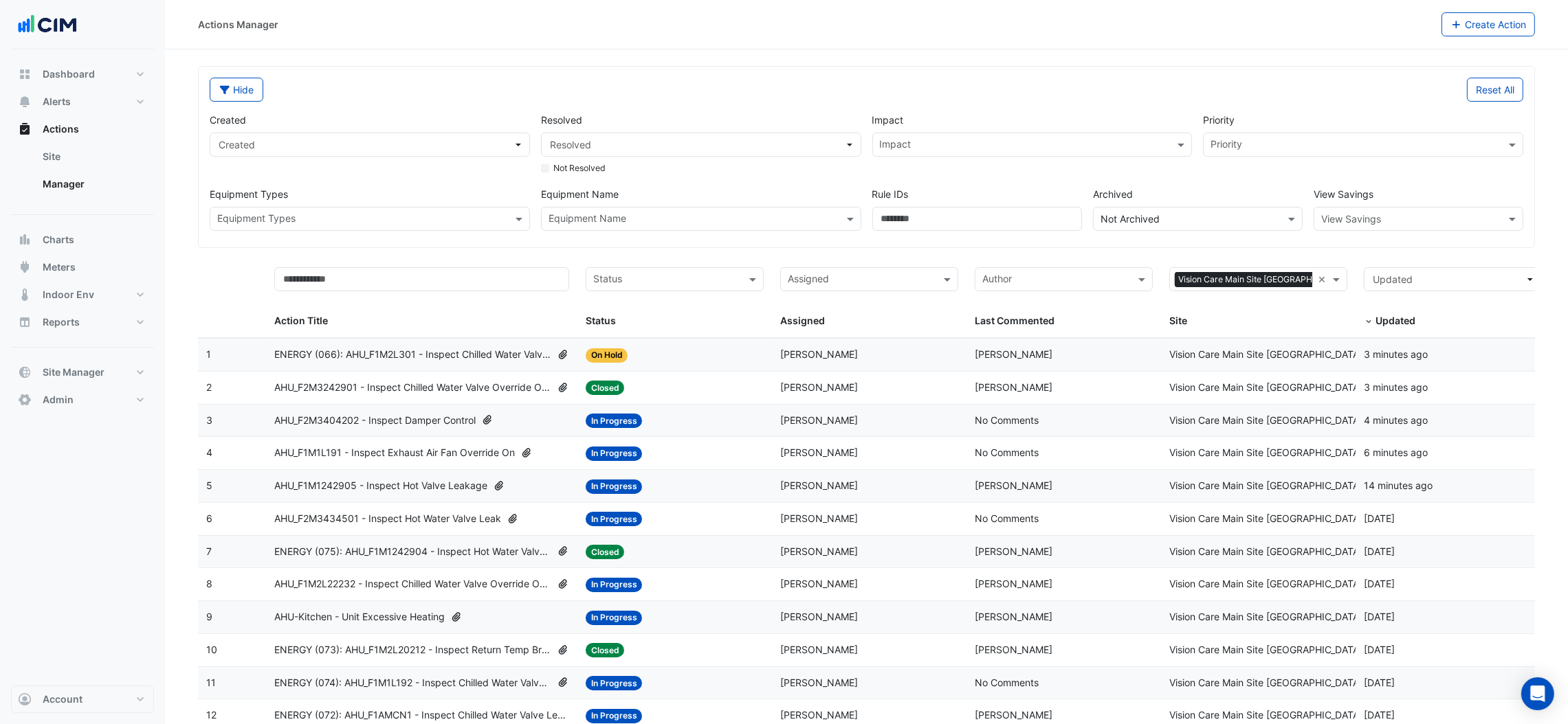
click at [434, 523] on span "AHU_F2M3434501 - Inspect Hot Water Valve Leak" at bounding box center [387, 519] width 227 height 16
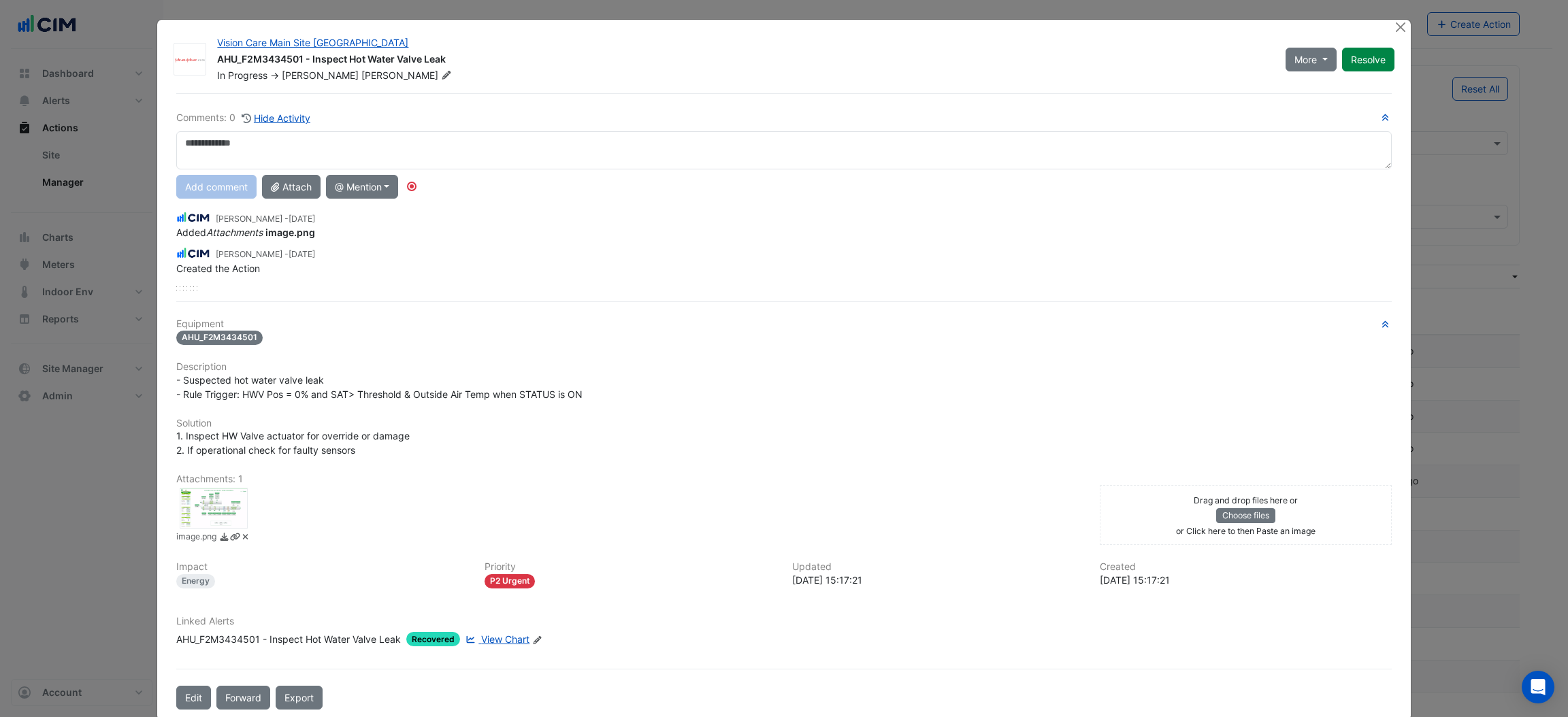
click at [203, 495] on div at bounding box center [213, 507] width 68 height 41
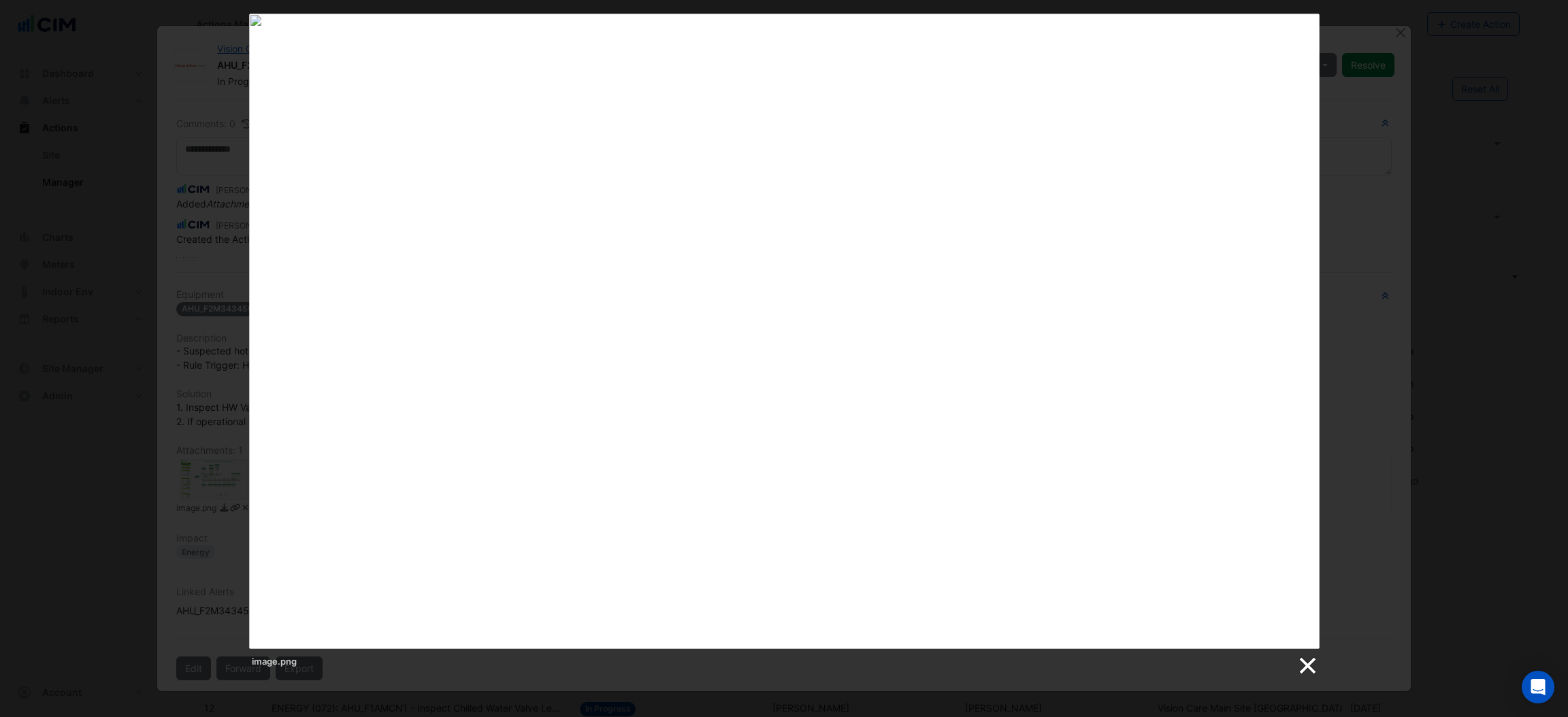
click at [1310, 663] on link at bounding box center [1307, 666] width 21 height 21
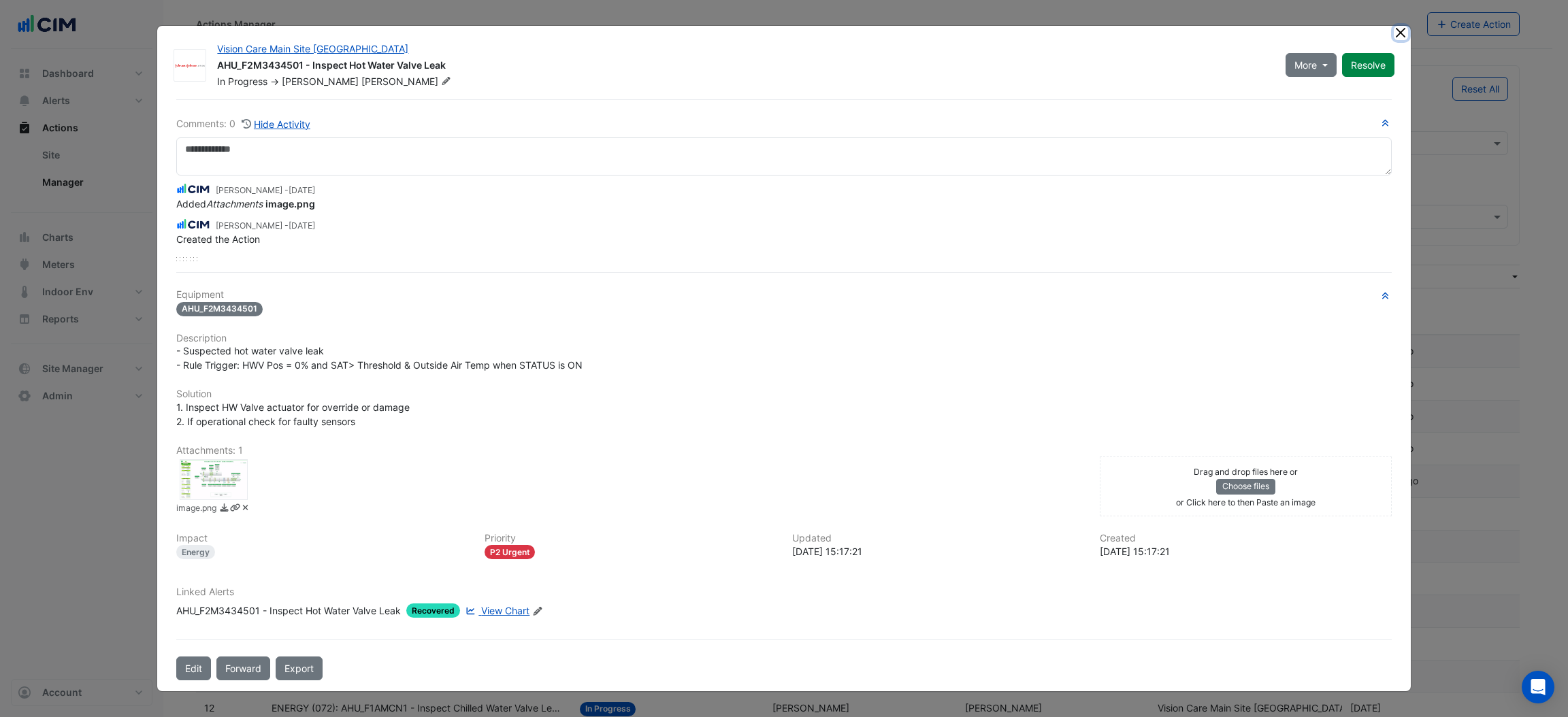
click at [1403, 31] on button "Close" at bounding box center [1401, 33] width 14 height 14
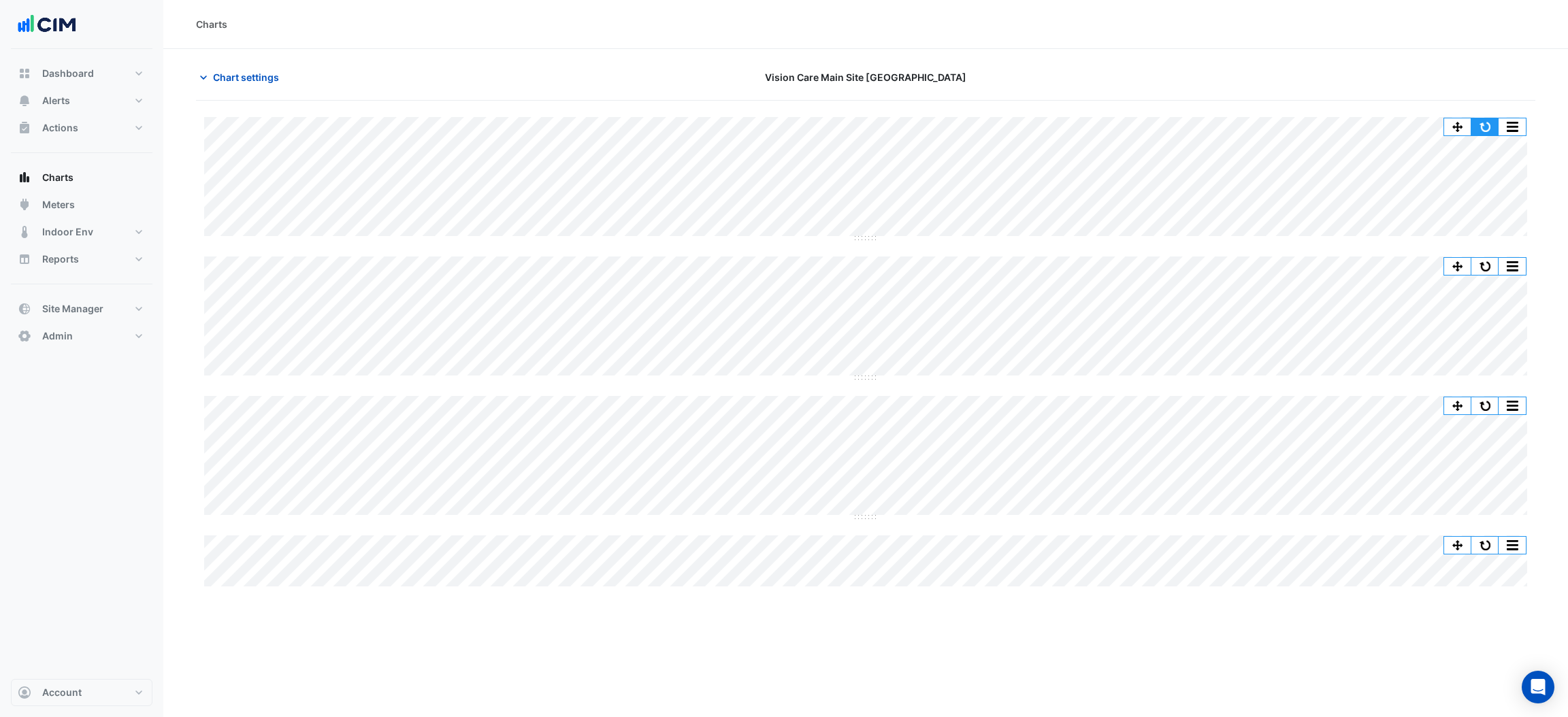
click at [1481, 129] on button "button" at bounding box center [1485, 127] width 27 height 17
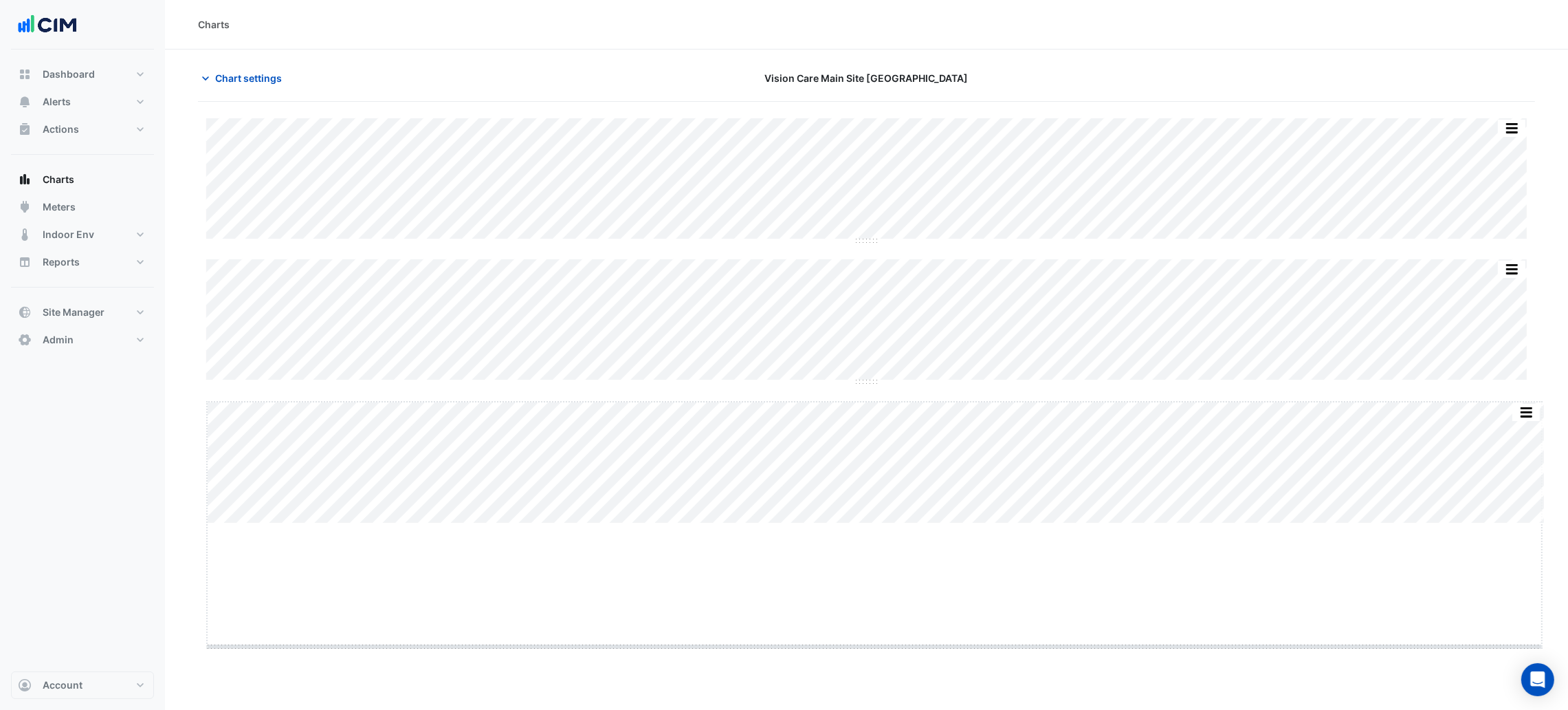
drag, startPoint x: 873, startPoint y: 522, endPoint x: 861, endPoint y: 646, distance: 124.6
